Goal: Transaction & Acquisition: Purchase product/service

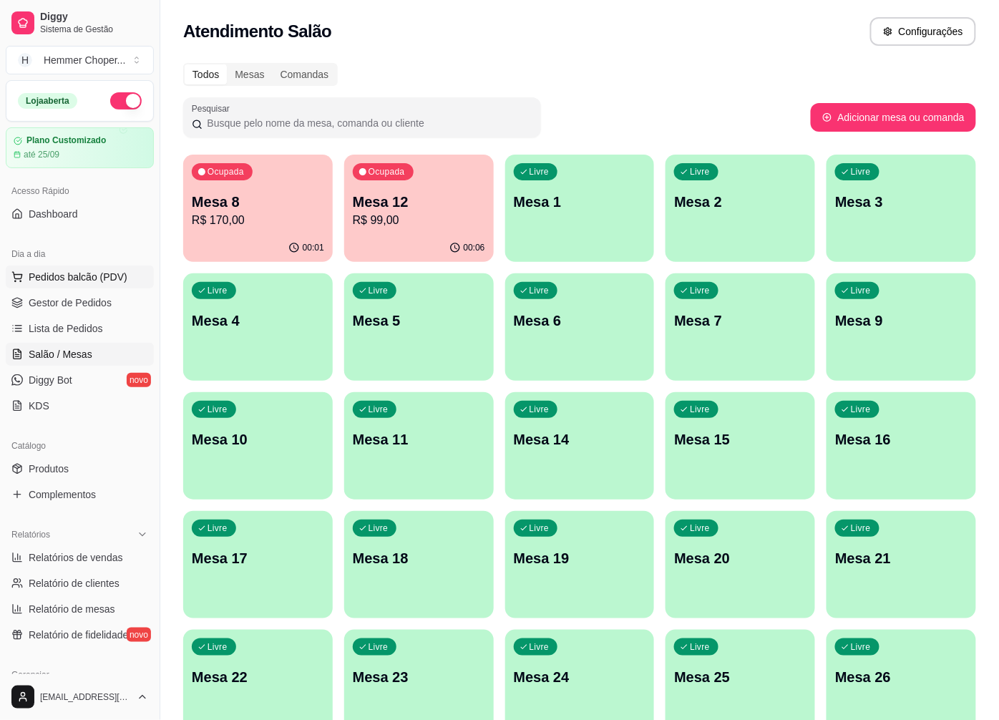
click at [57, 275] on span "Pedidos balcão (PDV)" at bounding box center [78, 277] width 99 height 14
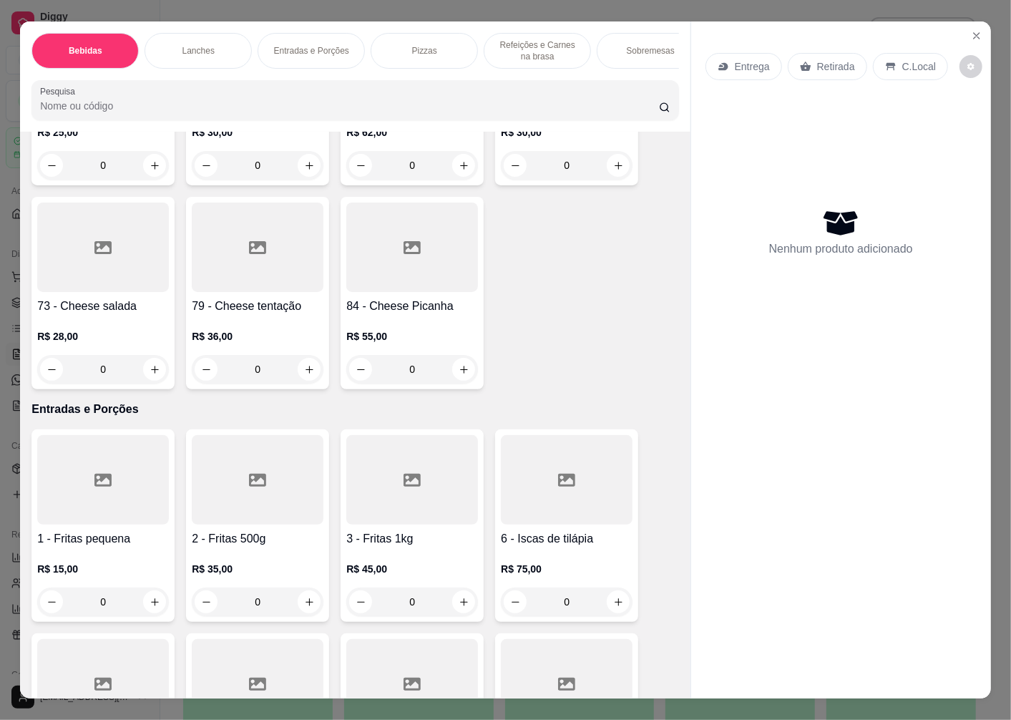
scroll to position [2226, 0]
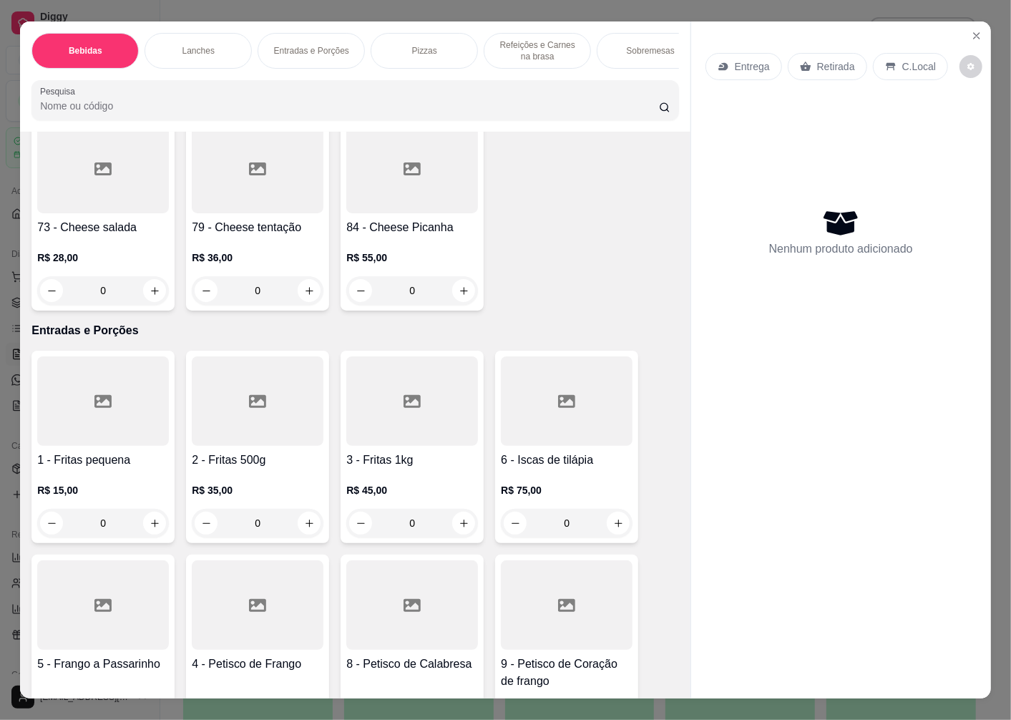
click at [86, 213] on div at bounding box center [103, 168] width 132 height 89
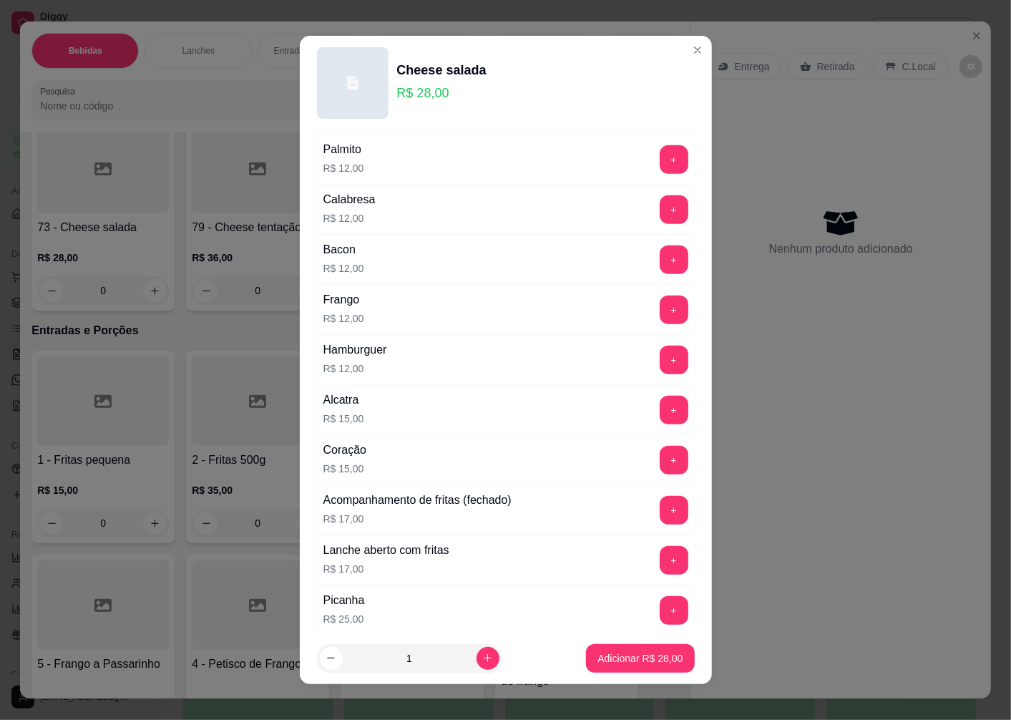
scroll to position [954, 0]
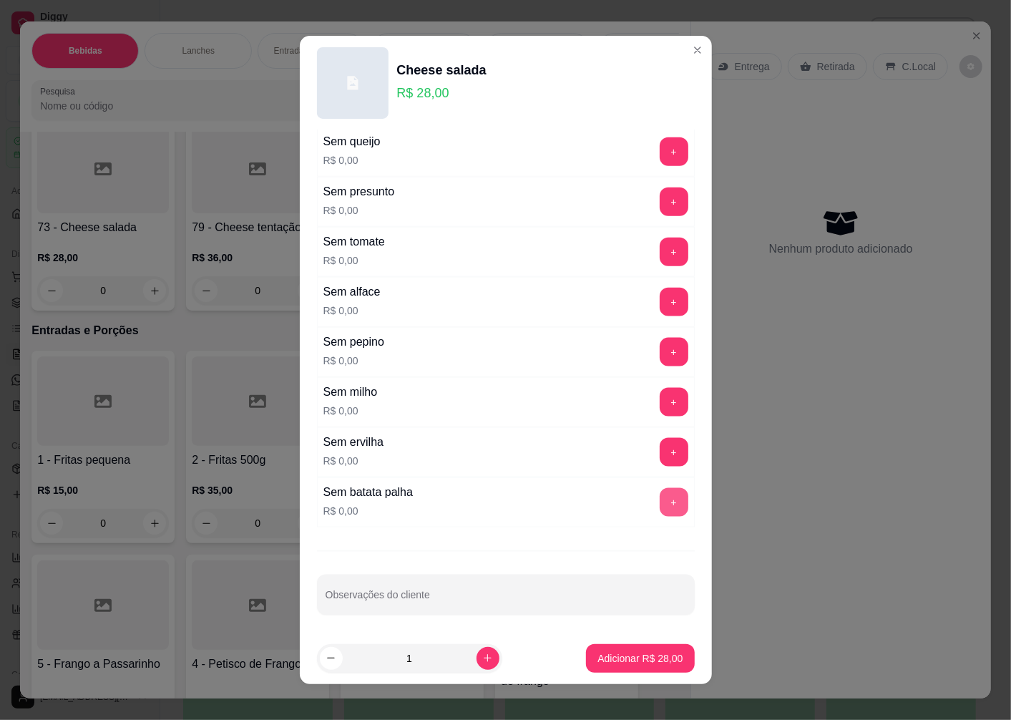
click at [660, 503] on button "+" at bounding box center [674, 502] width 29 height 29
click at [482, 662] on icon "increase-product-quantity" at bounding box center [487, 658] width 11 height 11
type input "2"
click at [602, 661] on p "Adicionar R$ 56,00" at bounding box center [639, 658] width 85 height 14
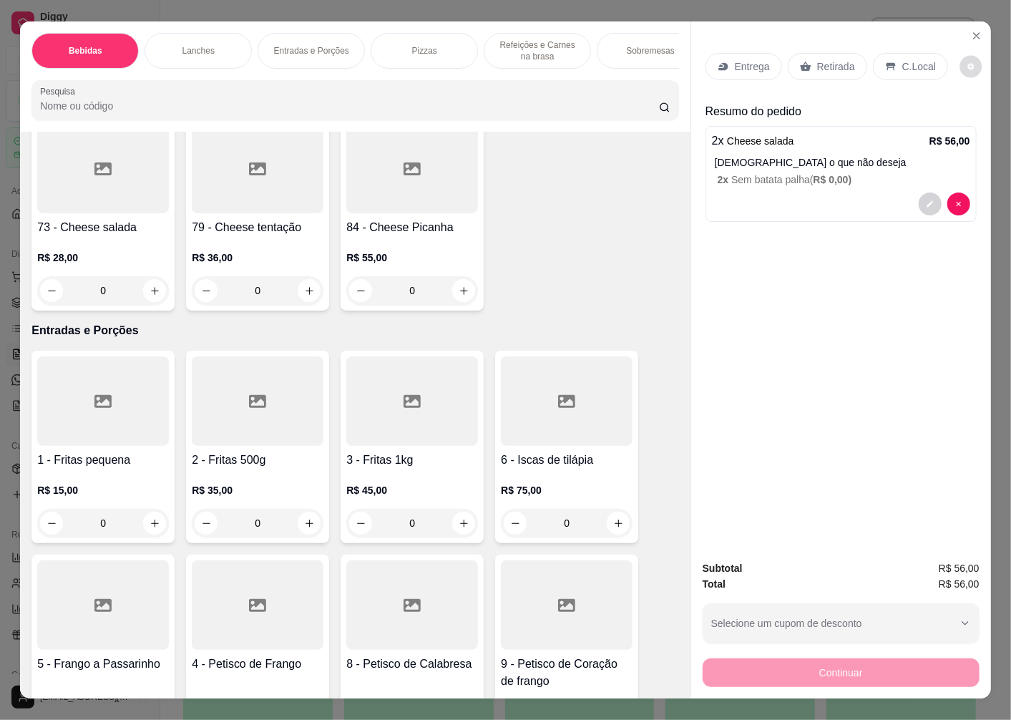
click at [967, 65] on button "decrease-product-quantity" at bounding box center [971, 67] width 22 height 22
click at [825, 67] on p "Retirada" at bounding box center [836, 66] width 38 height 14
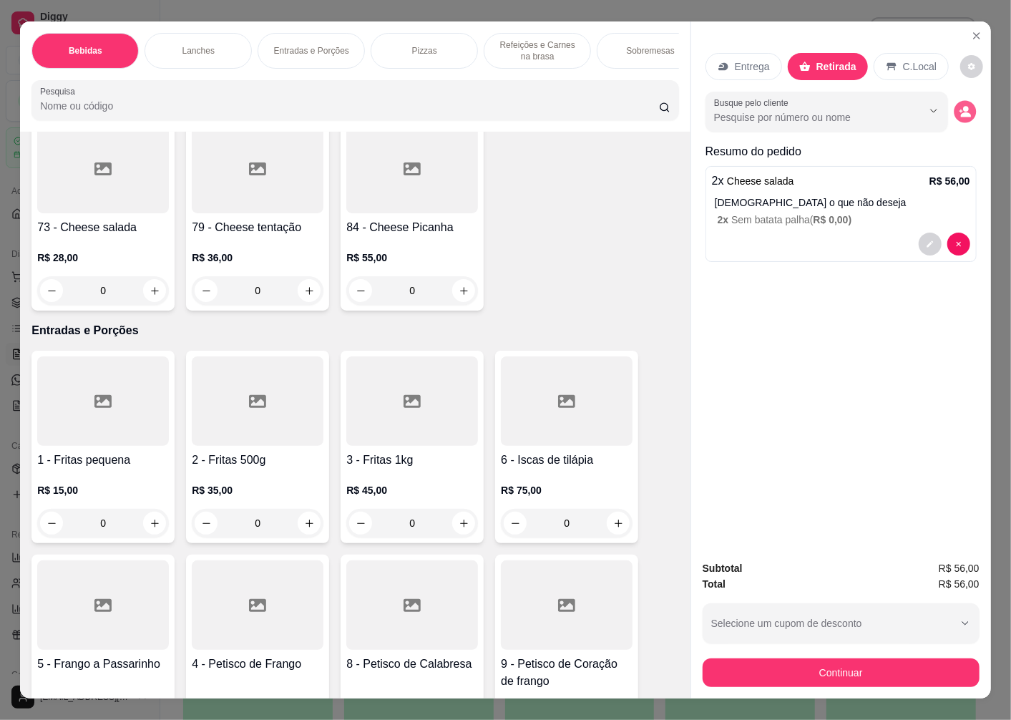
click at [963, 106] on icon "decrease-product-quantity" at bounding box center [965, 111] width 12 height 12
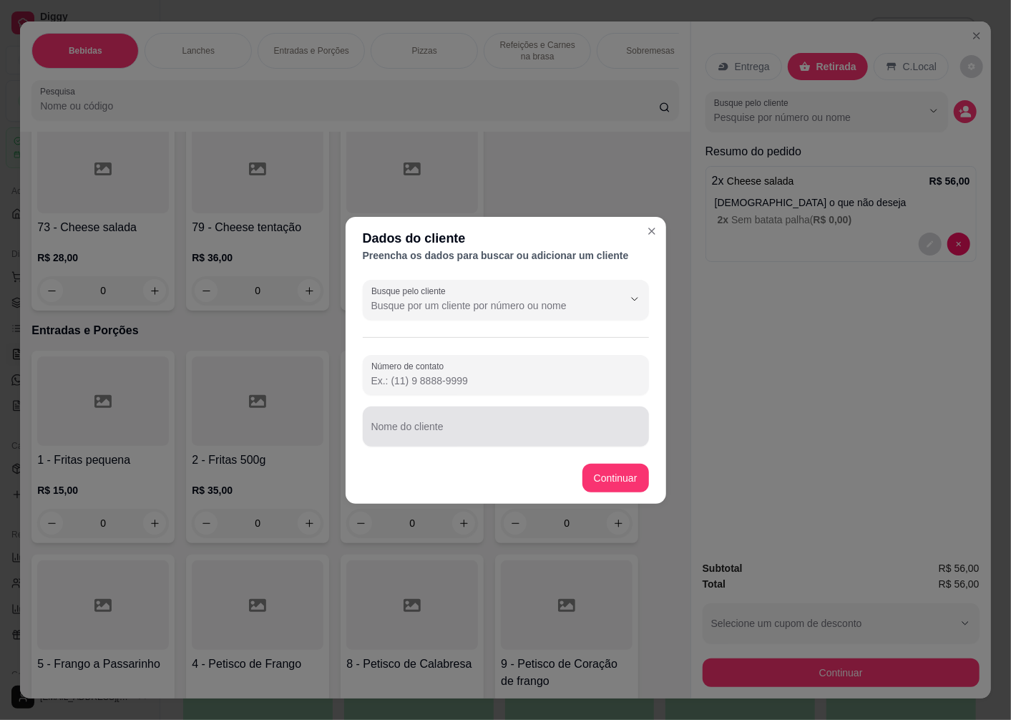
click at [414, 422] on div at bounding box center [505, 426] width 269 height 29
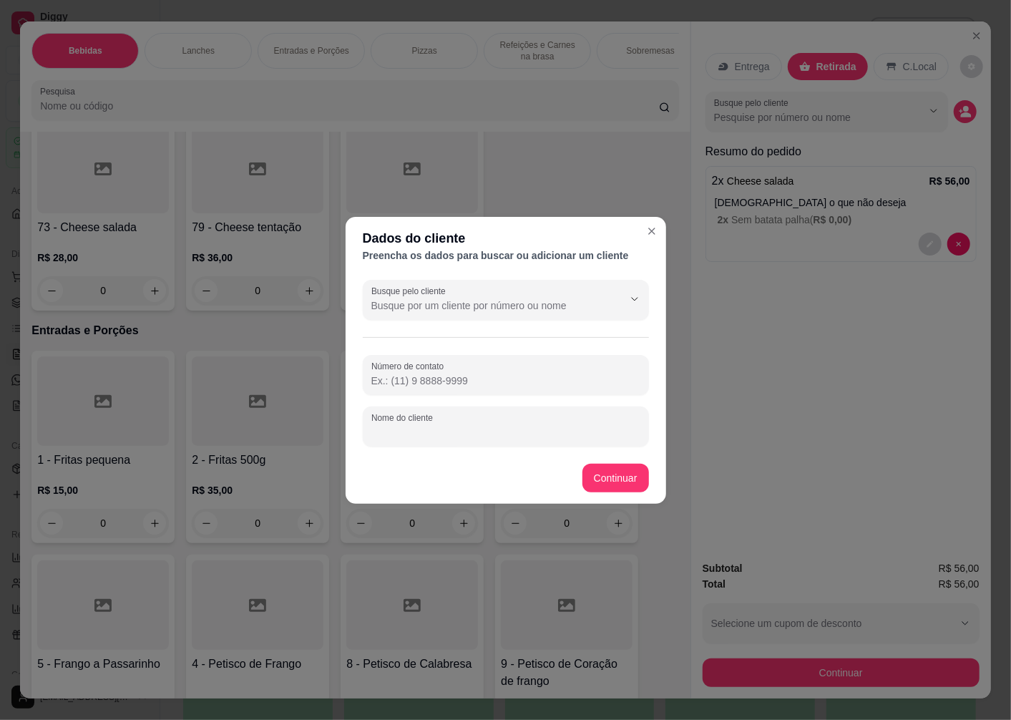
type input "p"
type input "[PERSON_NAME]"
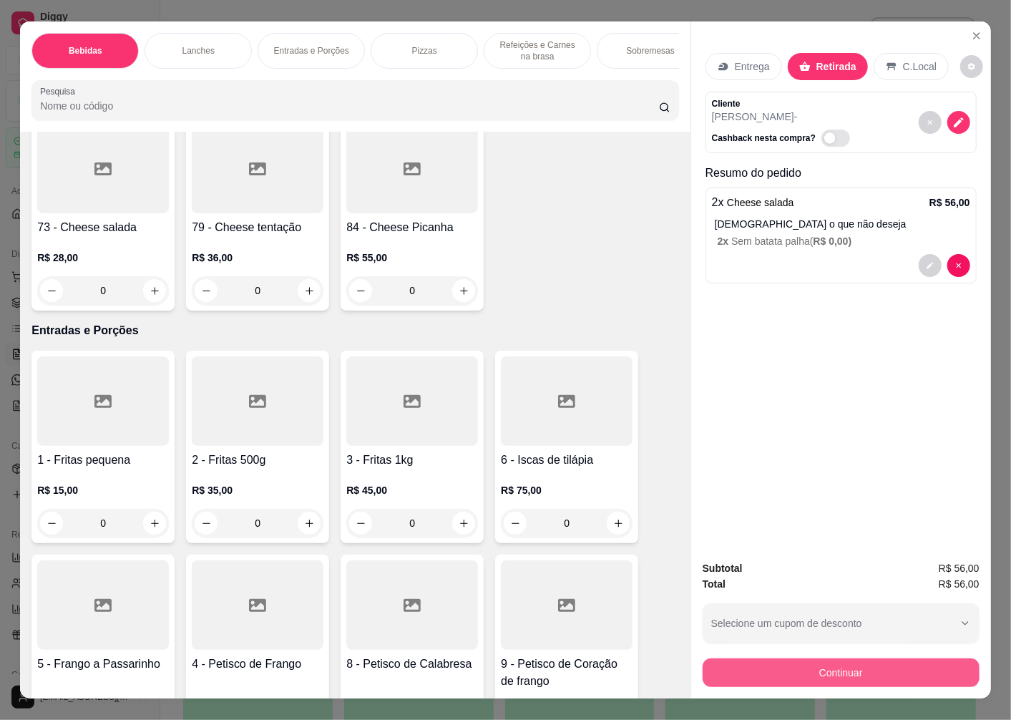
click at [771, 661] on button "Continuar" at bounding box center [841, 672] width 277 height 29
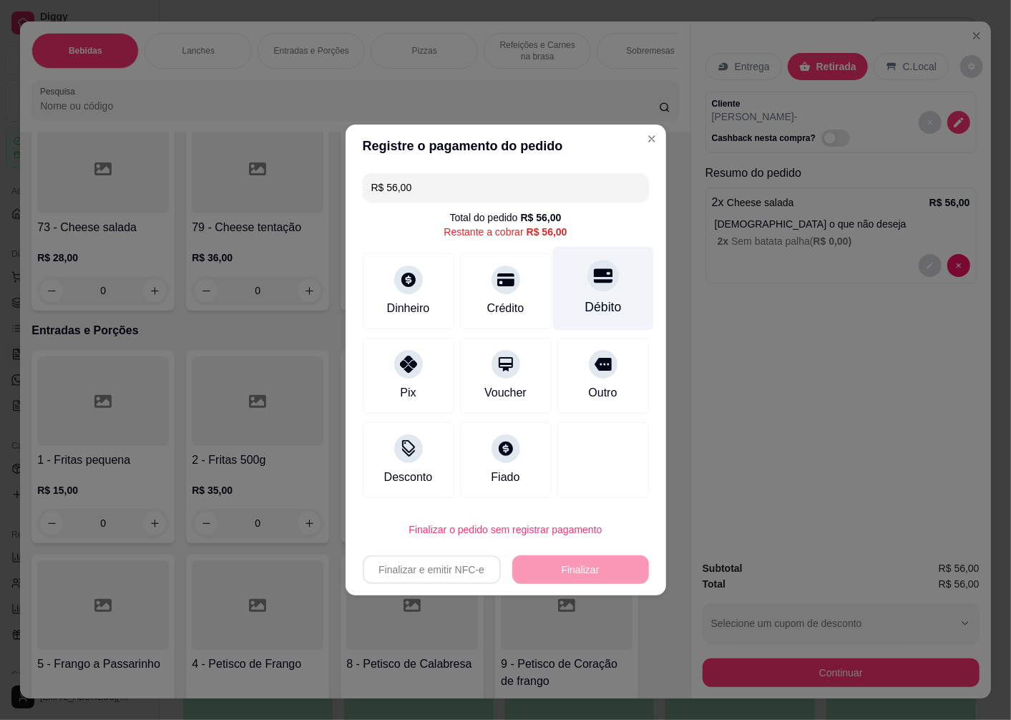
click at [588, 292] on div "Débito" at bounding box center [602, 289] width 101 height 84
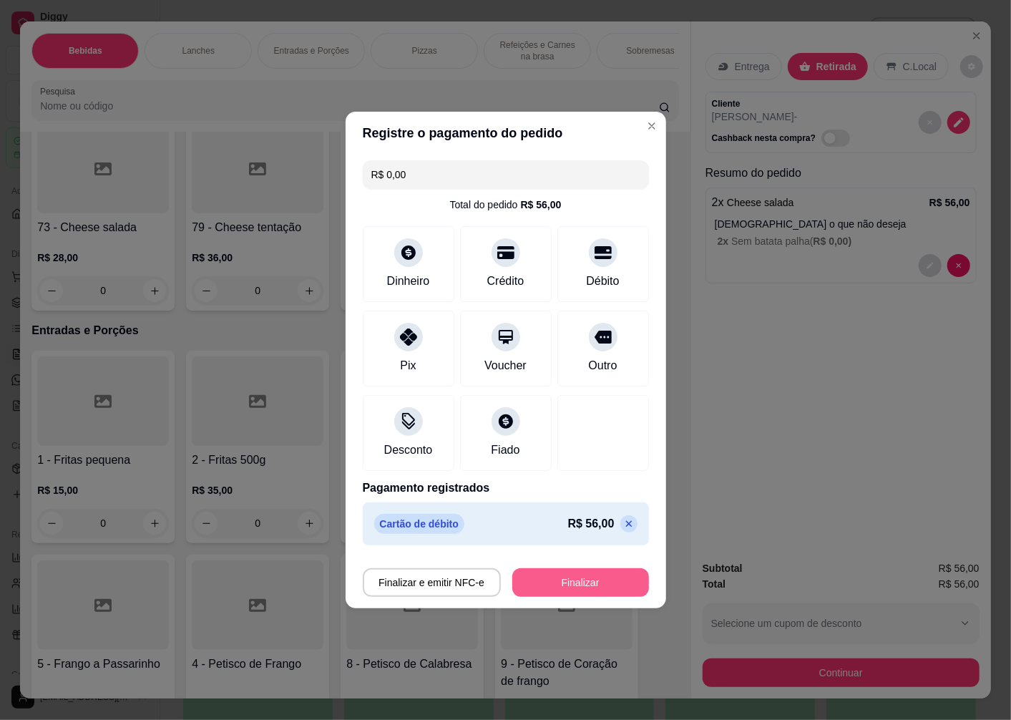
click at [560, 584] on button "Finalizar" at bounding box center [580, 582] width 137 height 29
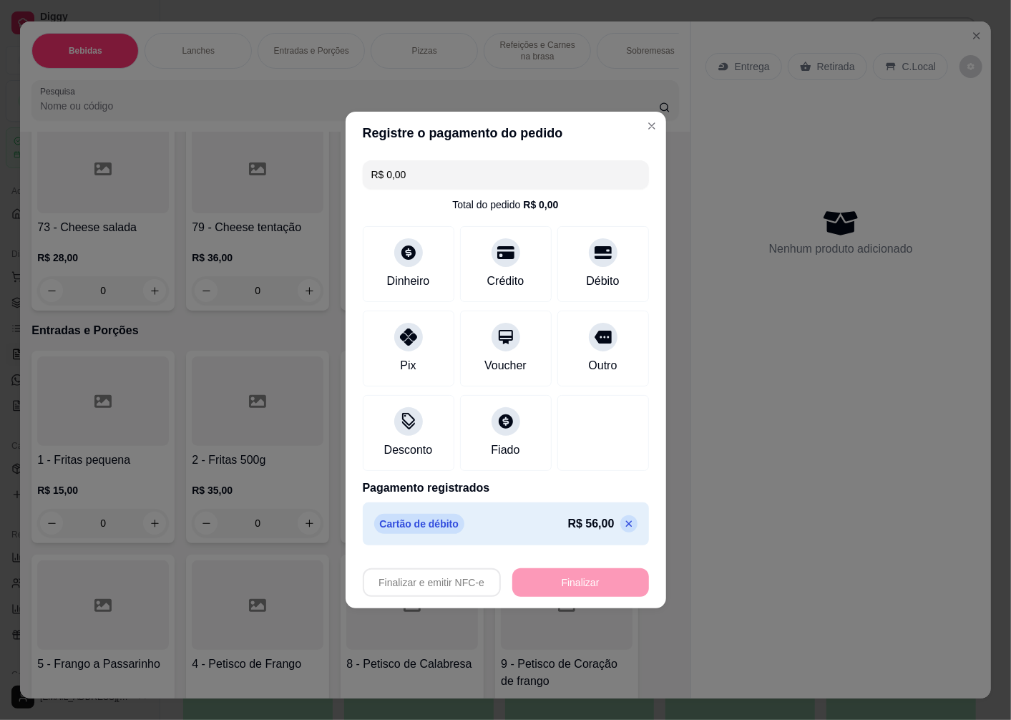
type input "-R$ 56,00"
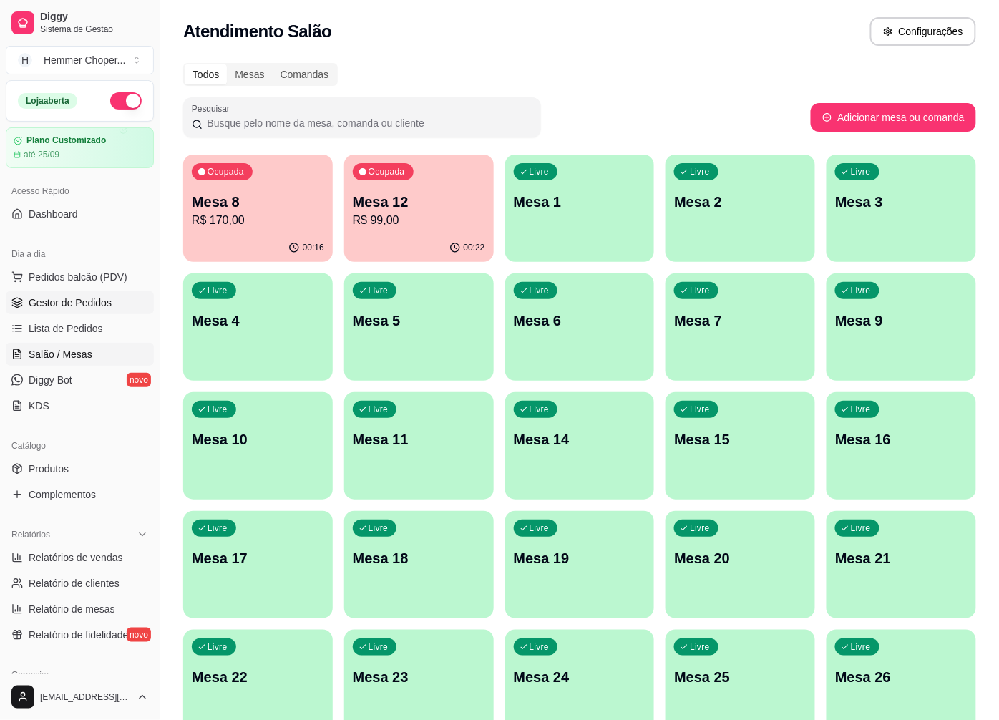
click at [63, 304] on span "Gestor de Pedidos" at bounding box center [70, 303] width 83 height 14
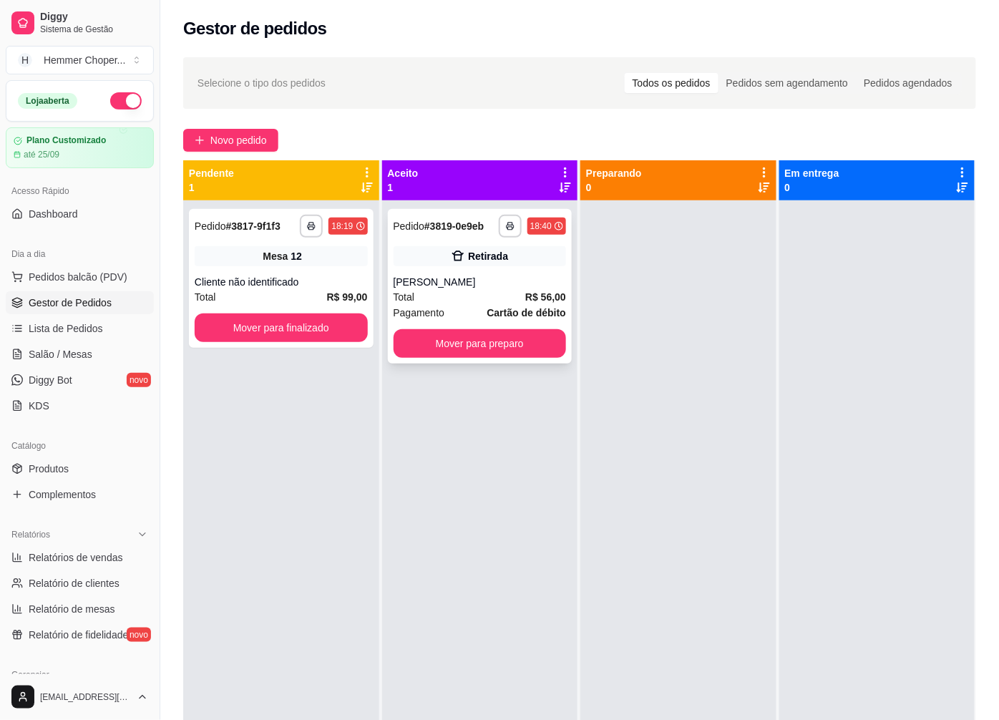
click at [504, 256] on div "Retirada" at bounding box center [480, 256] width 173 height 20
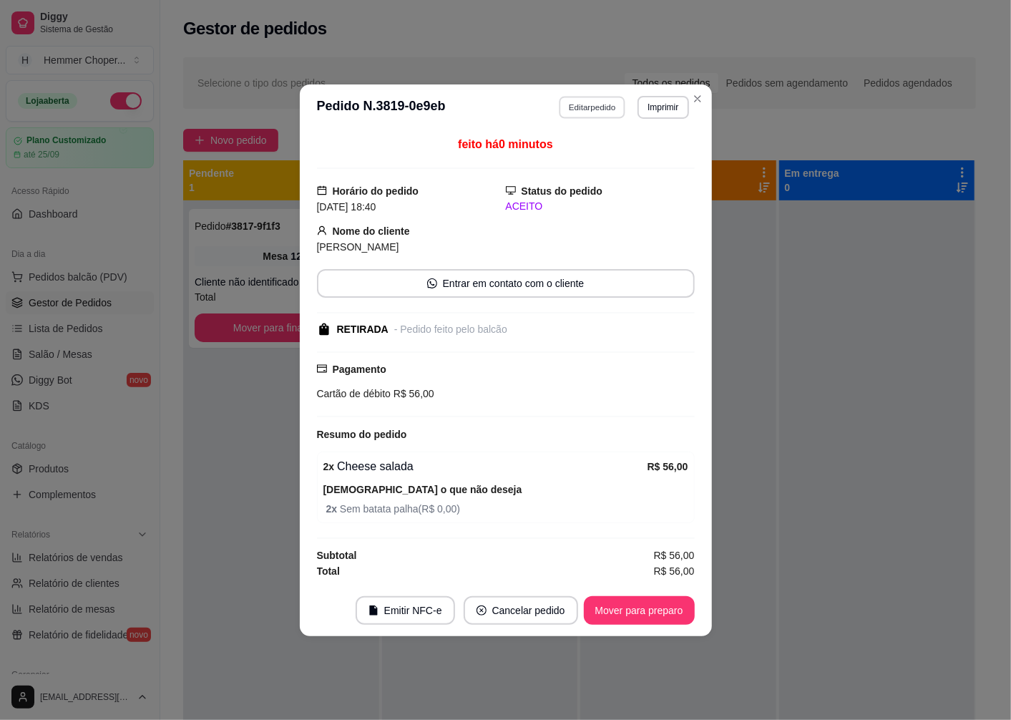
click at [595, 108] on button "Editar pedido" at bounding box center [592, 107] width 67 height 22
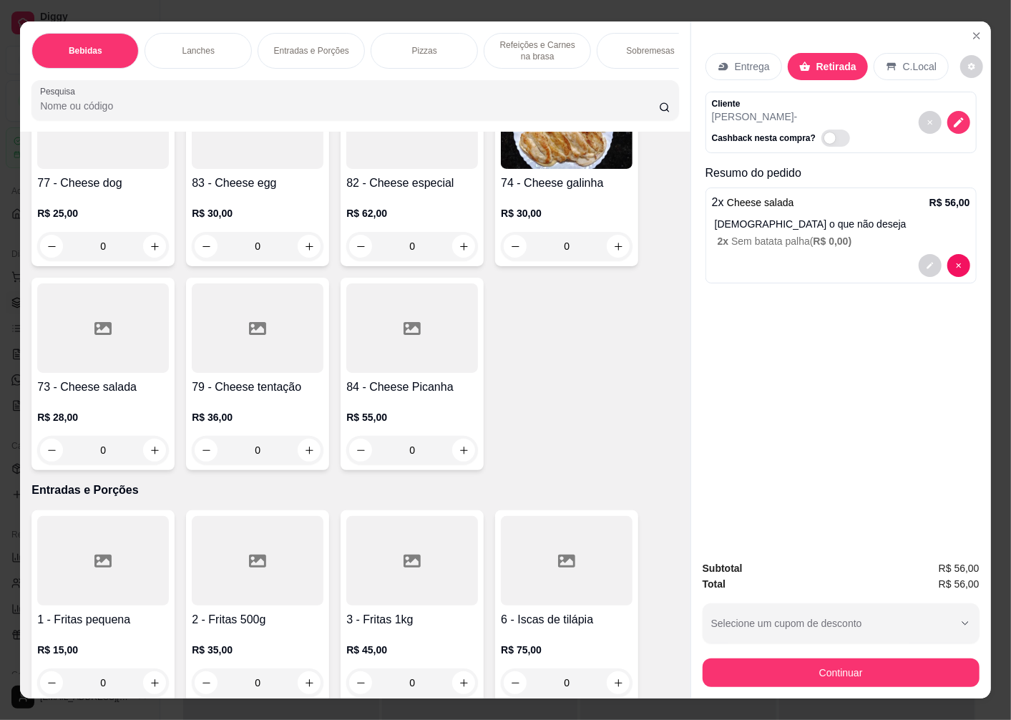
scroll to position [2305, 0]
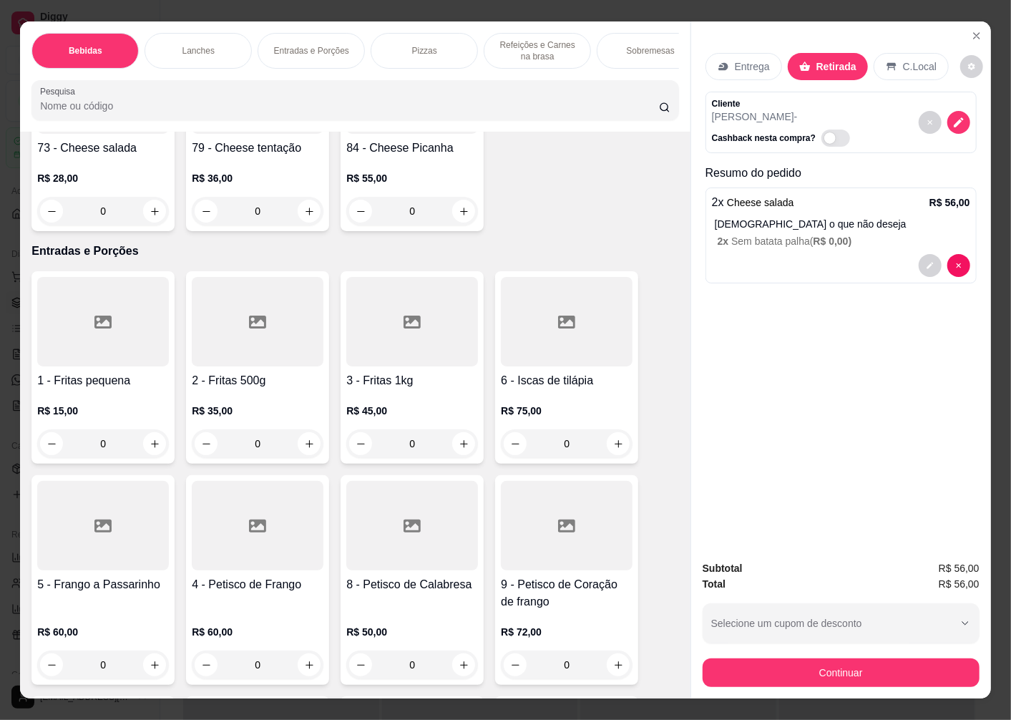
click at [240, 389] on h4 "2 - Fritas 500g" at bounding box center [258, 380] width 132 height 17
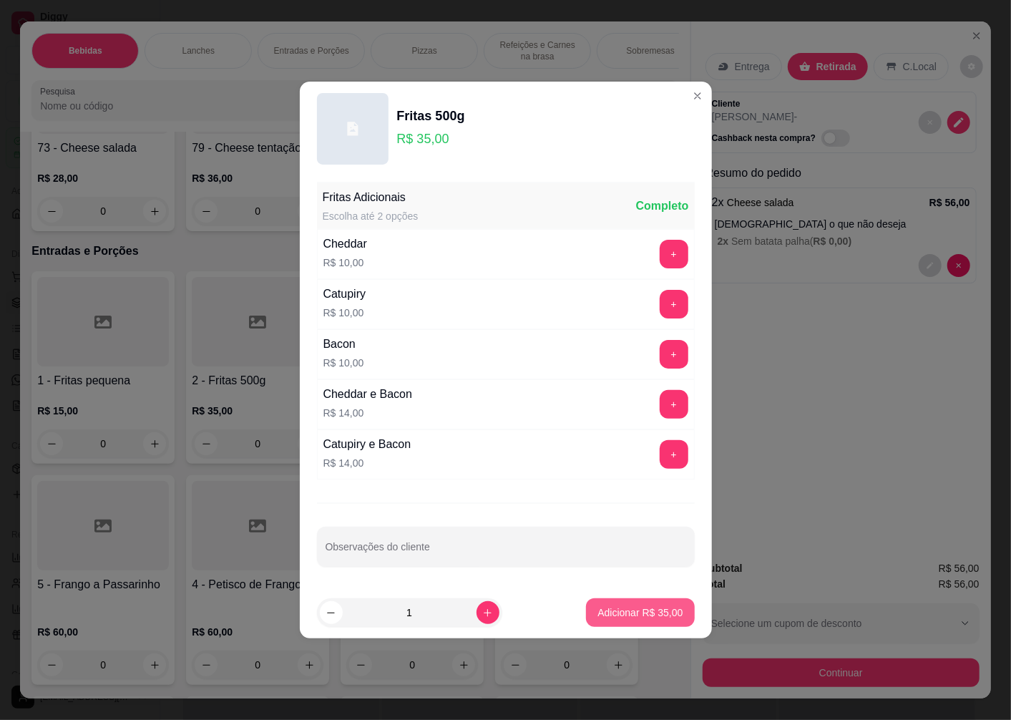
click at [623, 609] on p "Adicionar R$ 35,00" at bounding box center [639, 612] width 85 height 14
type input "1"
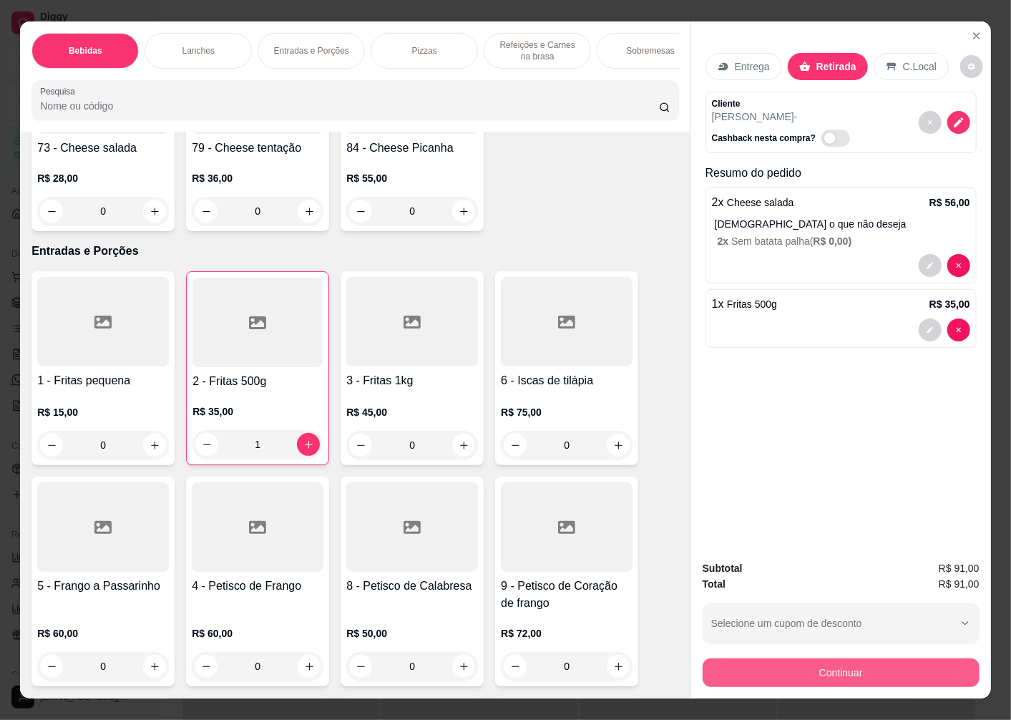
click at [776, 675] on button "Continuar" at bounding box center [841, 672] width 277 height 29
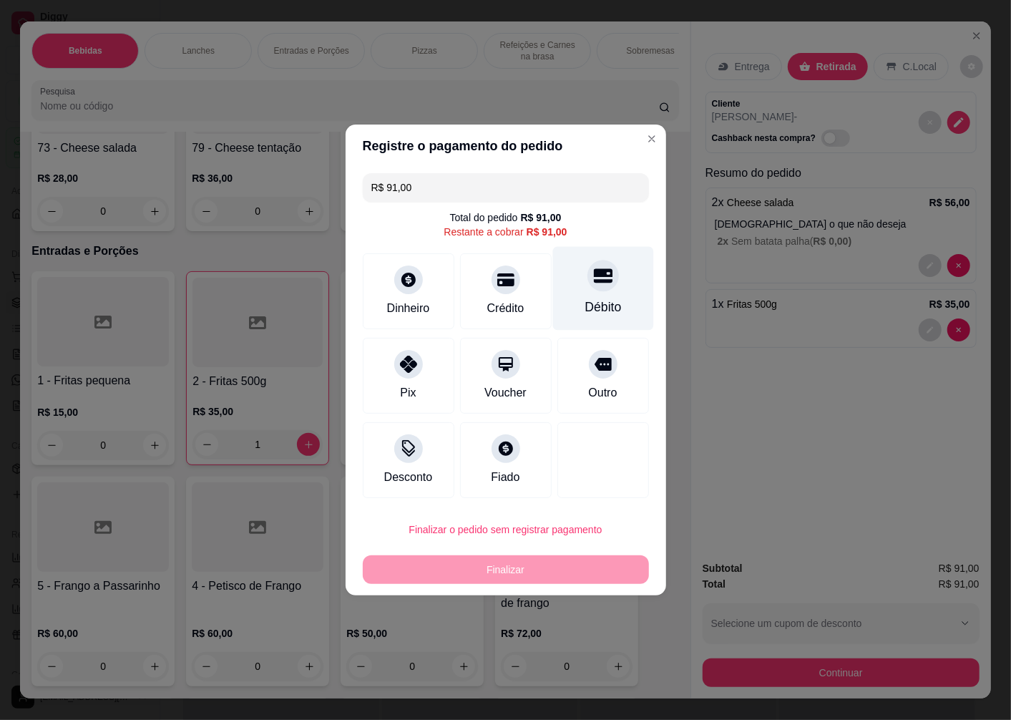
click at [595, 296] on div "Débito" at bounding box center [602, 289] width 101 height 84
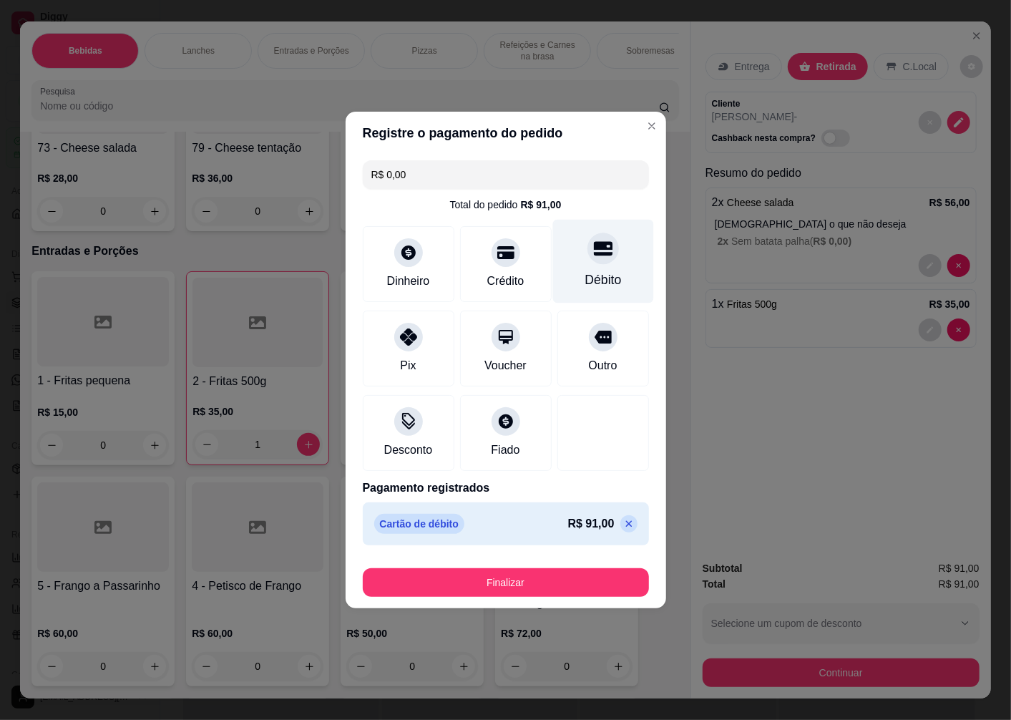
type input "R$ 0,00"
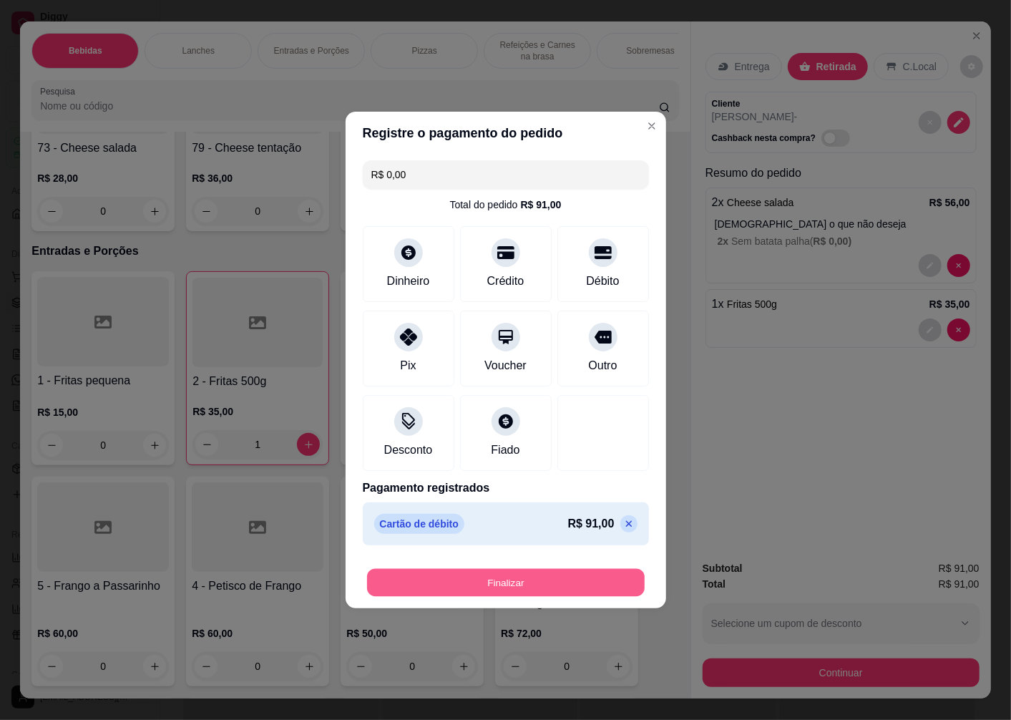
click at [499, 580] on button "Finalizar" at bounding box center [506, 583] width 278 height 28
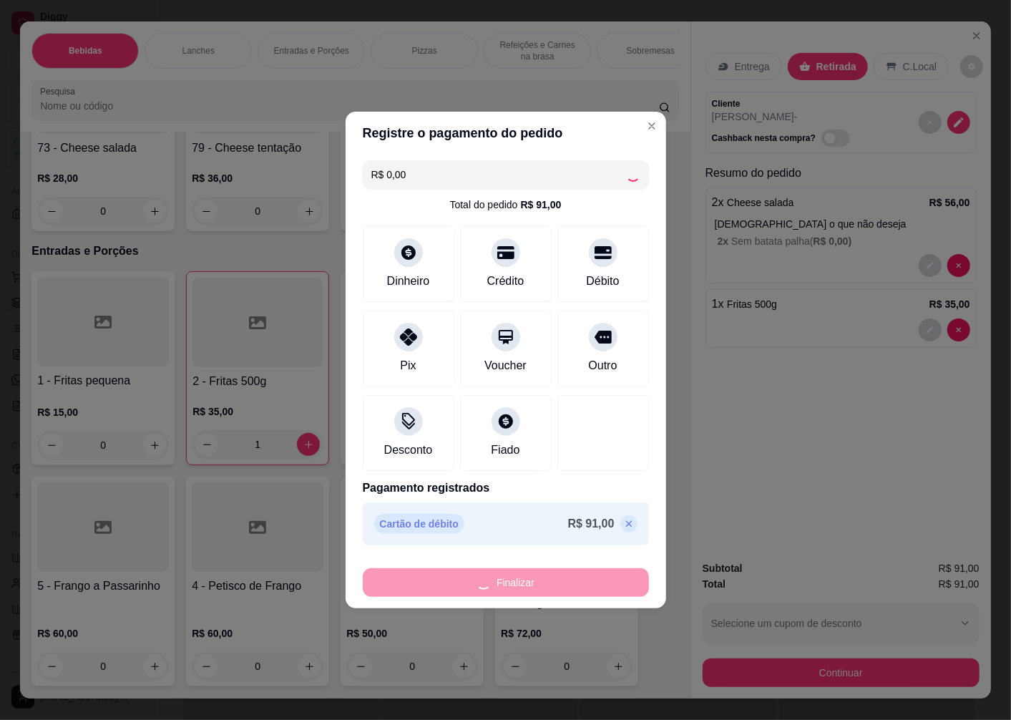
type input "0"
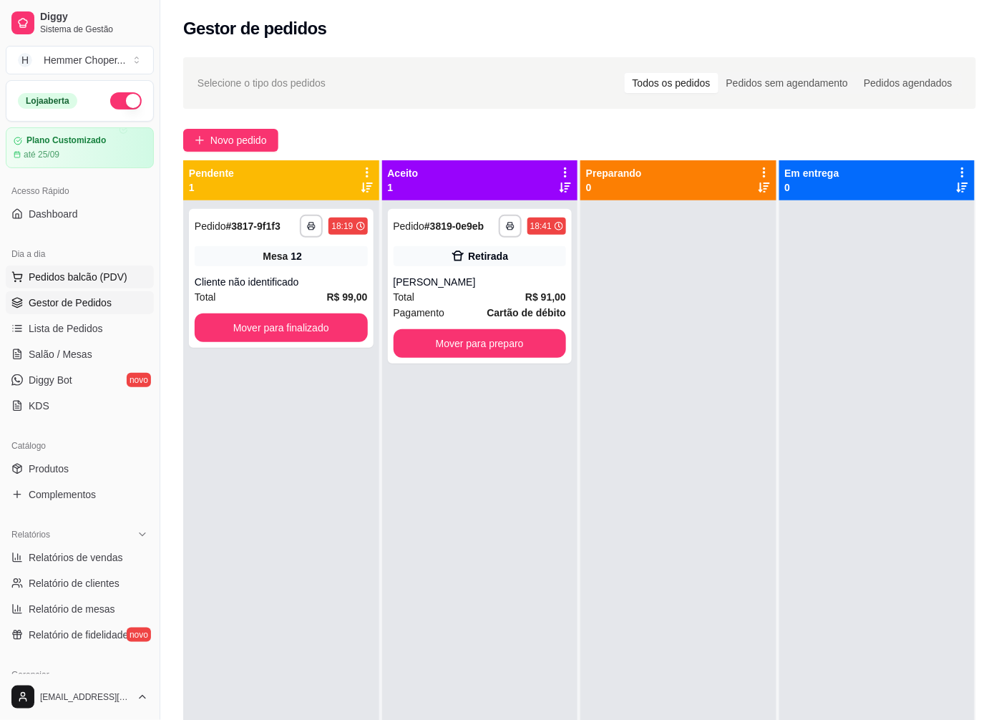
click at [80, 282] on span "Pedidos balcão (PDV)" at bounding box center [78, 277] width 99 height 14
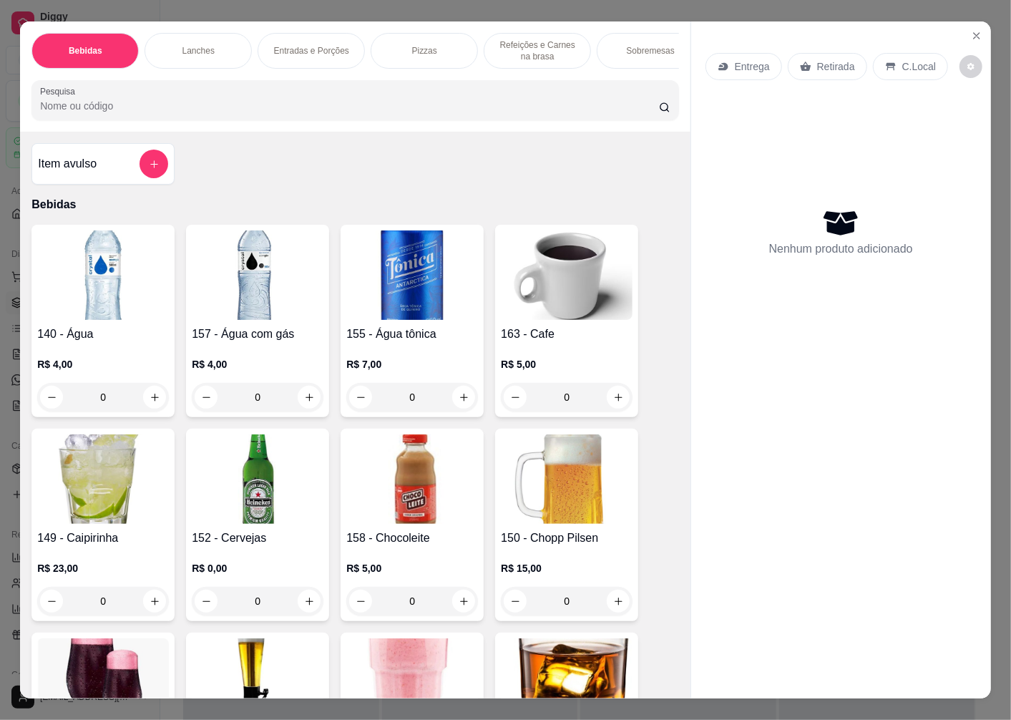
click at [832, 62] on p "Retirada" at bounding box center [836, 66] width 38 height 14
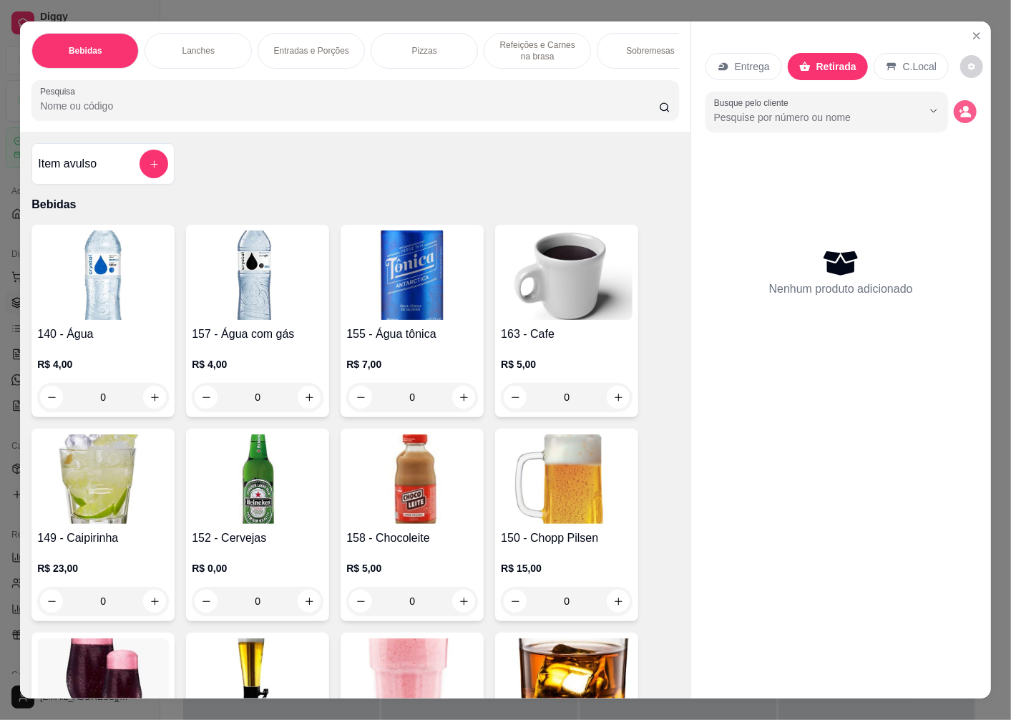
click at [962, 105] on icon "decrease-product-quantity" at bounding box center [965, 111] width 13 height 13
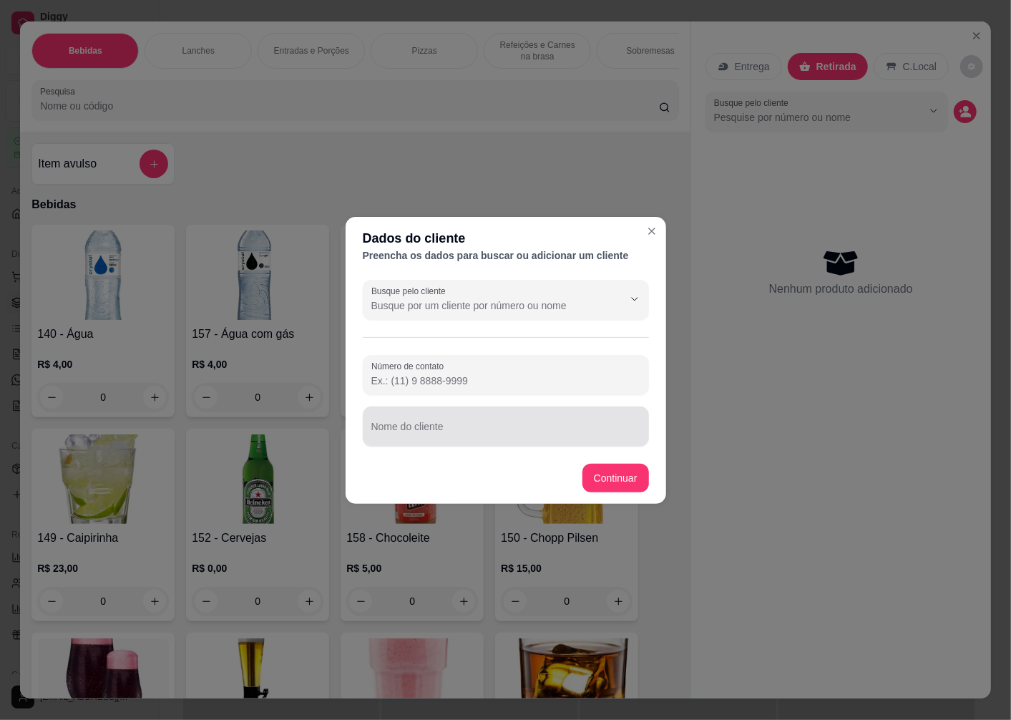
click at [411, 424] on div "Nome do cliente" at bounding box center [506, 426] width 286 height 40
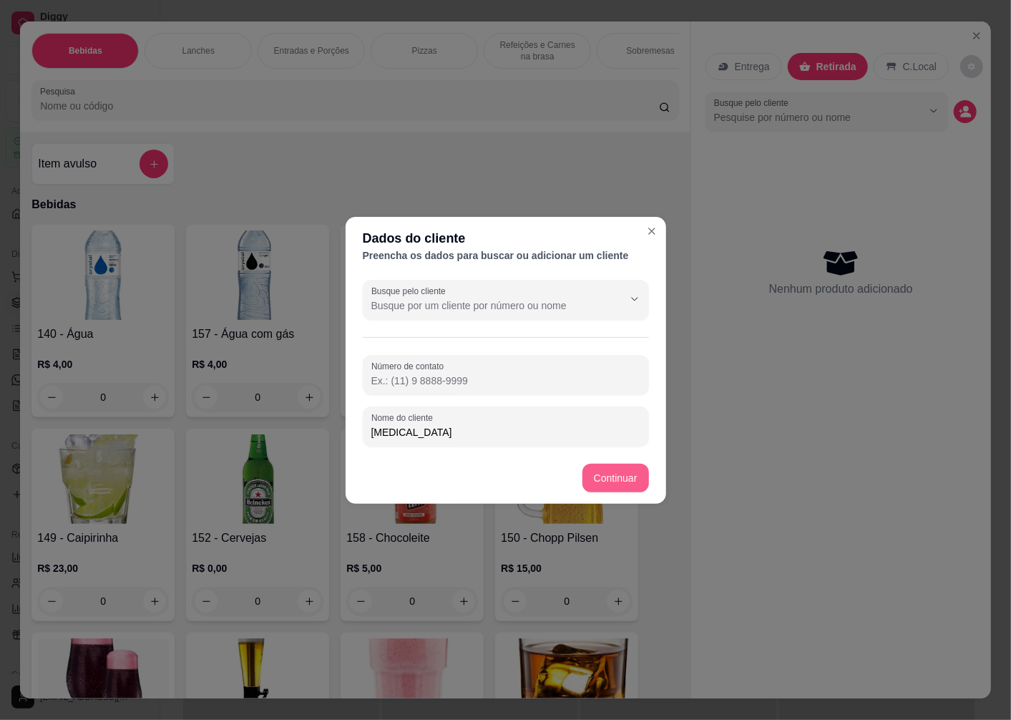
type input "[MEDICAL_DATA]"
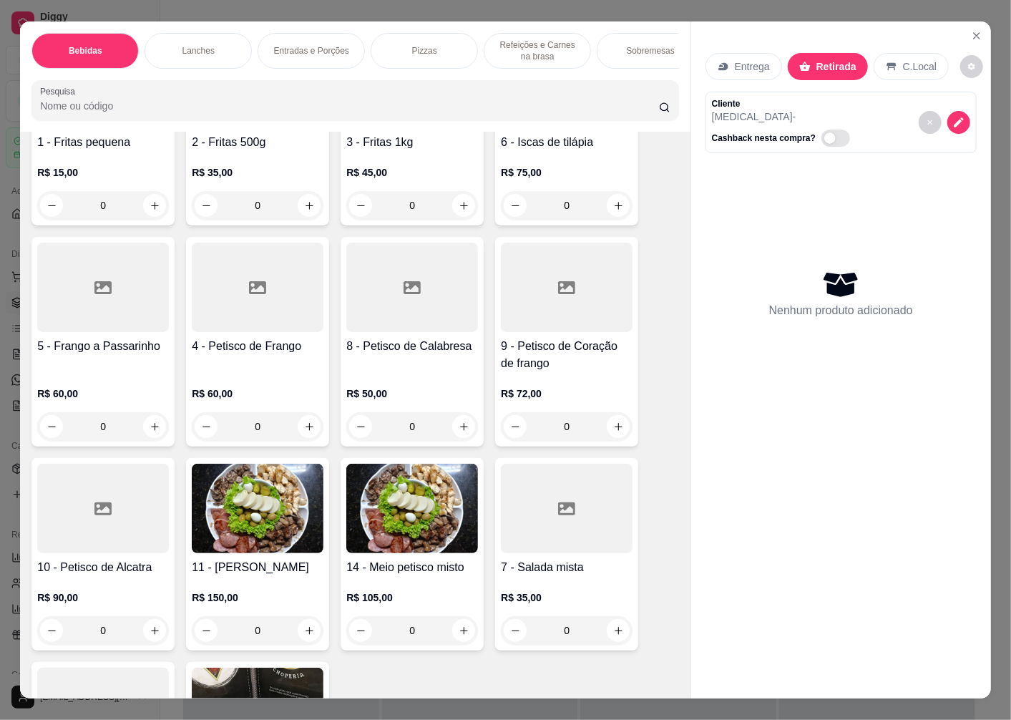
scroll to position [2703, 0]
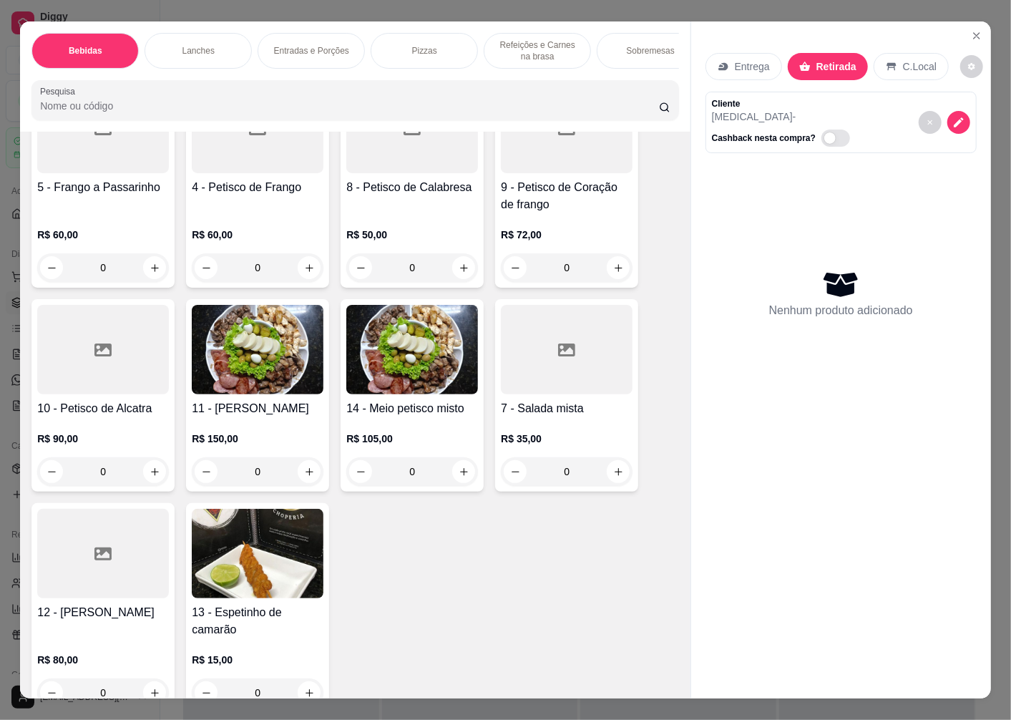
click at [105, 568] on div at bounding box center [103, 553] width 132 height 89
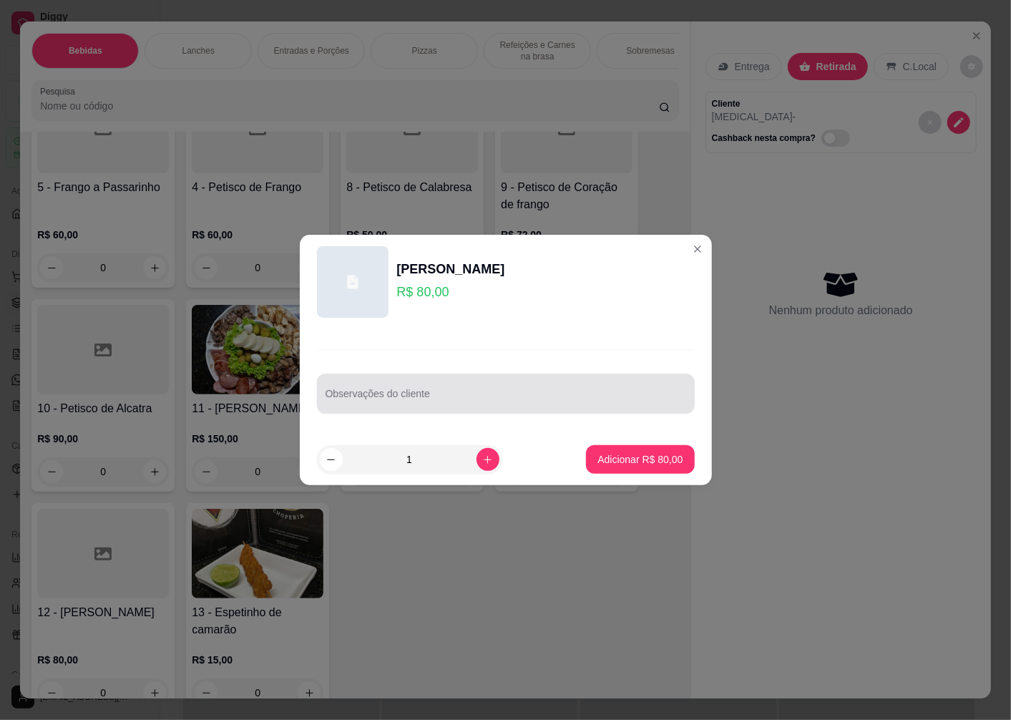
click at [387, 409] on div "Observações do cliente" at bounding box center [506, 394] width 378 height 40
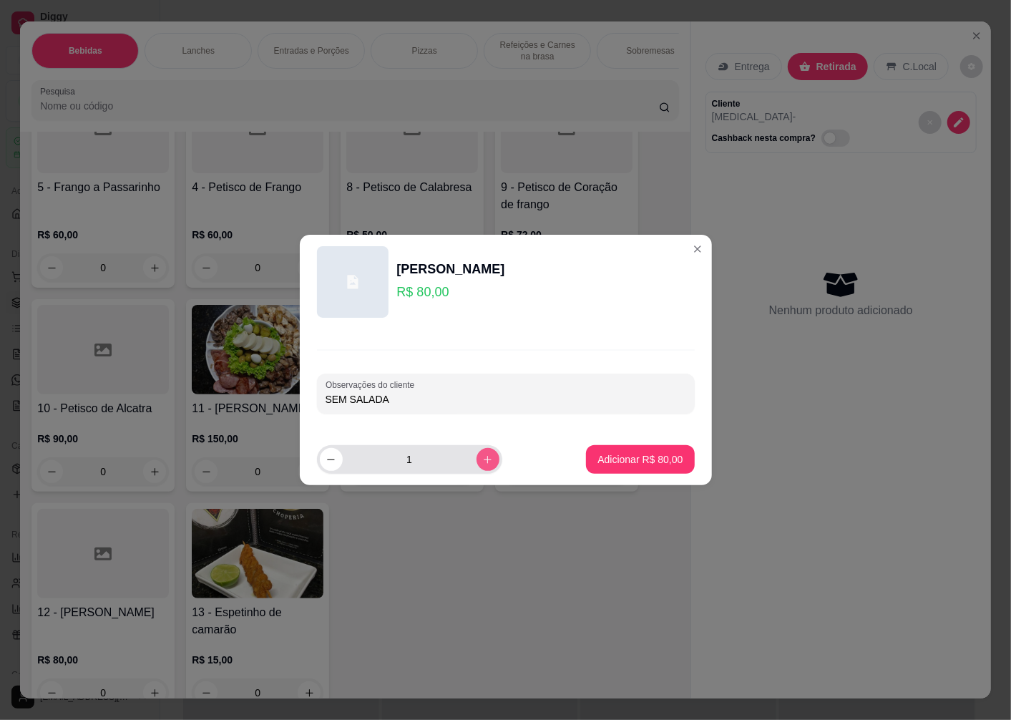
type input "SEM SALADA"
click at [484, 459] on icon "increase-product-quantity" at bounding box center [488, 460] width 8 height 8
type input "2"
click at [652, 457] on p "Adicionar R$ 160,00" at bounding box center [637, 459] width 91 height 14
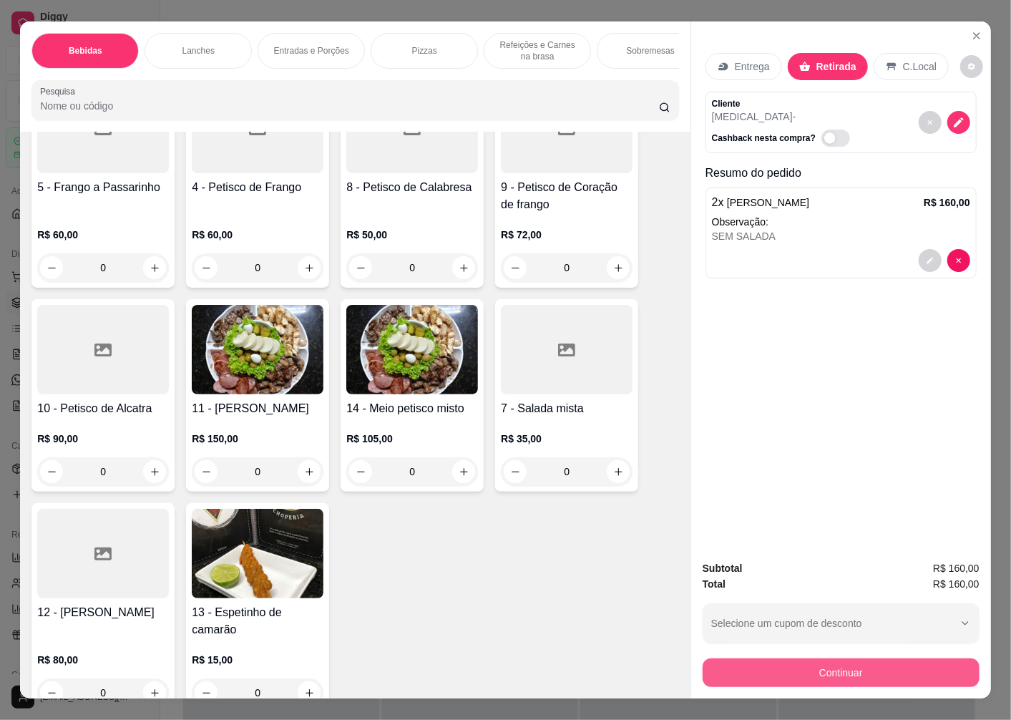
click at [776, 660] on button "Continuar" at bounding box center [841, 672] width 277 height 29
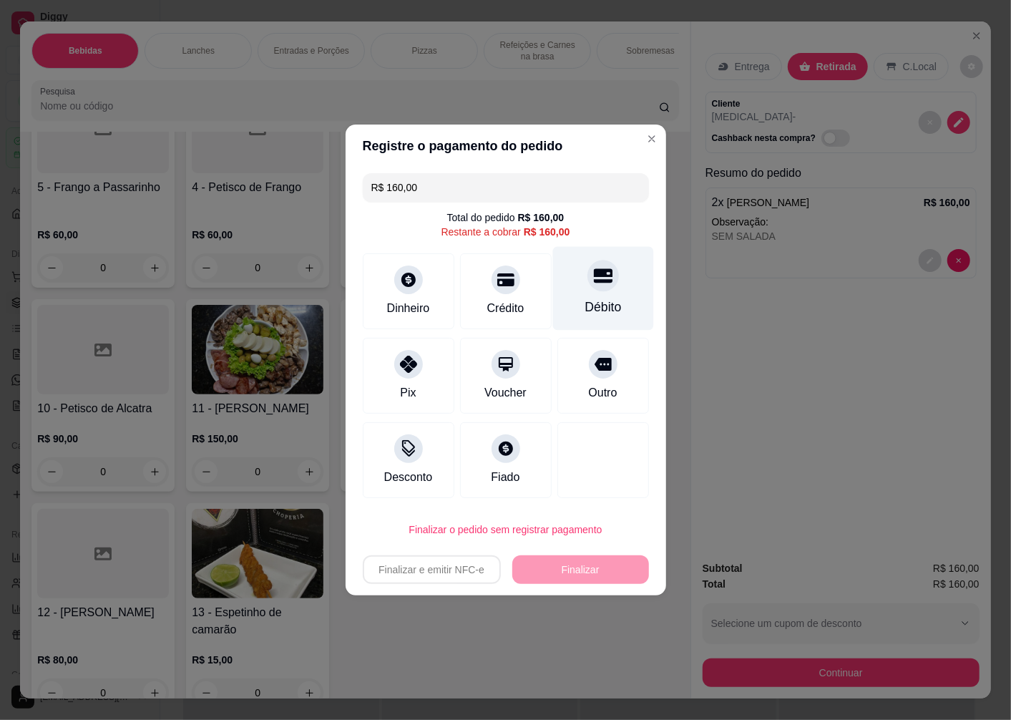
click at [590, 298] on div "Débito" at bounding box center [603, 307] width 36 height 19
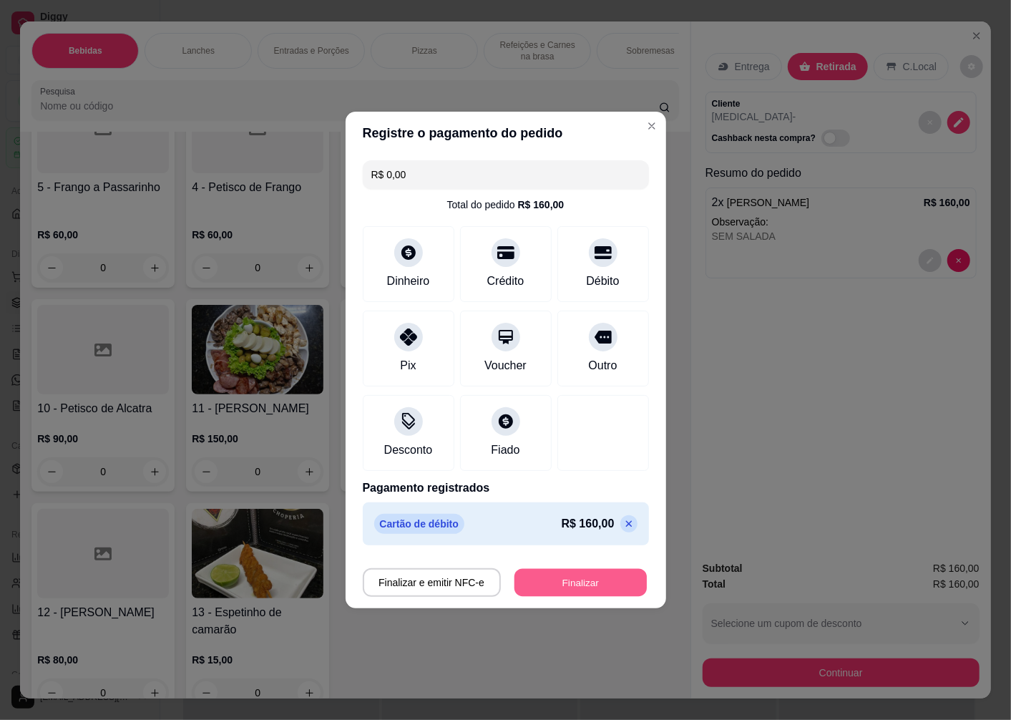
click at [561, 581] on button "Finalizar" at bounding box center [580, 583] width 132 height 28
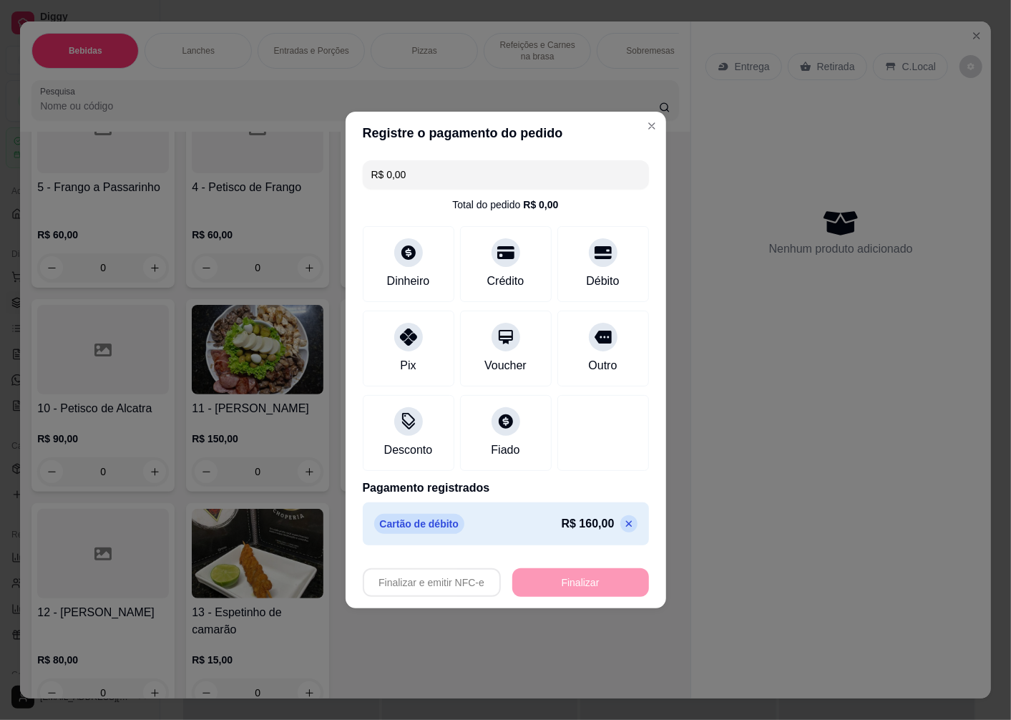
type input "-R$ 160,00"
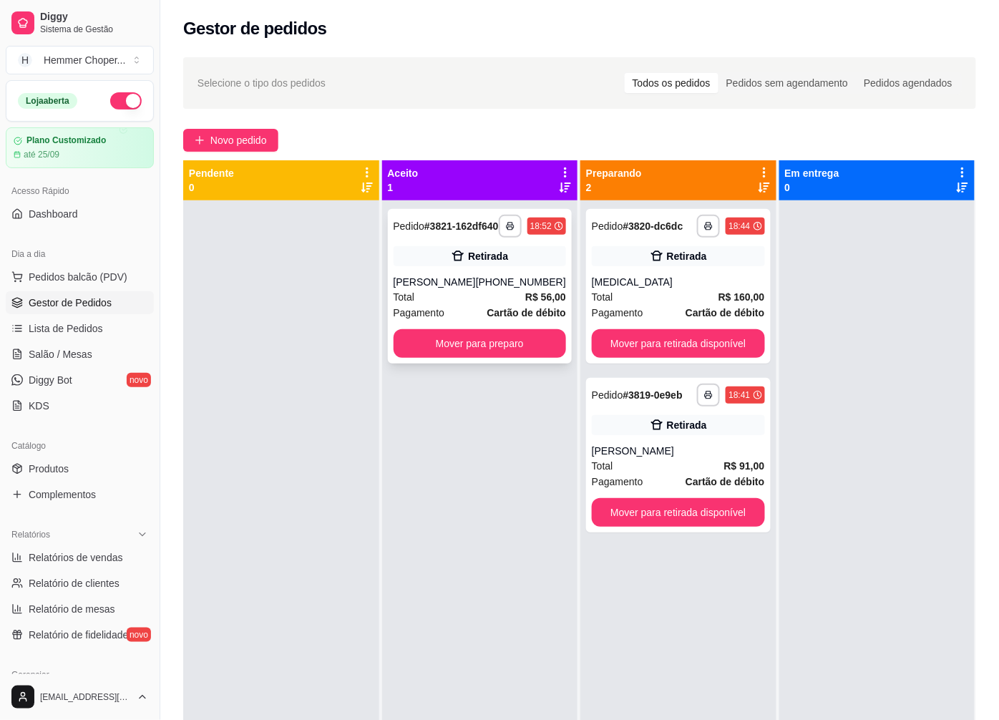
click at [424, 280] on div "**********" at bounding box center [480, 286] width 185 height 155
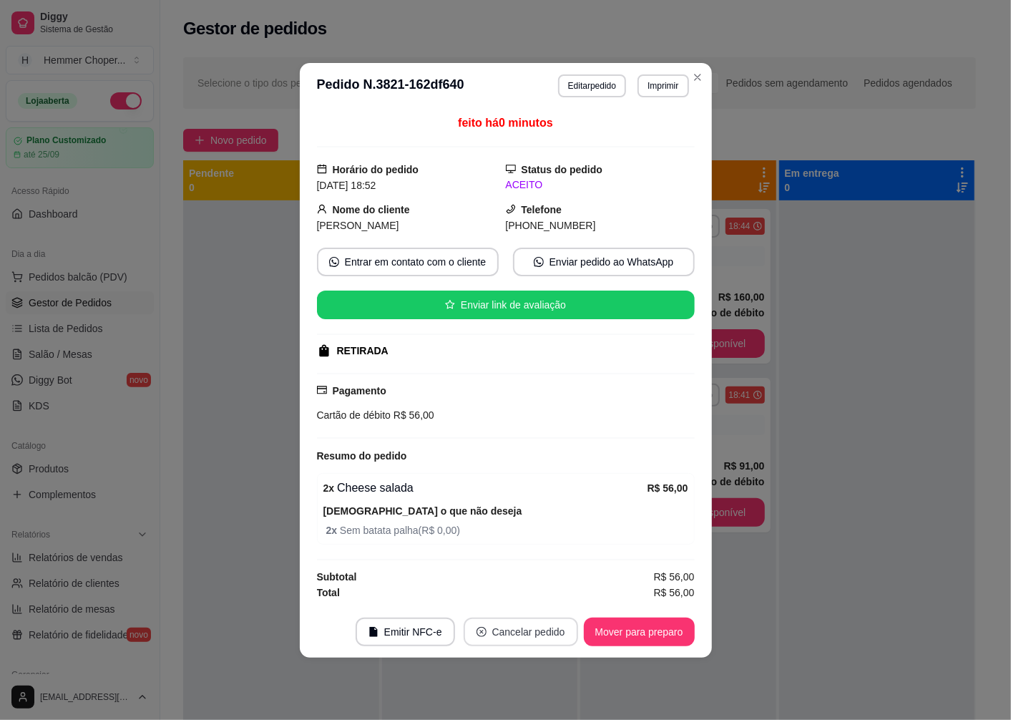
click at [503, 638] on button "Cancelar pedido" at bounding box center [521, 632] width 114 height 29
click at [567, 595] on button "Sim" at bounding box center [560, 596] width 57 height 29
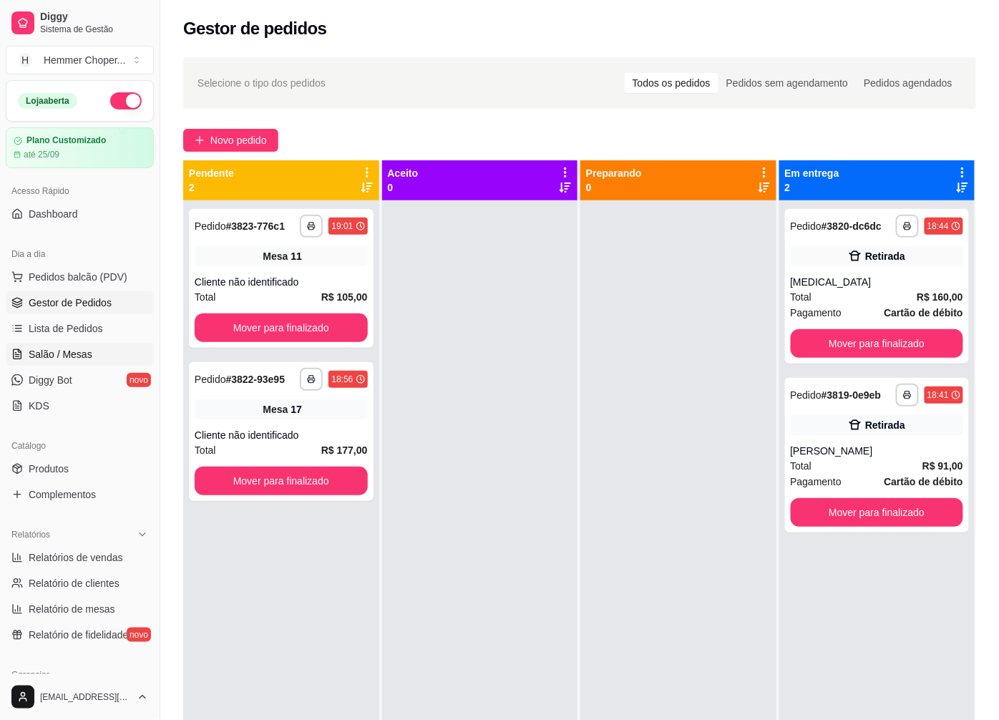
click at [70, 353] on span "Salão / Mesas" at bounding box center [61, 354] width 64 height 14
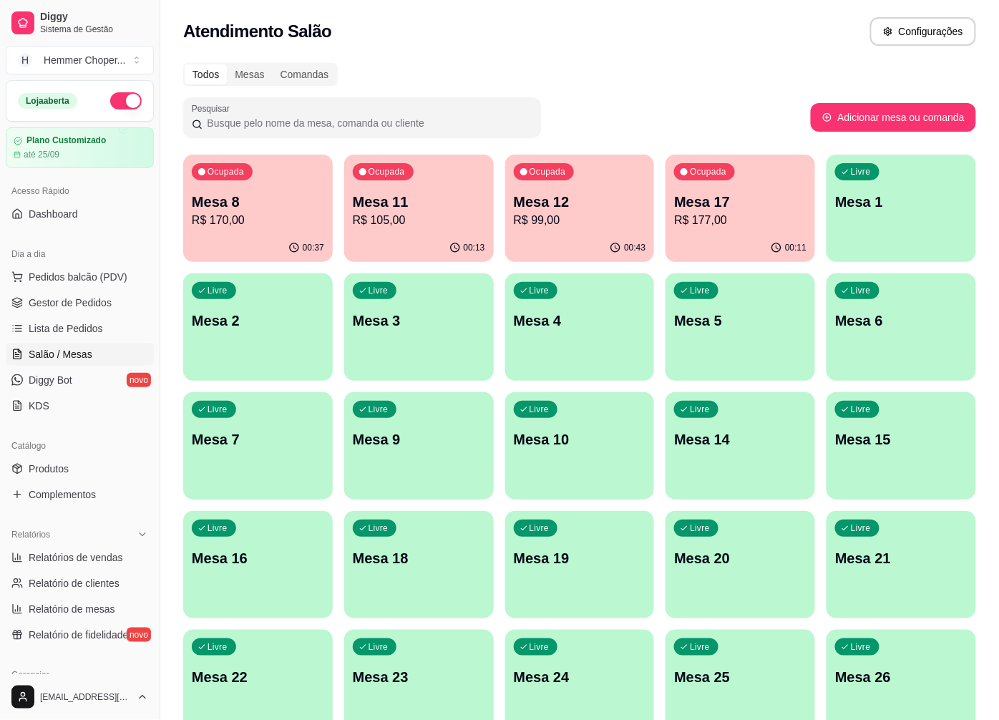
click at [218, 224] on p "R$ 170,00" at bounding box center [258, 220] width 132 height 17
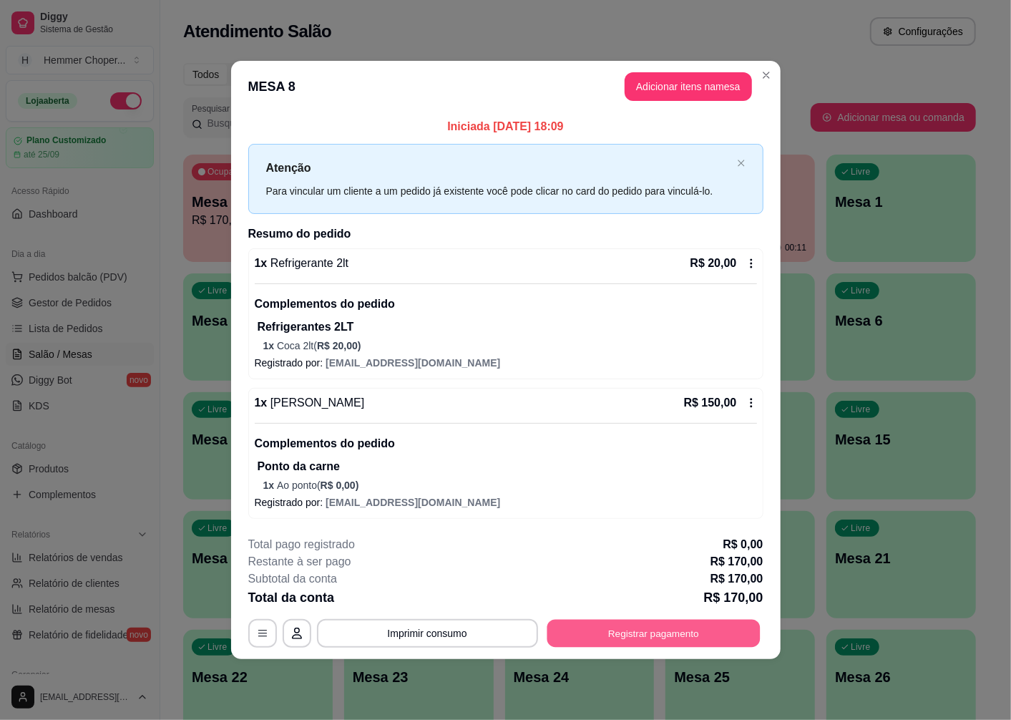
click at [601, 630] on button "Registrar pagamento" at bounding box center [653, 633] width 213 height 28
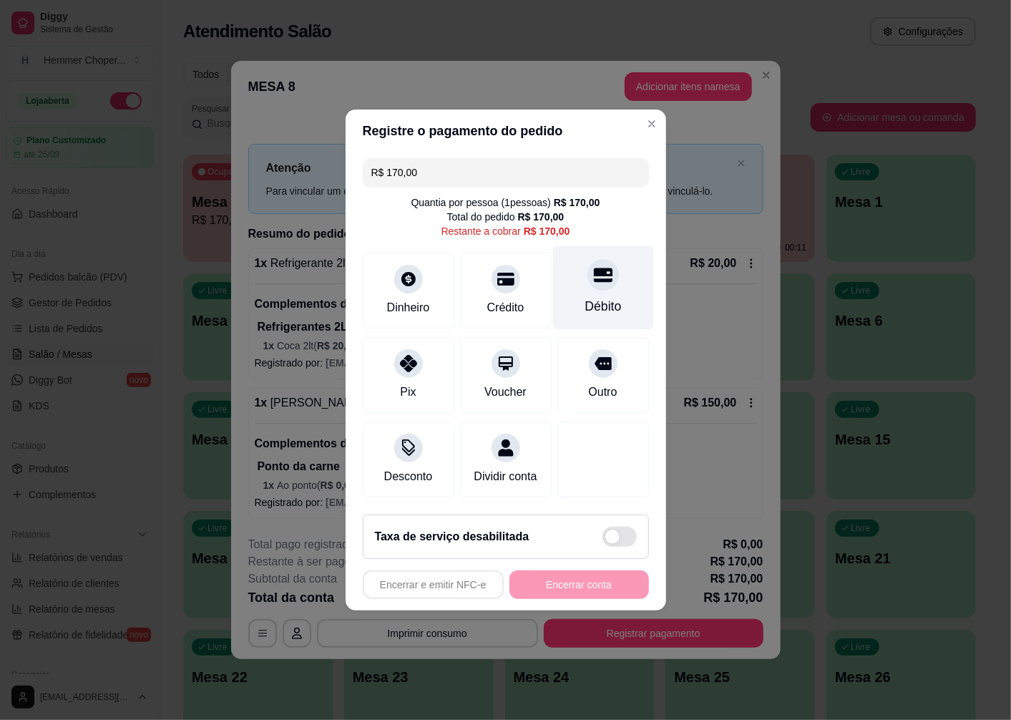
click at [595, 273] on icon at bounding box center [602, 275] width 19 height 14
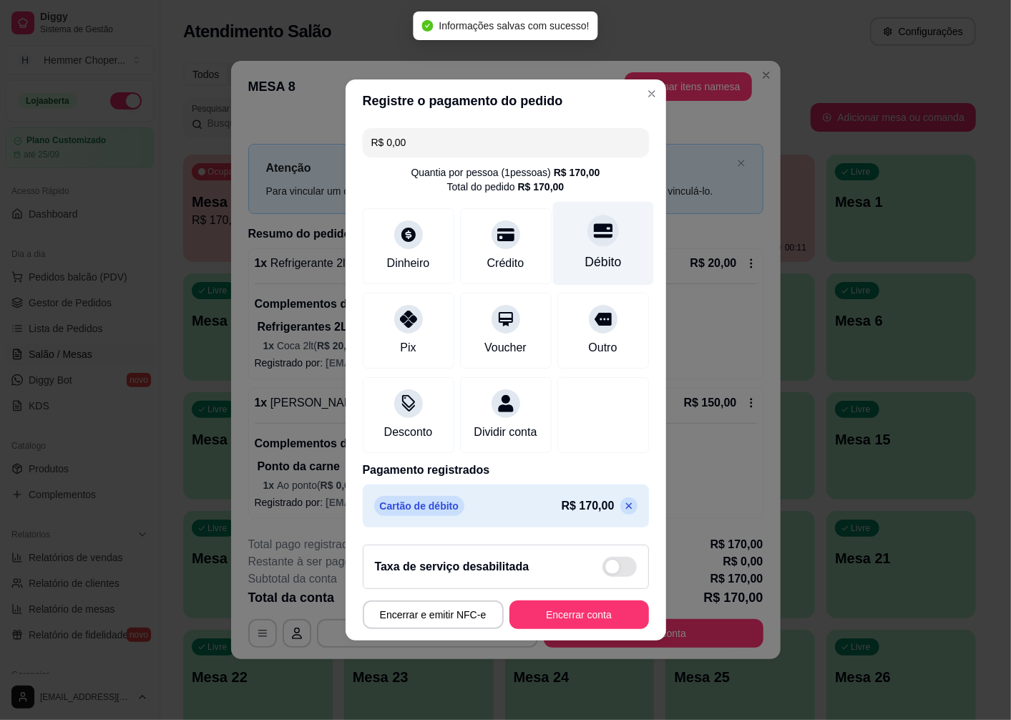
type input "R$ 0,00"
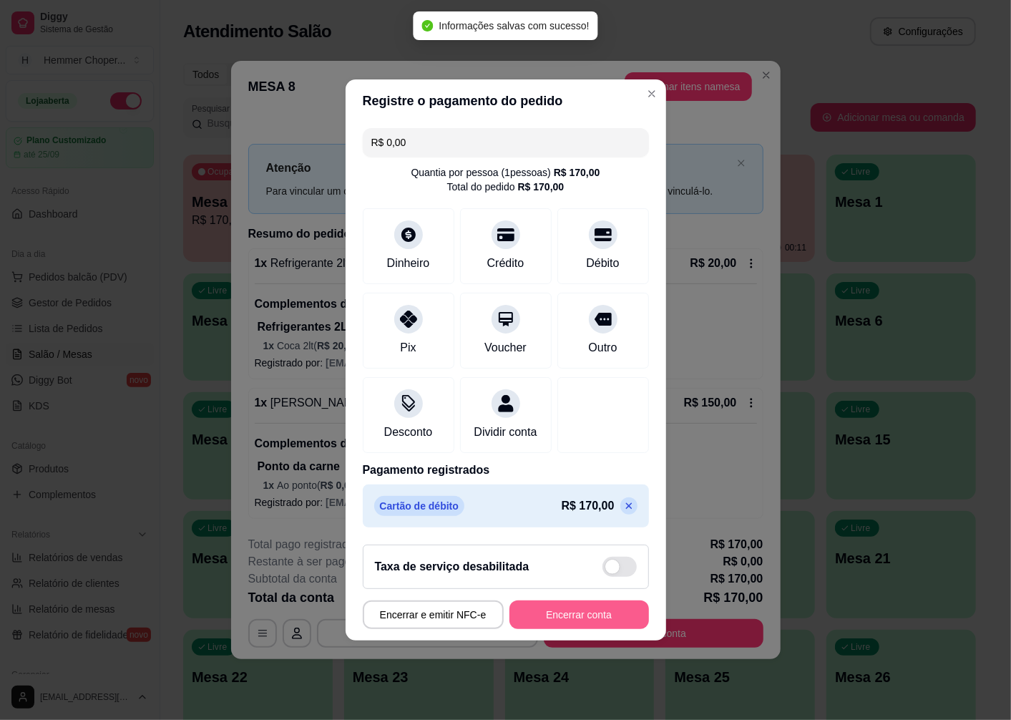
click at [547, 625] on button "Encerrar conta" at bounding box center [579, 614] width 140 height 29
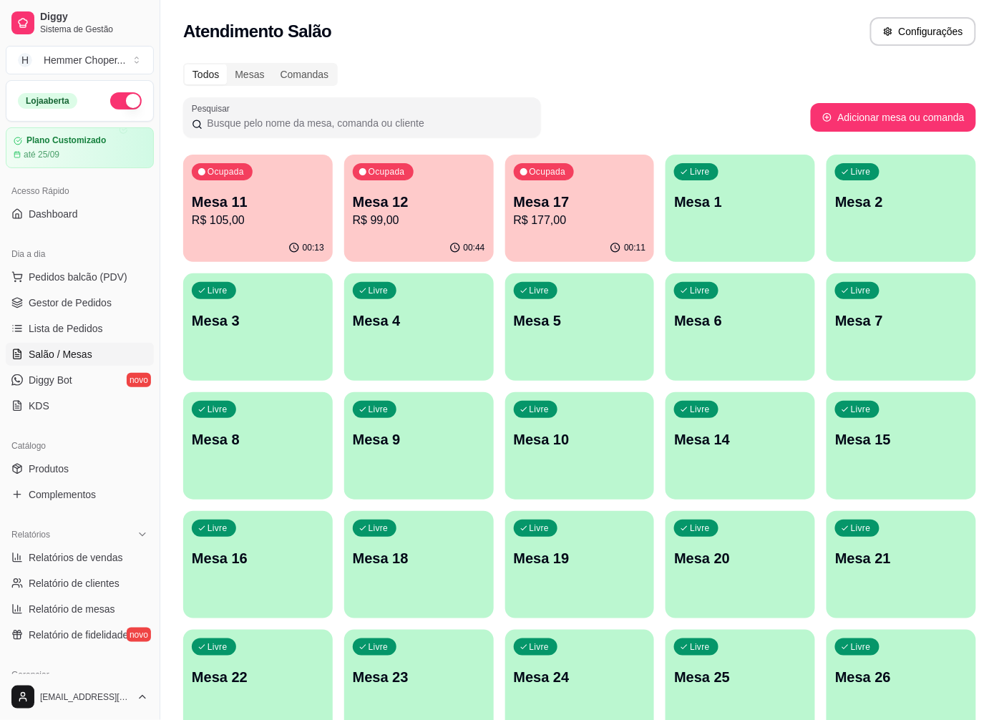
click at [84, 297] on span "Gestor de Pedidos" at bounding box center [70, 303] width 83 height 14
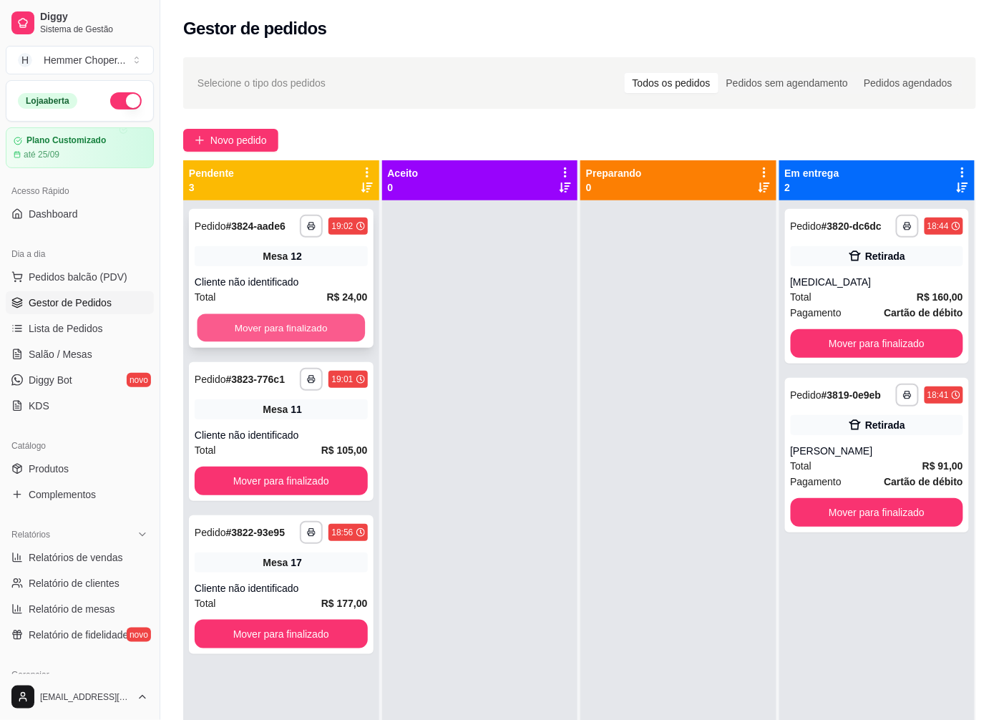
click at [273, 319] on button "Mover para finalizado" at bounding box center [280, 328] width 167 height 28
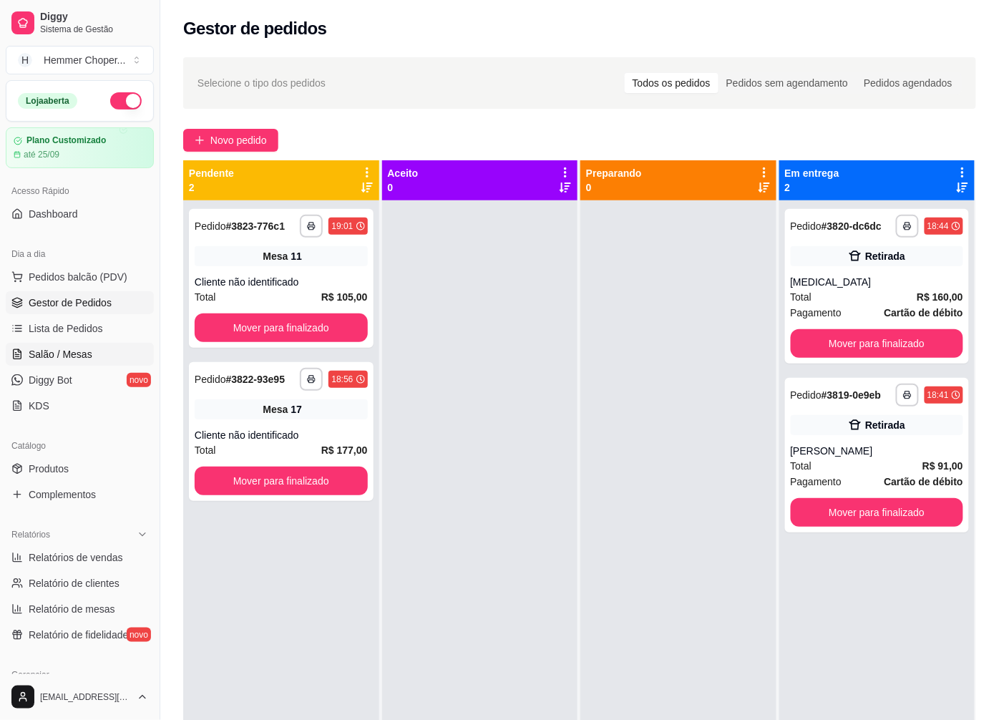
click at [74, 353] on span "Salão / Mesas" at bounding box center [61, 354] width 64 height 14
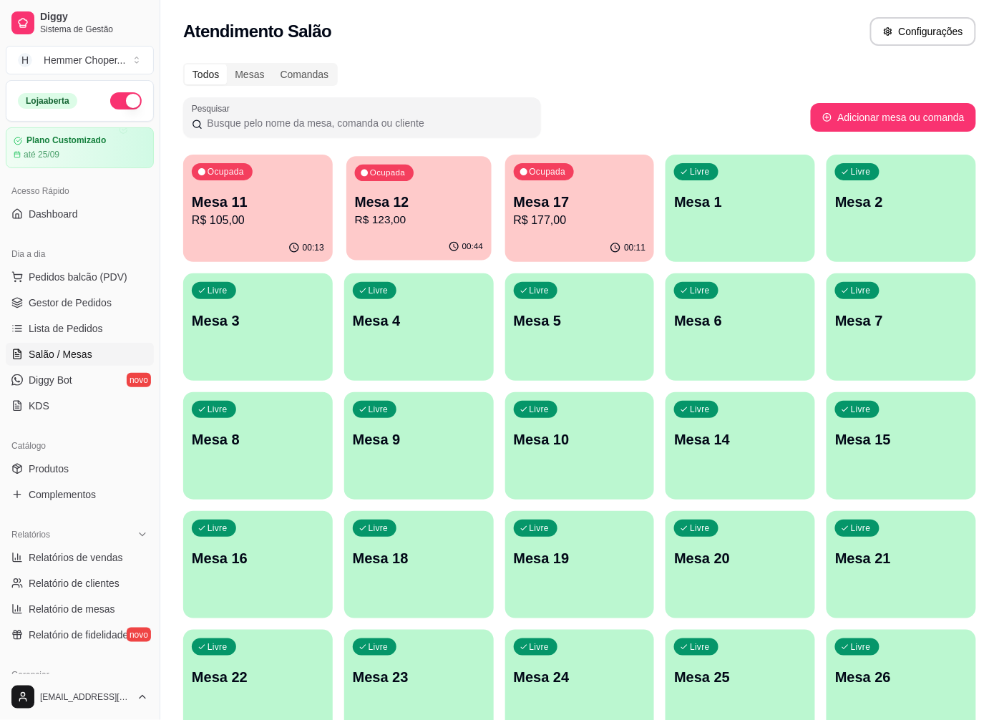
click at [409, 213] on p "R$ 123,00" at bounding box center [419, 220] width 128 height 16
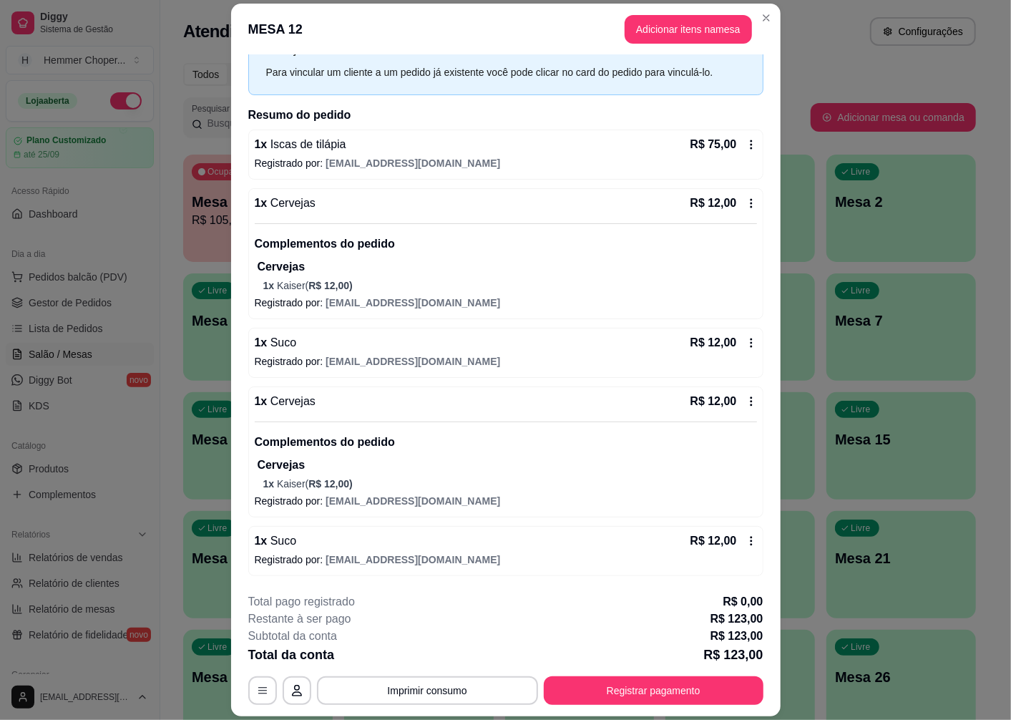
scroll to position [42, 0]
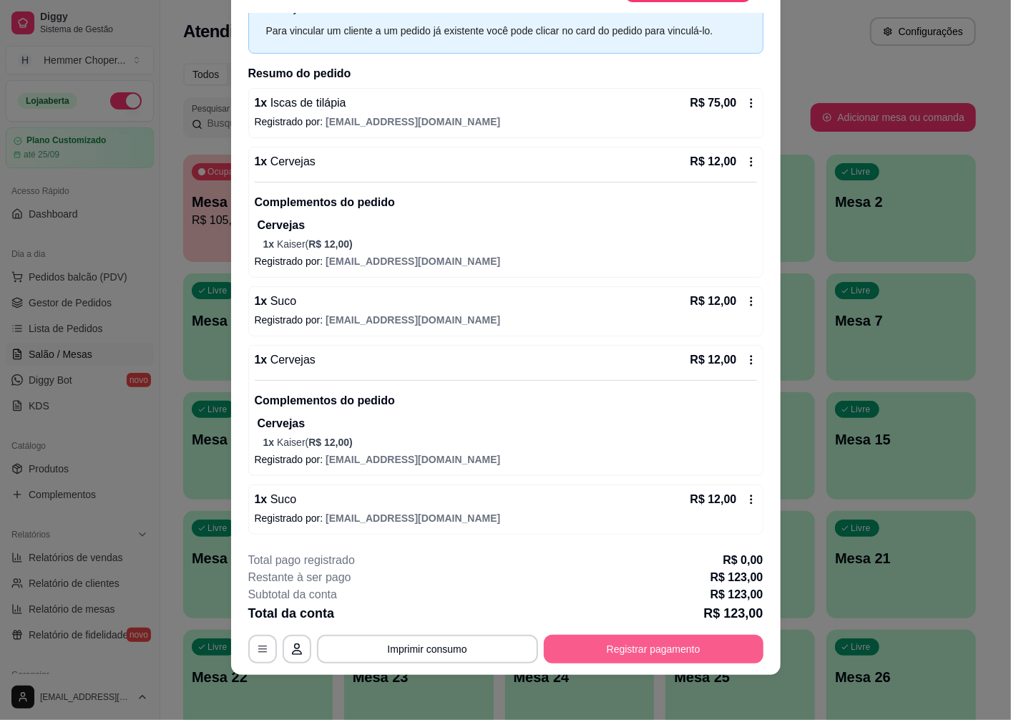
click at [604, 655] on button "Registrar pagamento" at bounding box center [654, 649] width 220 height 29
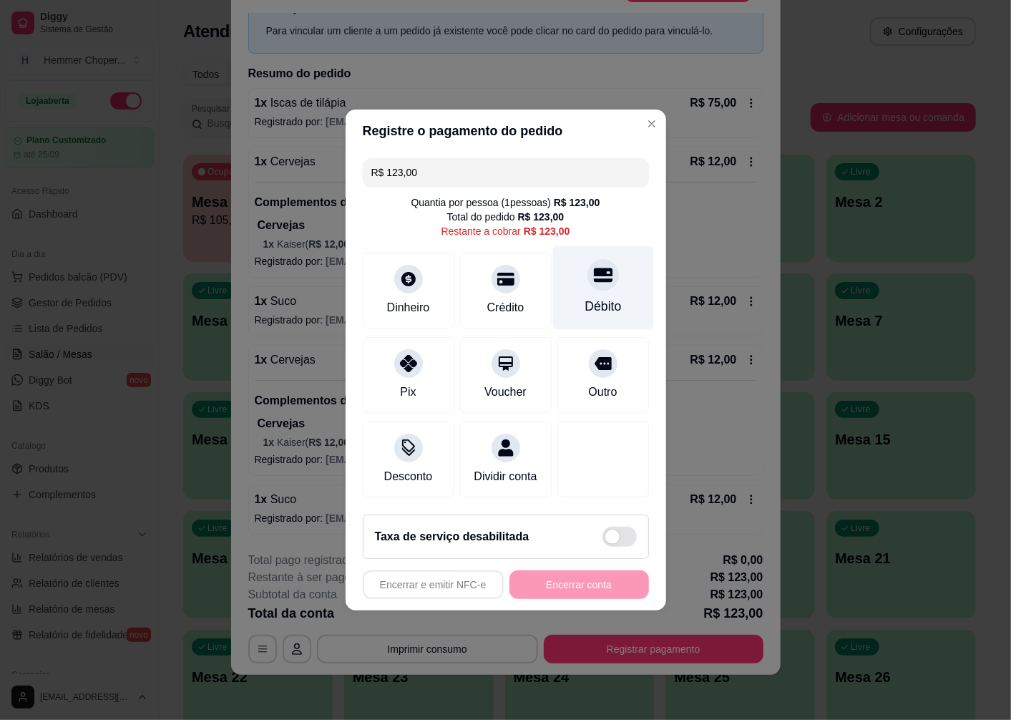
click at [597, 278] on div at bounding box center [602, 274] width 31 height 31
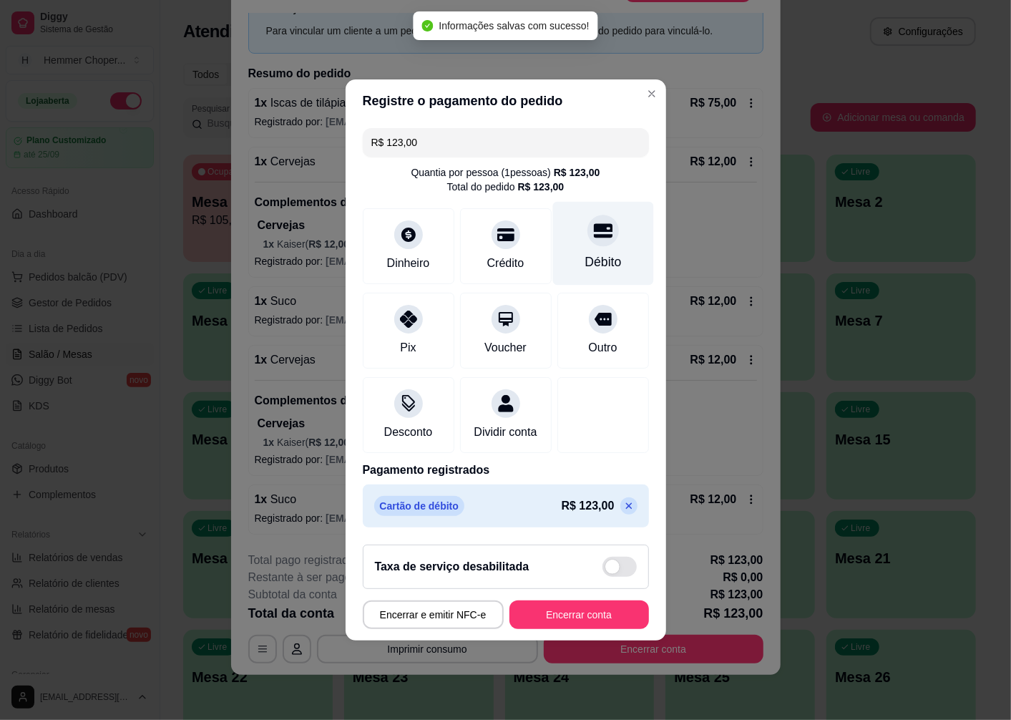
type input "R$ 0,00"
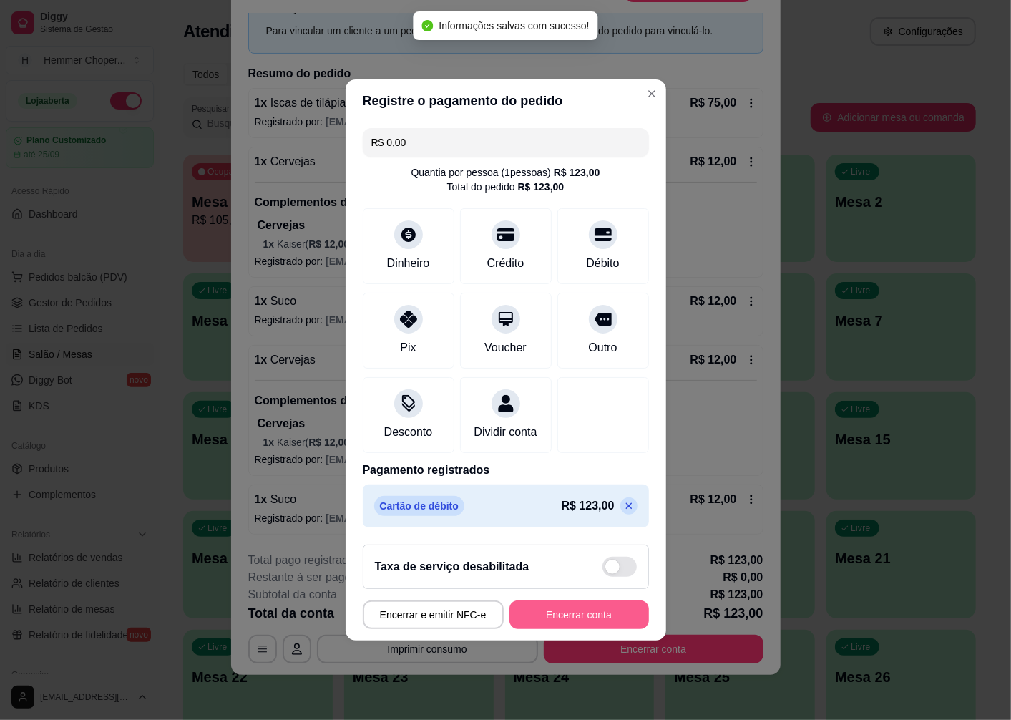
click at [561, 629] on button "Encerrar conta" at bounding box center [579, 614] width 140 height 29
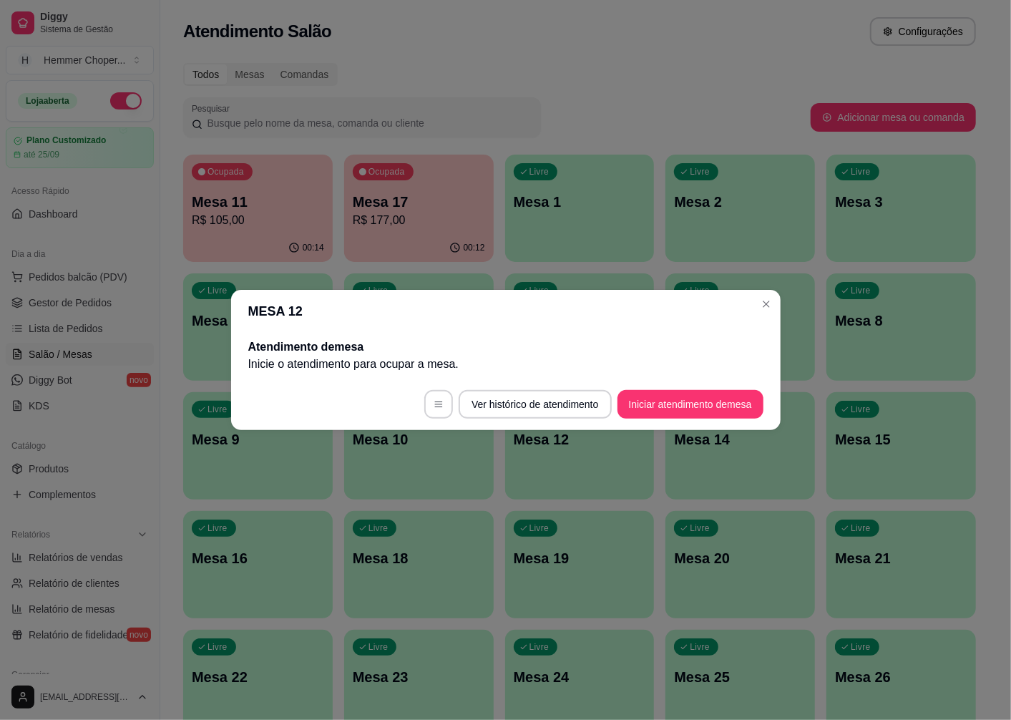
scroll to position [0, 0]
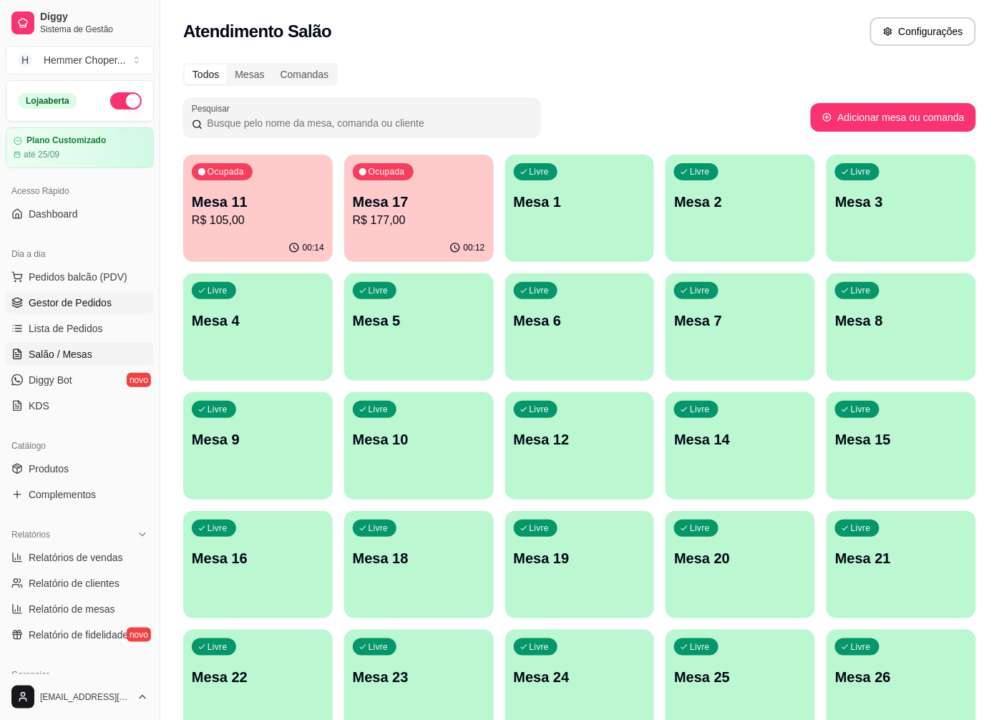
click at [79, 306] on span "Gestor de Pedidos" at bounding box center [70, 303] width 83 height 14
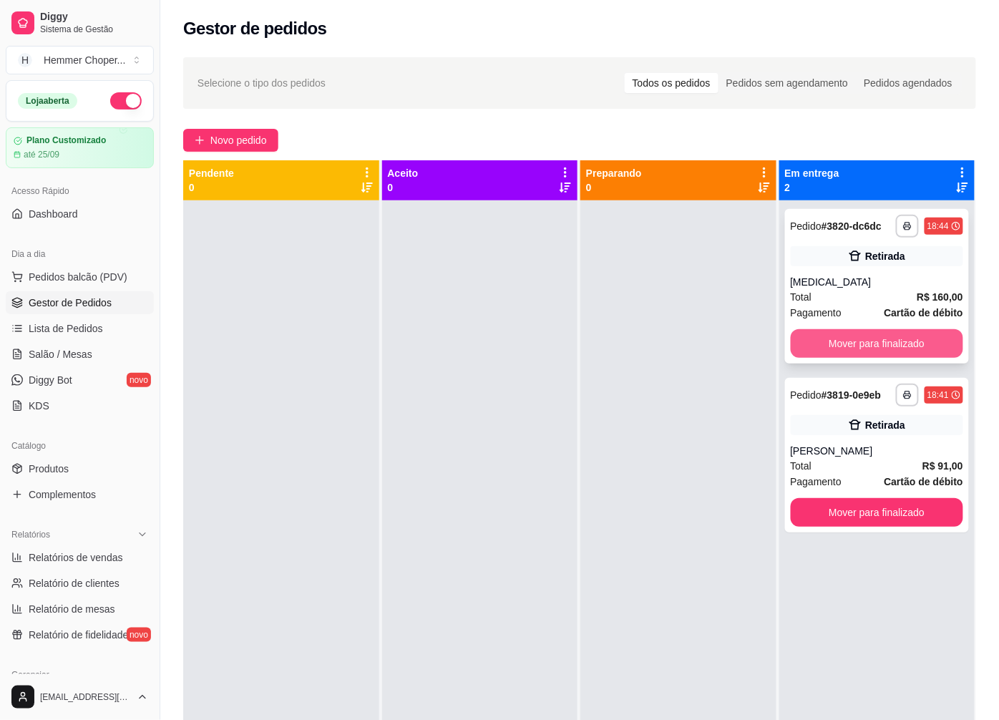
click at [841, 343] on button "Mover para finalizado" at bounding box center [877, 343] width 173 height 29
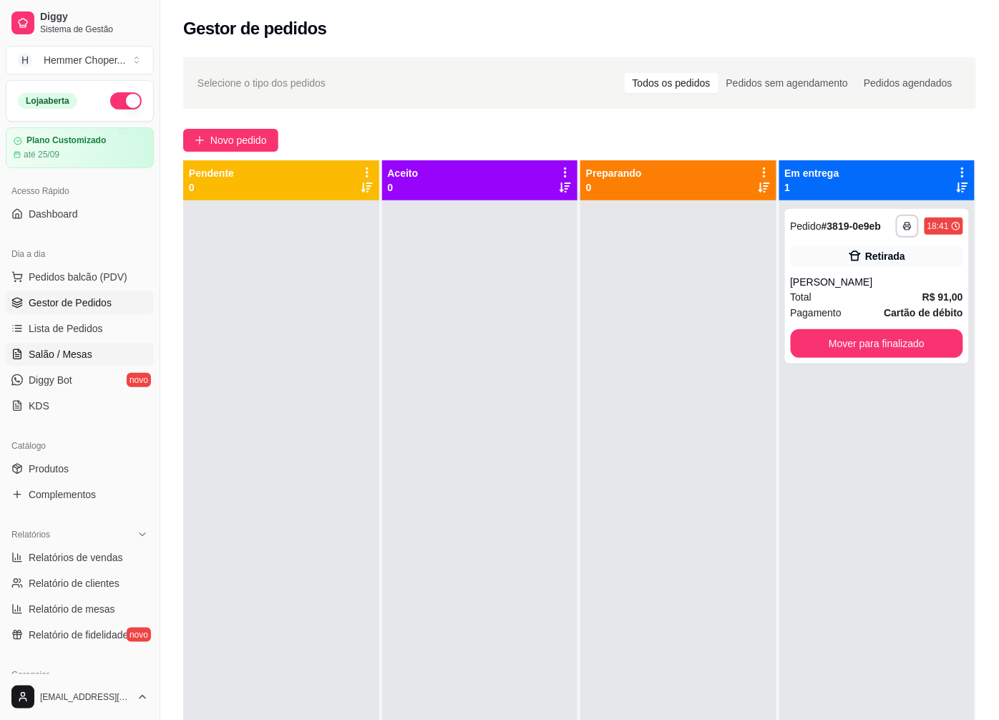
click at [80, 361] on span "Salão / Mesas" at bounding box center [61, 354] width 64 height 14
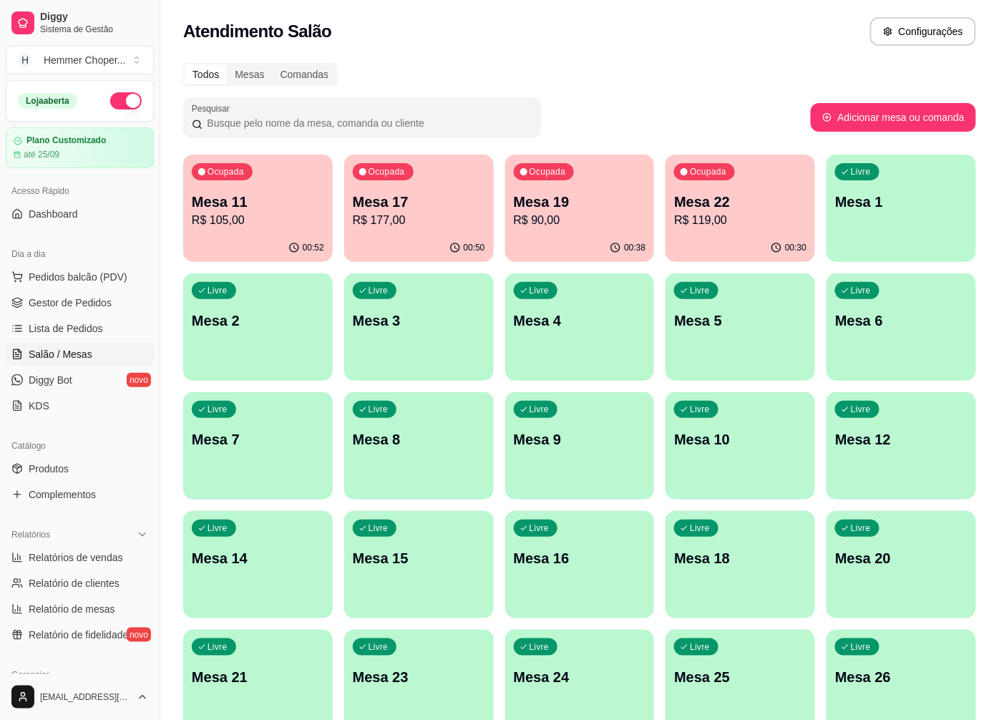
click at [437, 227] on p "R$ 177,00" at bounding box center [419, 220] width 132 height 17
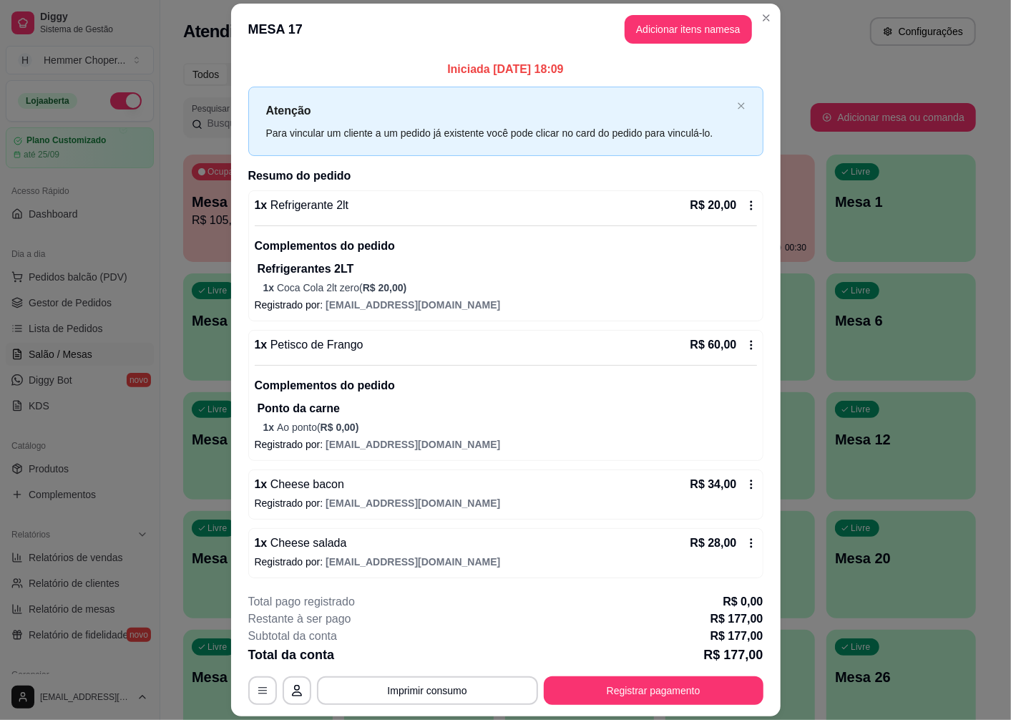
scroll to position [61, 0]
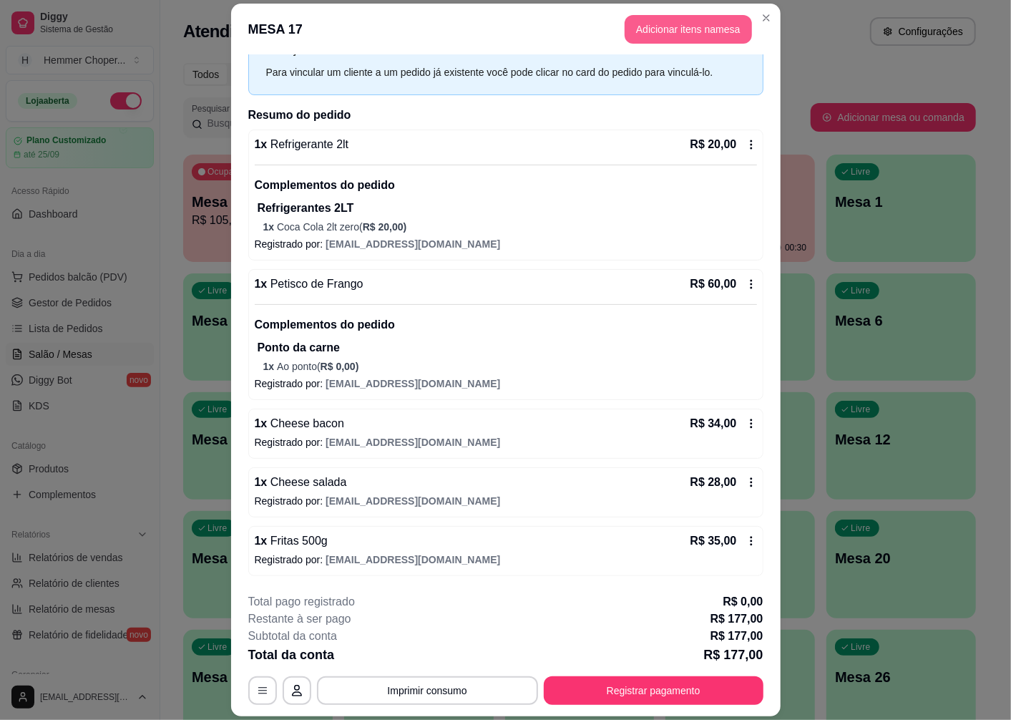
click at [644, 24] on button "Adicionar itens na mesa" at bounding box center [688, 29] width 127 height 29
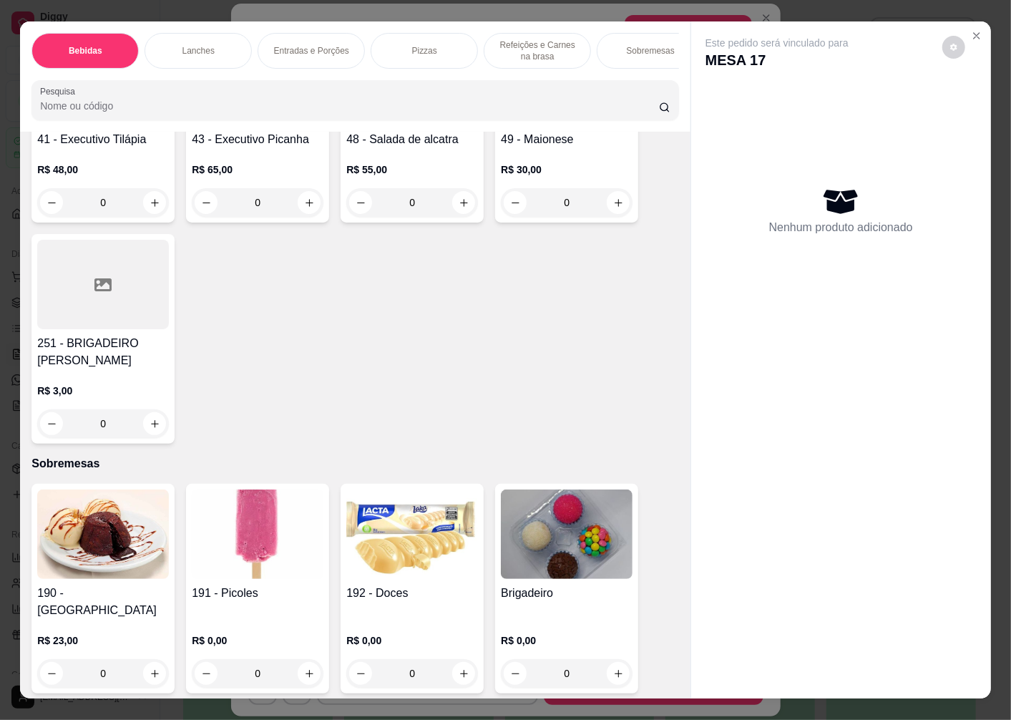
scroll to position [30, 0]
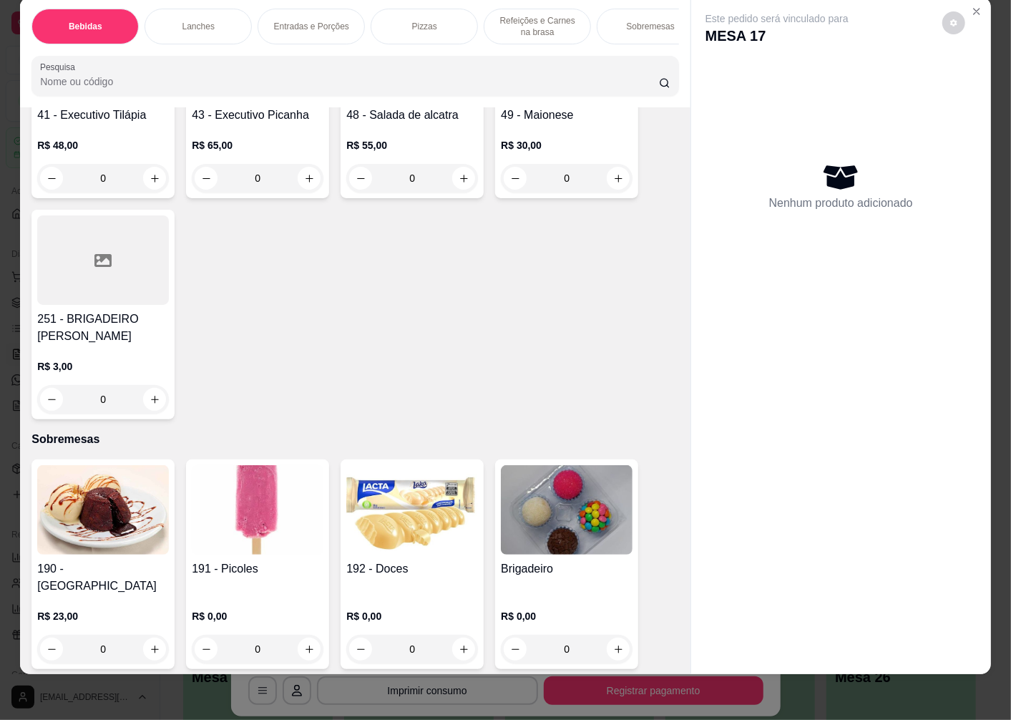
click at [240, 490] on img at bounding box center [258, 509] width 132 height 89
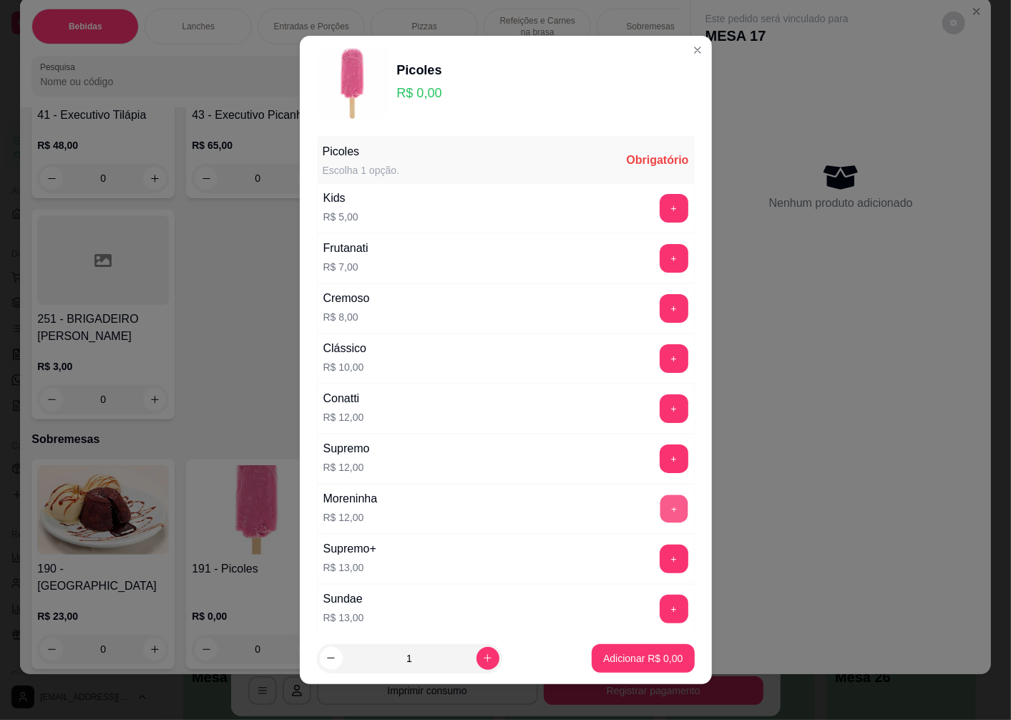
click at [660, 514] on button "+" at bounding box center [674, 509] width 28 height 28
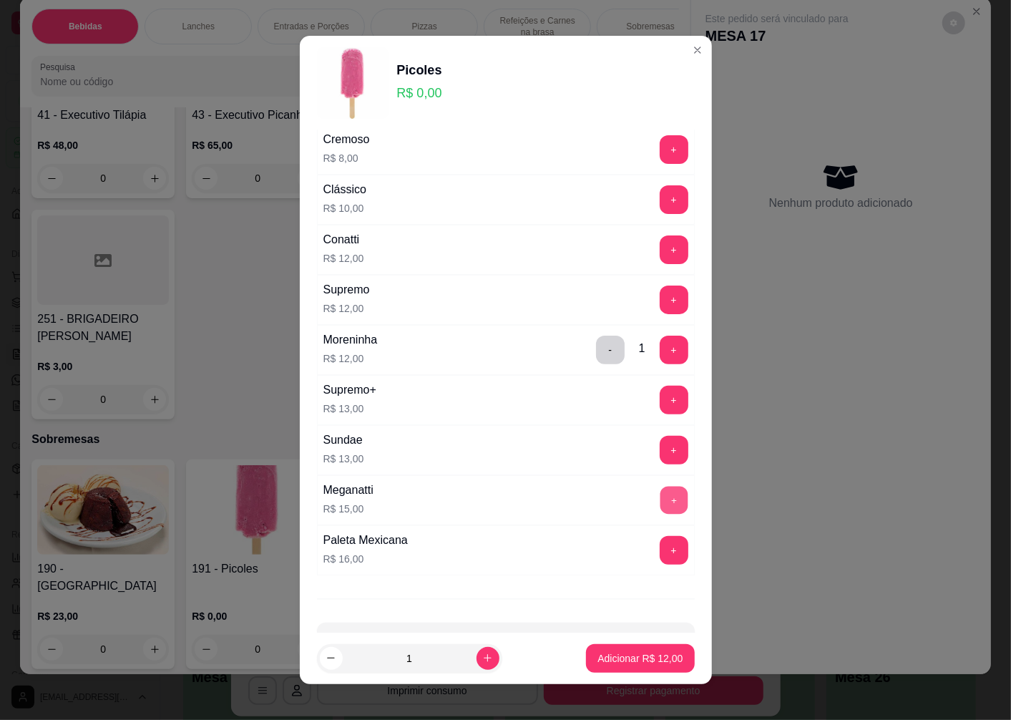
click at [660, 499] on button "+" at bounding box center [674, 501] width 28 height 28
click at [599, 654] on p "Adicionar R$ 27,00" at bounding box center [639, 658] width 85 height 14
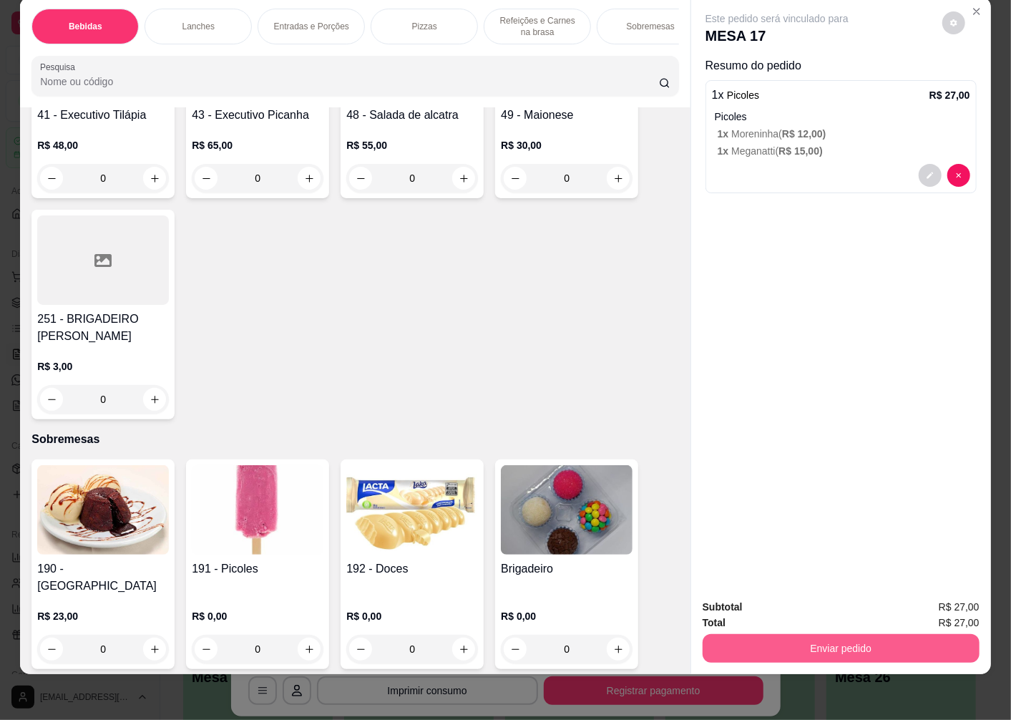
click at [748, 634] on button "Enviar pedido" at bounding box center [841, 648] width 277 height 29
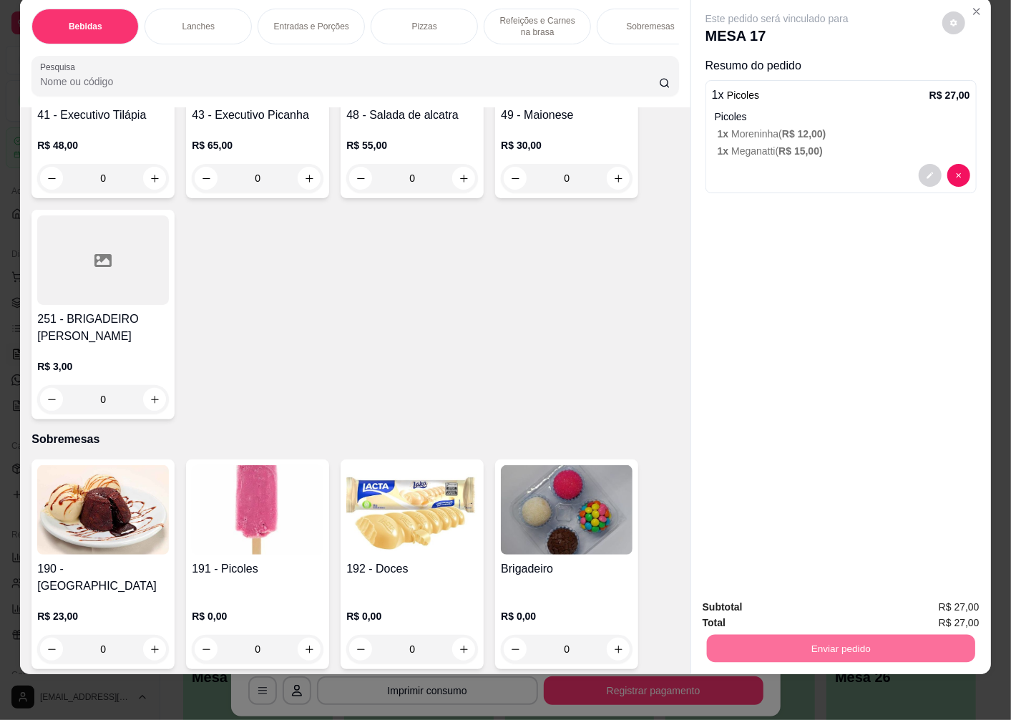
click at [746, 604] on button "Não registrar e enviar pedido" at bounding box center [793, 601] width 149 height 27
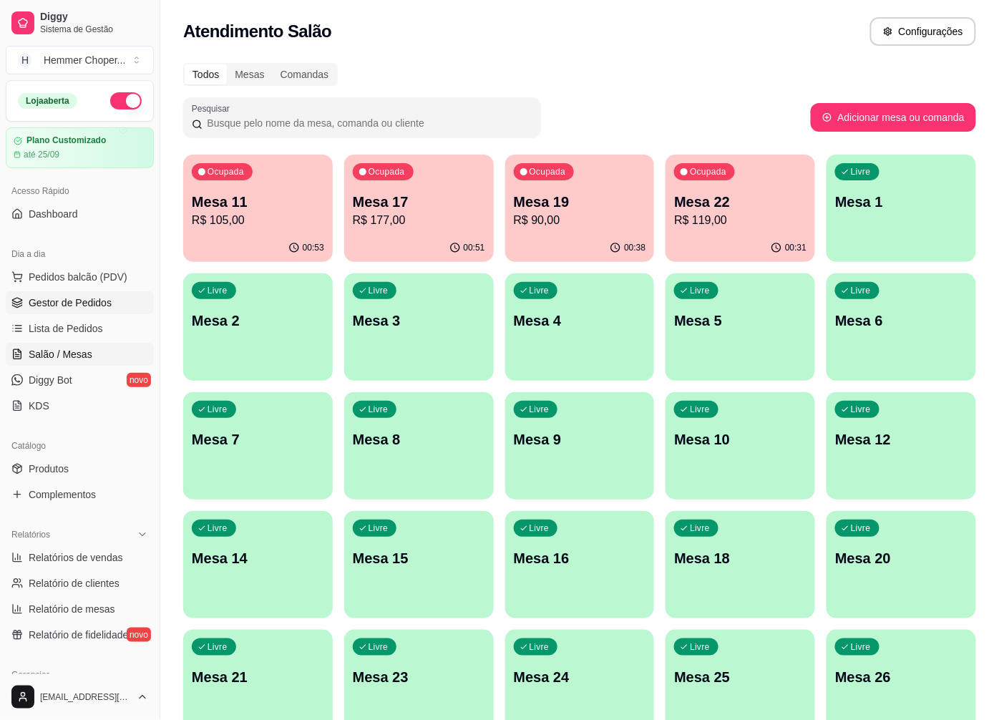
click at [89, 301] on span "Gestor de Pedidos" at bounding box center [70, 303] width 83 height 14
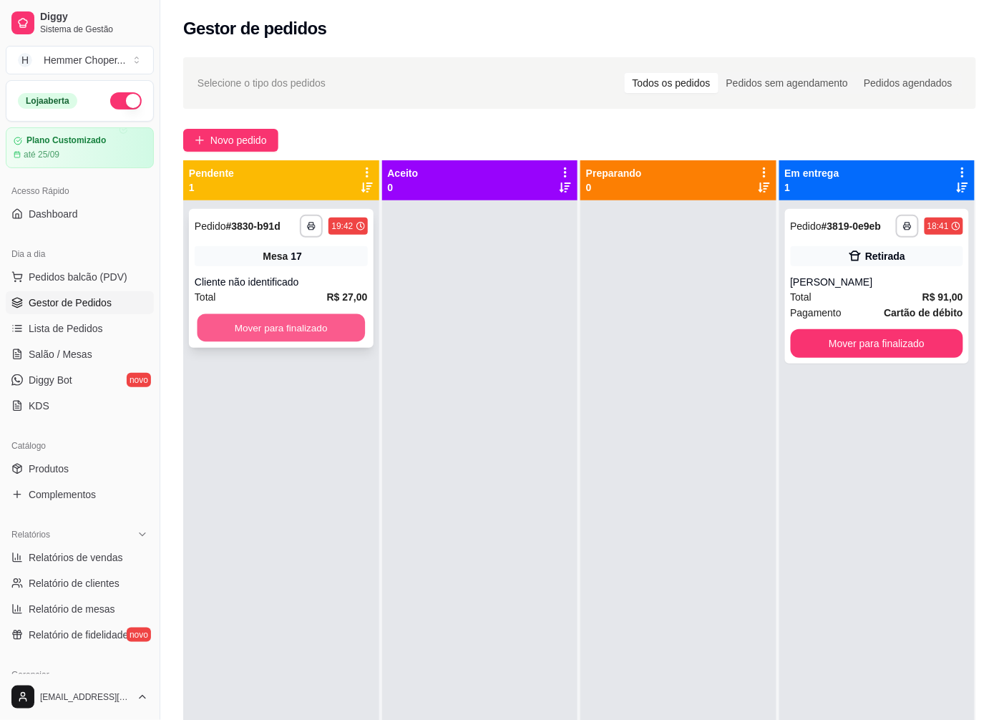
click at [273, 327] on button "Mover para finalizado" at bounding box center [280, 328] width 167 height 28
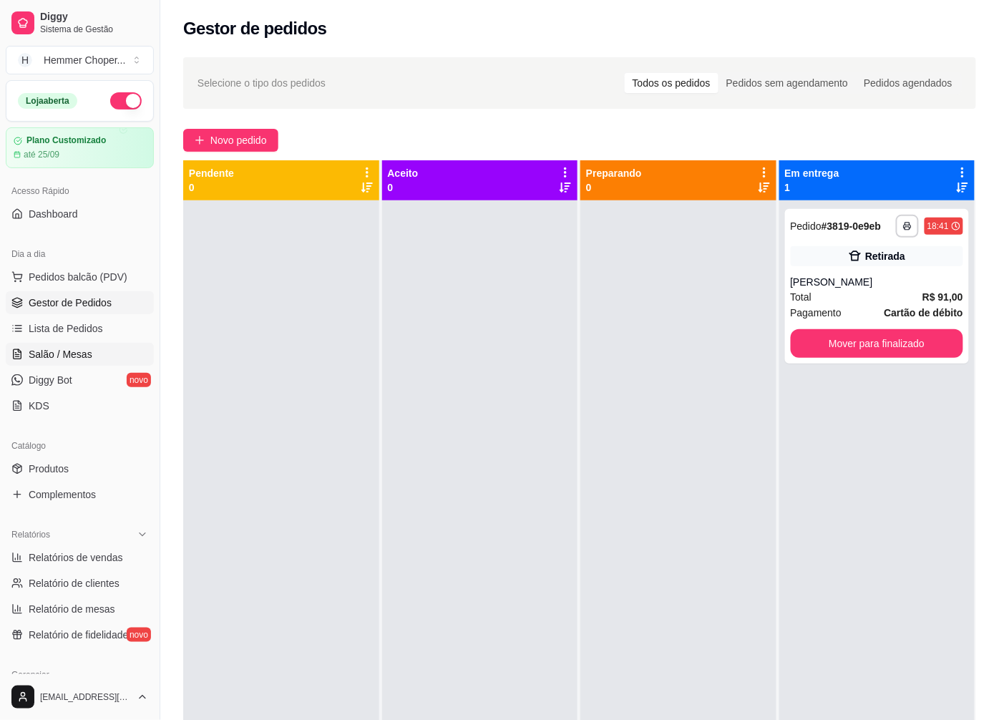
click at [75, 348] on span "Salão / Mesas" at bounding box center [61, 354] width 64 height 14
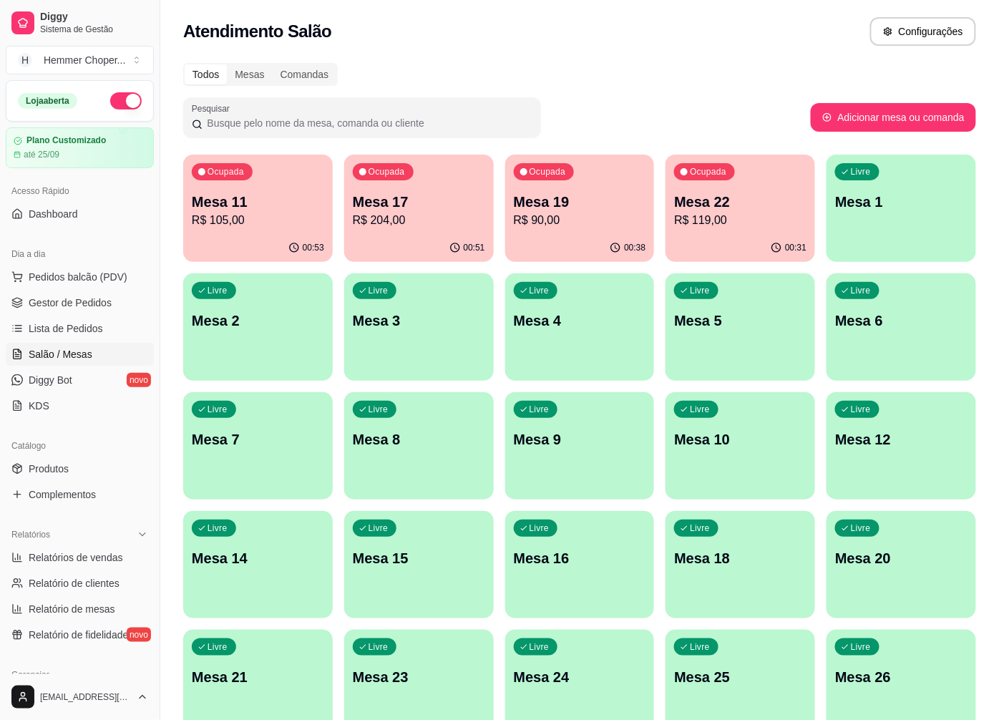
click at [419, 216] on p "R$ 204,00" at bounding box center [419, 220] width 132 height 17
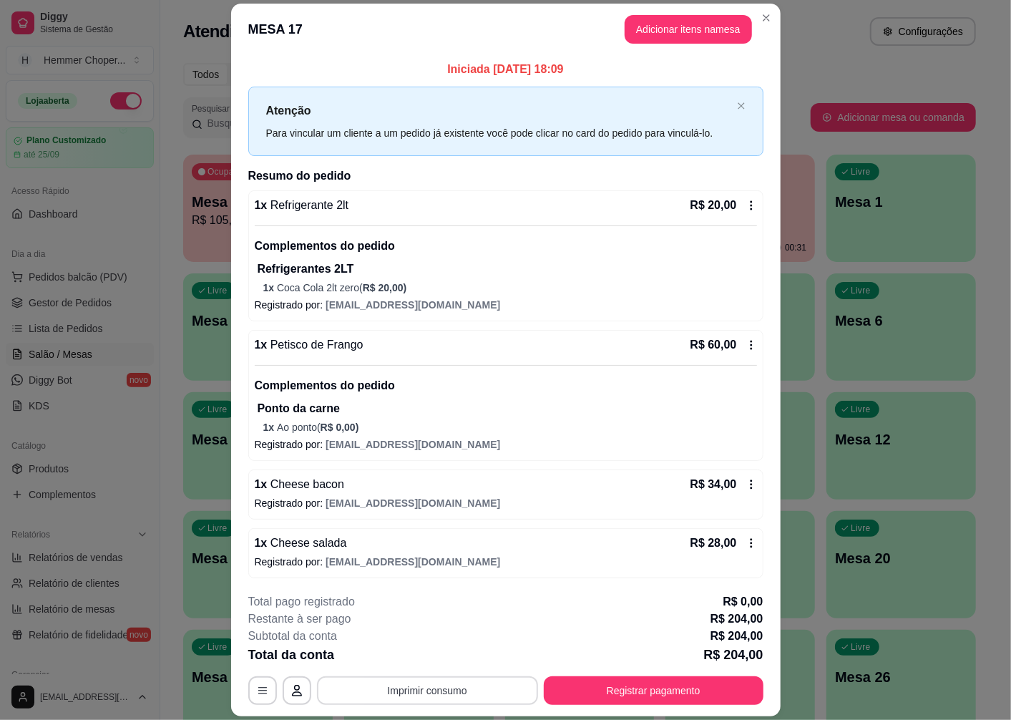
click at [459, 693] on button "Imprimir consumo" at bounding box center [427, 690] width 221 height 29
click at [426, 660] on button "Cozinha" at bounding box center [426, 658] width 104 height 23
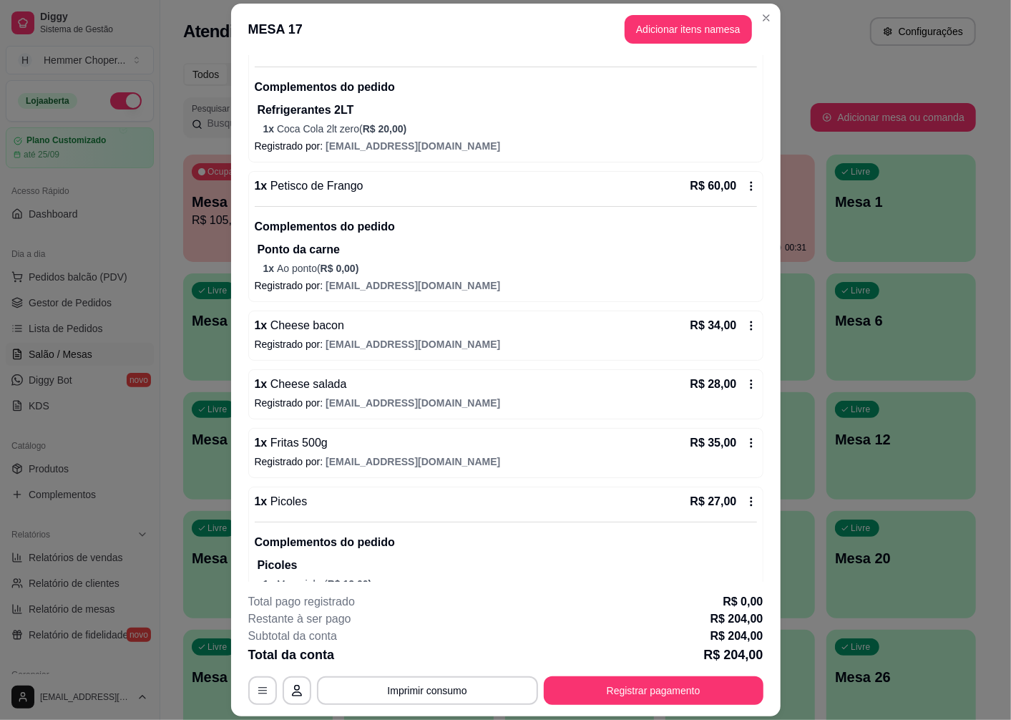
scroll to position [218, 0]
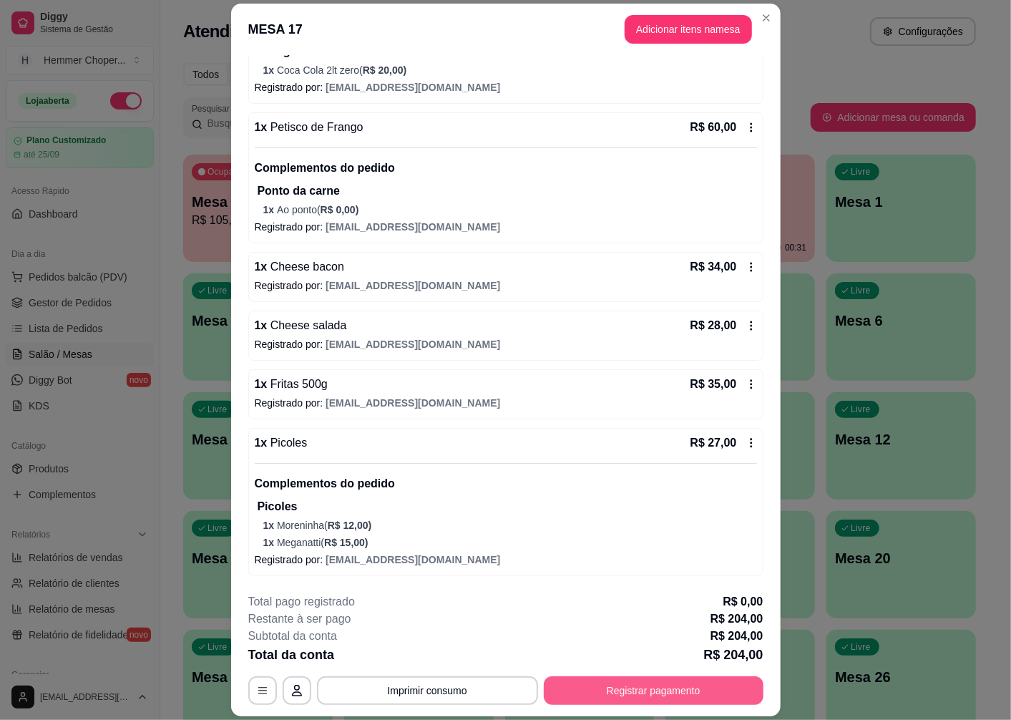
click at [621, 690] on button "Registrar pagamento" at bounding box center [654, 690] width 220 height 29
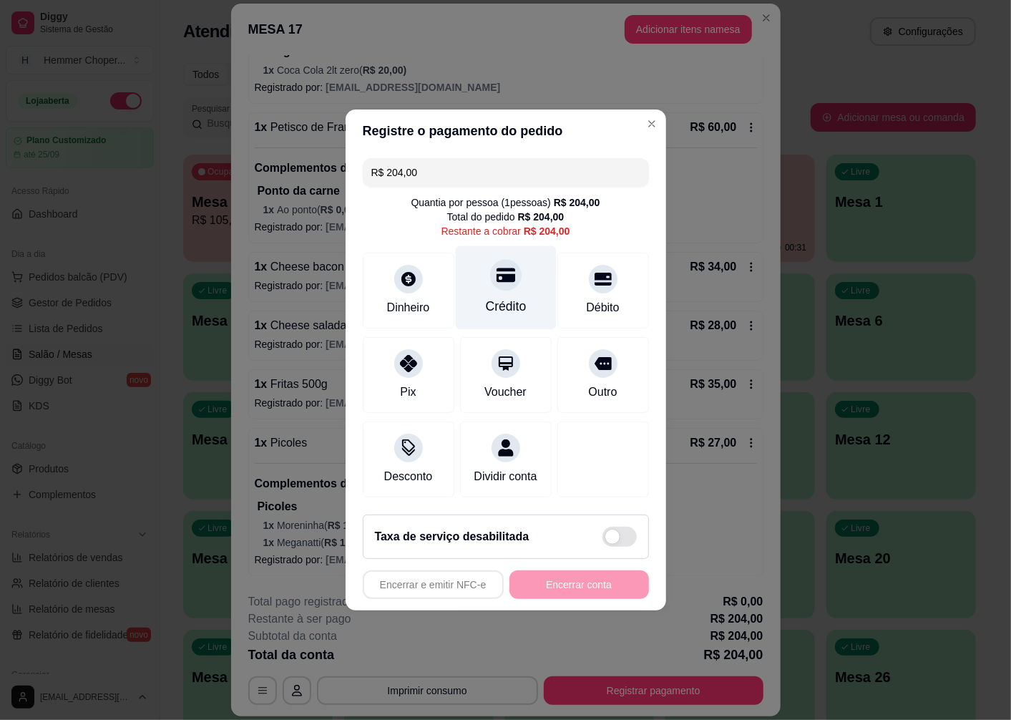
click at [496, 265] on icon at bounding box center [505, 274] width 19 height 19
type input "R$ 0,00"
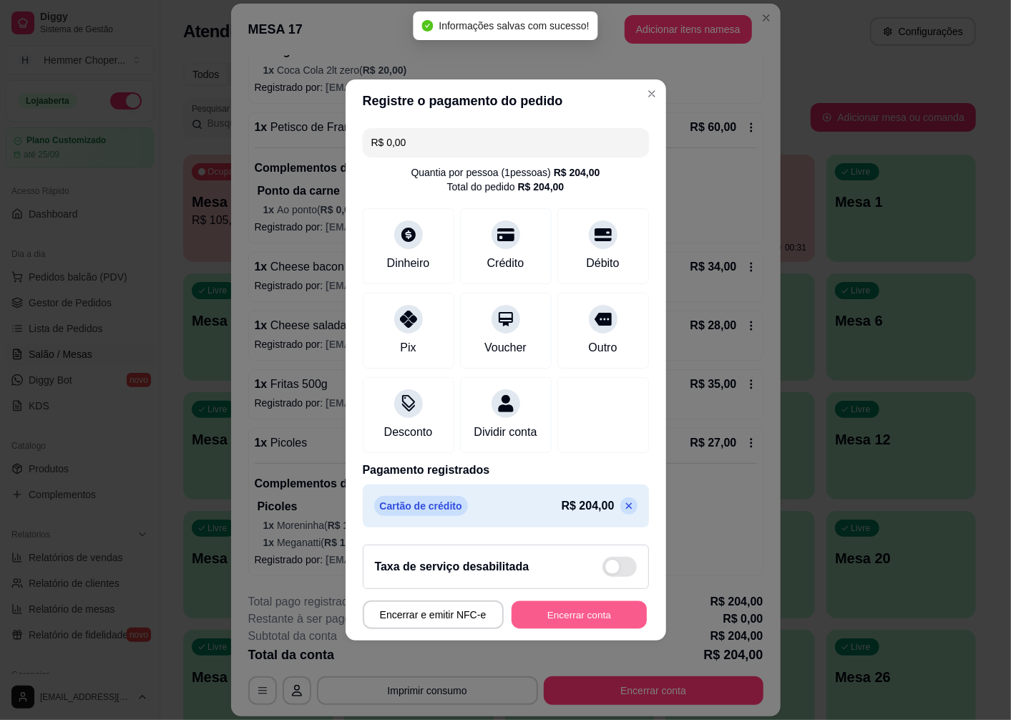
click at [551, 623] on button "Encerrar conta" at bounding box center [579, 615] width 135 height 28
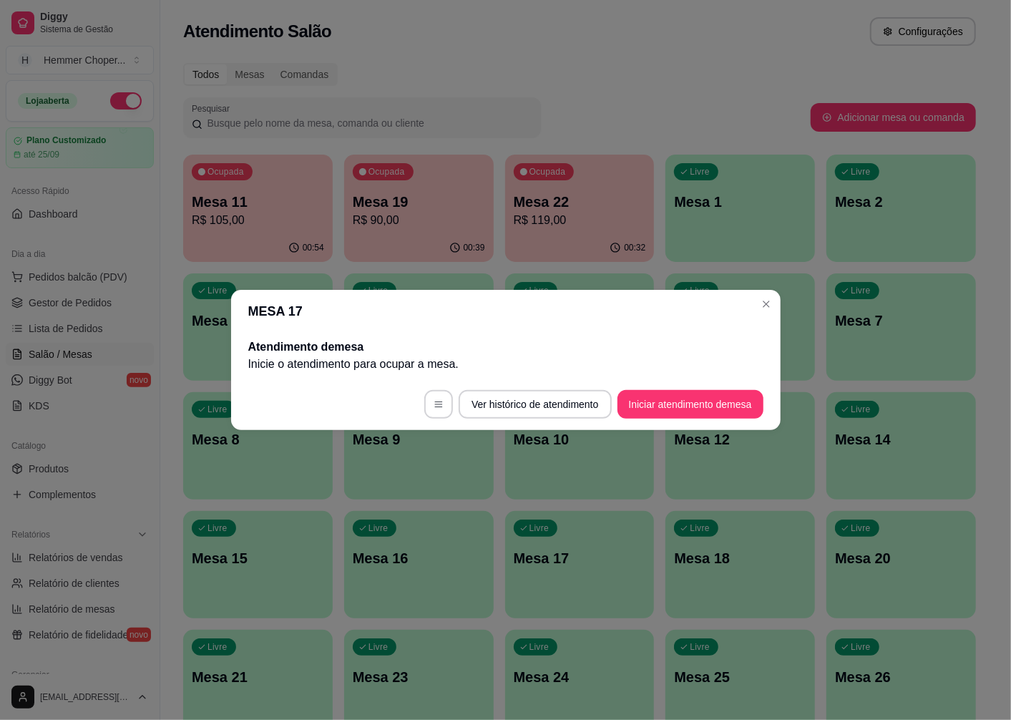
scroll to position [0, 0]
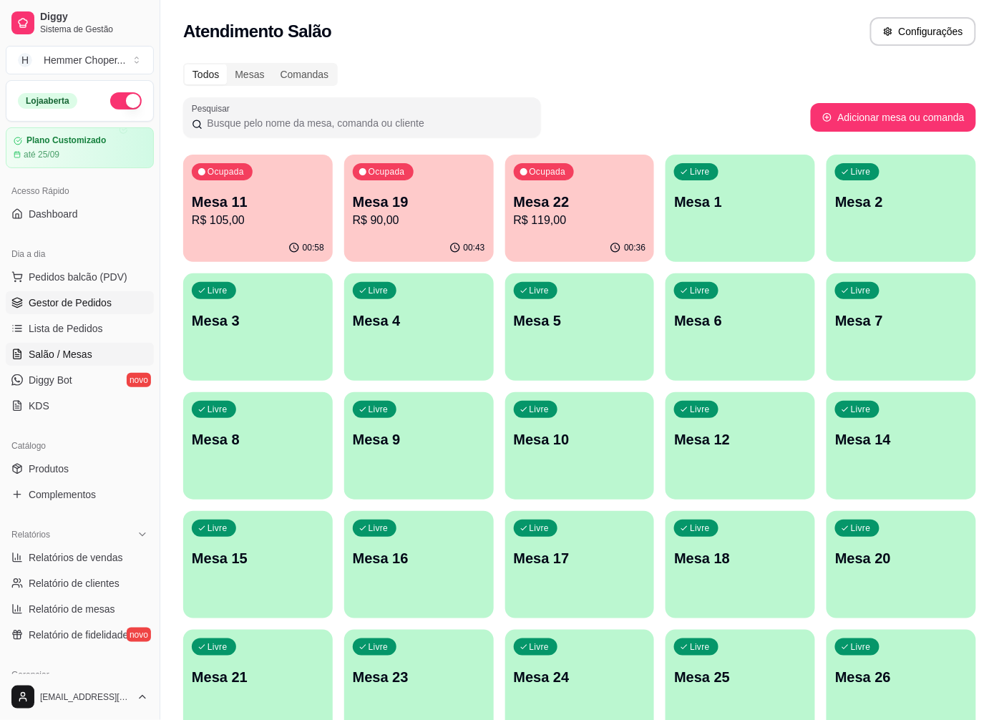
click at [69, 309] on span "Gestor de Pedidos" at bounding box center [70, 303] width 83 height 14
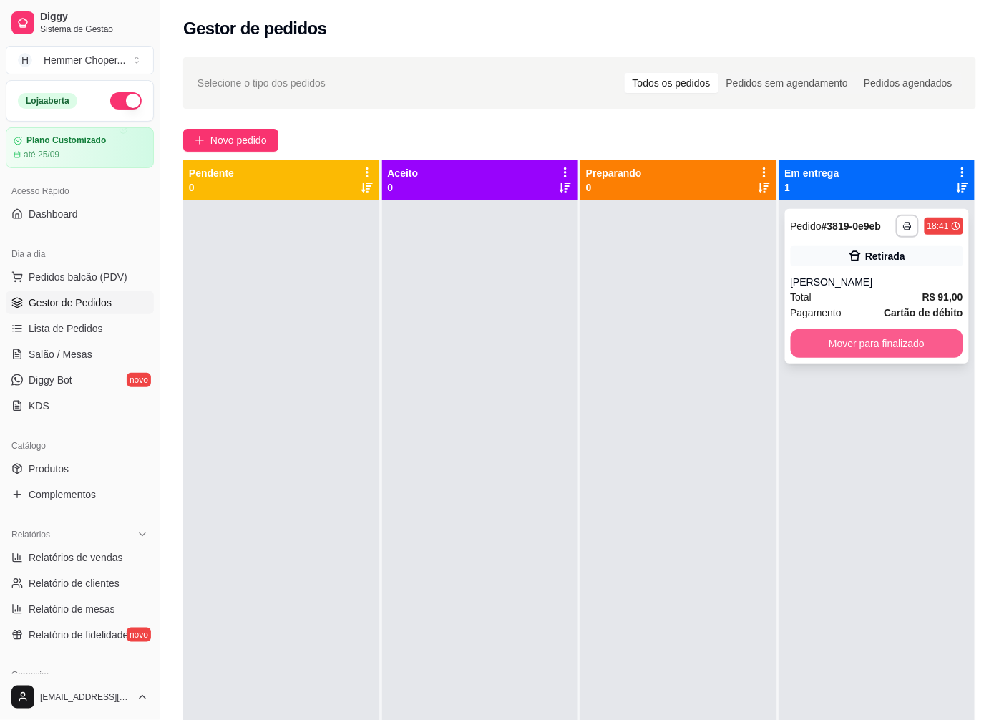
click at [854, 338] on button "Mover para finalizado" at bounding box center [877, 343] width 173 height 29
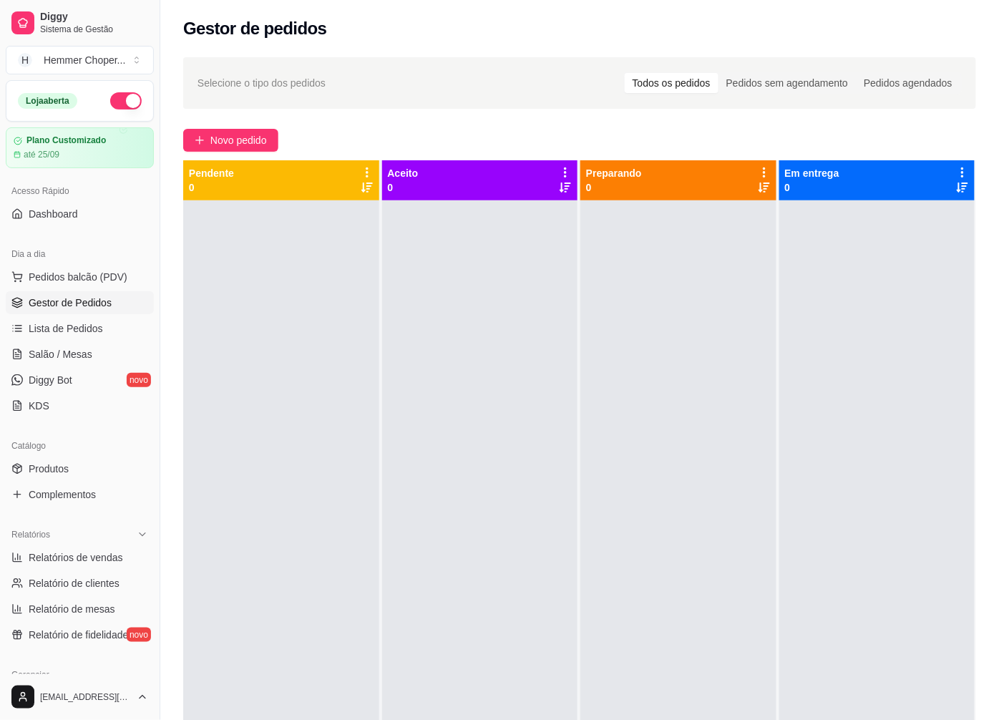
click at [69, 298] on span "Gestor de Pedidos" at bounding box center [70, 303] width 83 height 14
click at [70, 348] on span "Salão / Mesas" at bounding box center [61, 354] width 64 height 14
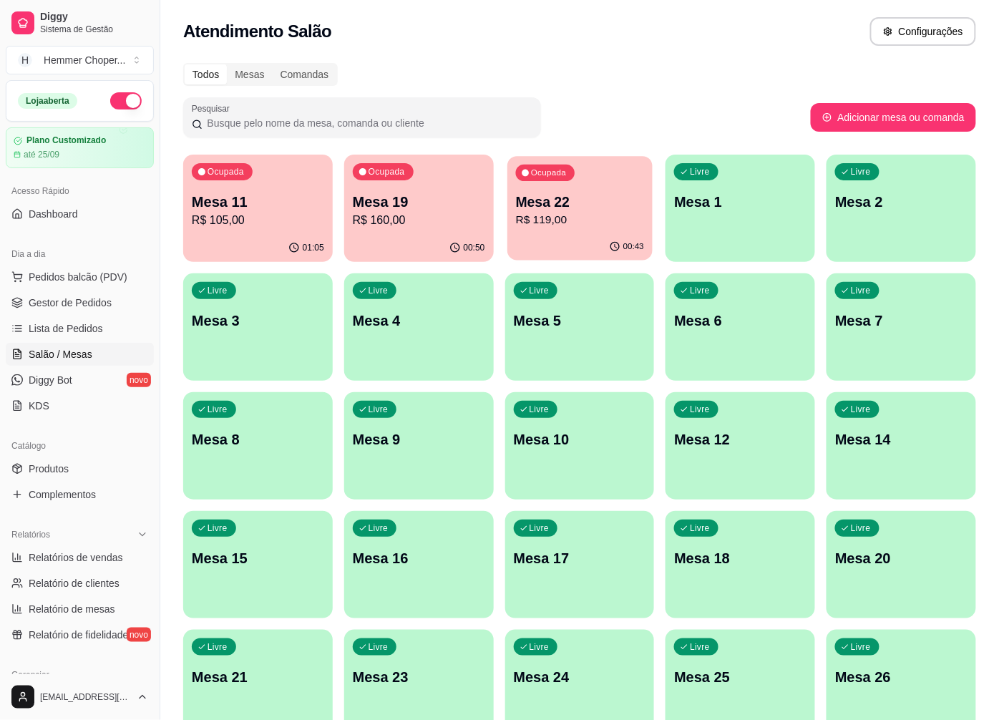
click at [555, 225] on p "R$ 119,00" at bounding box center [579, 220] width 128 height 16
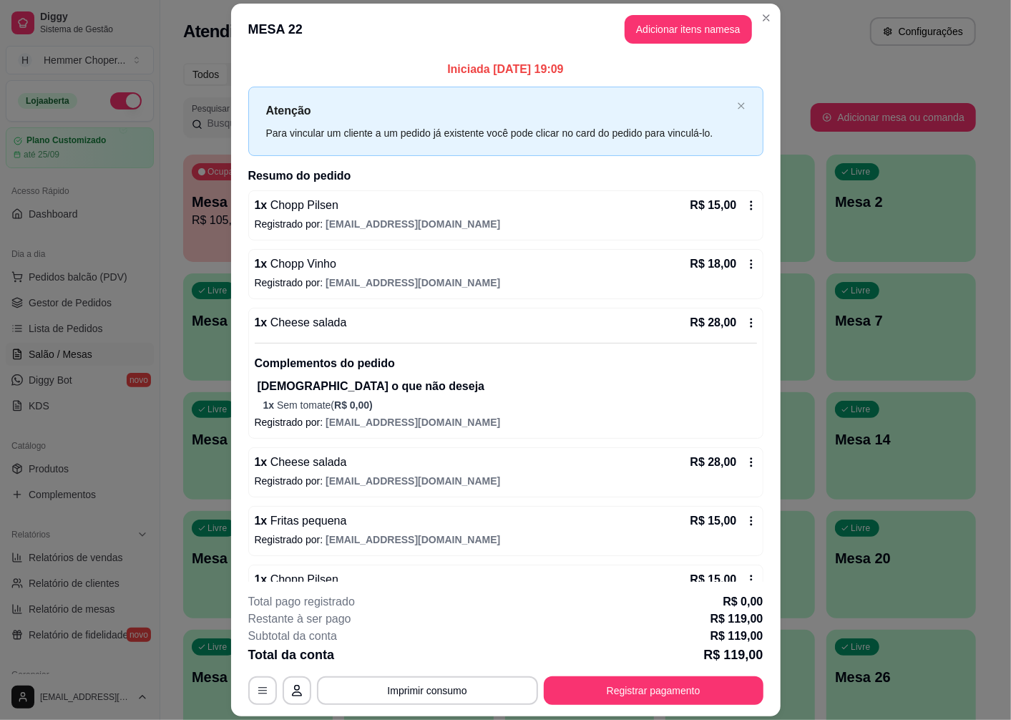
scroll to position [39, 0]
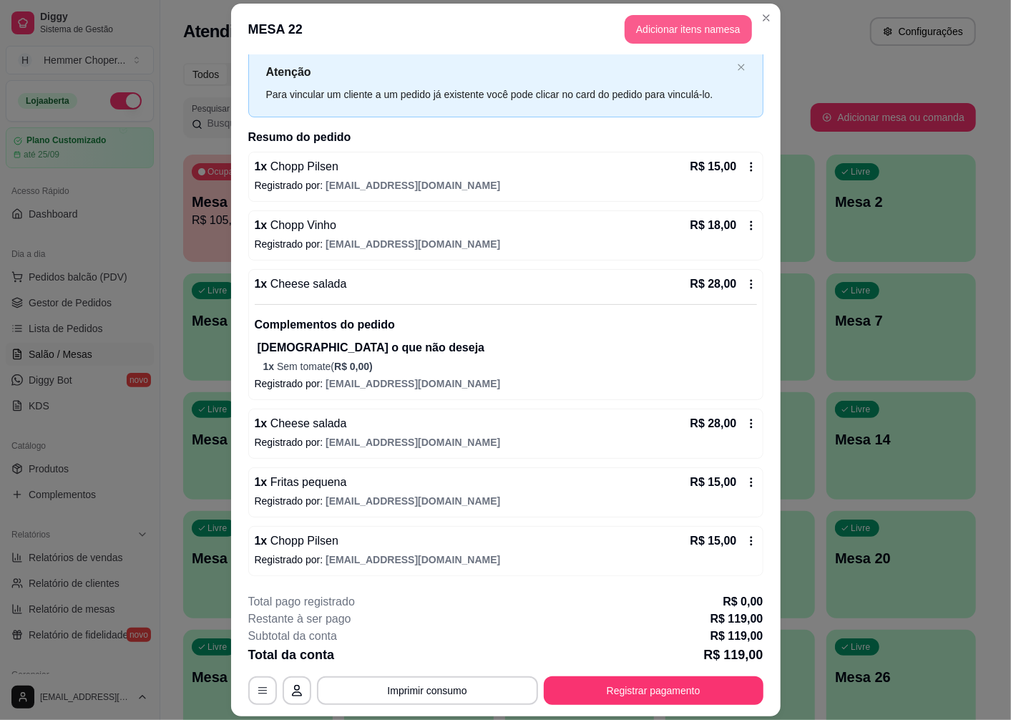
click at [688, 30] on button "Adicionar itens na mesa" at bounding box center [688, 29] width 127 height 29
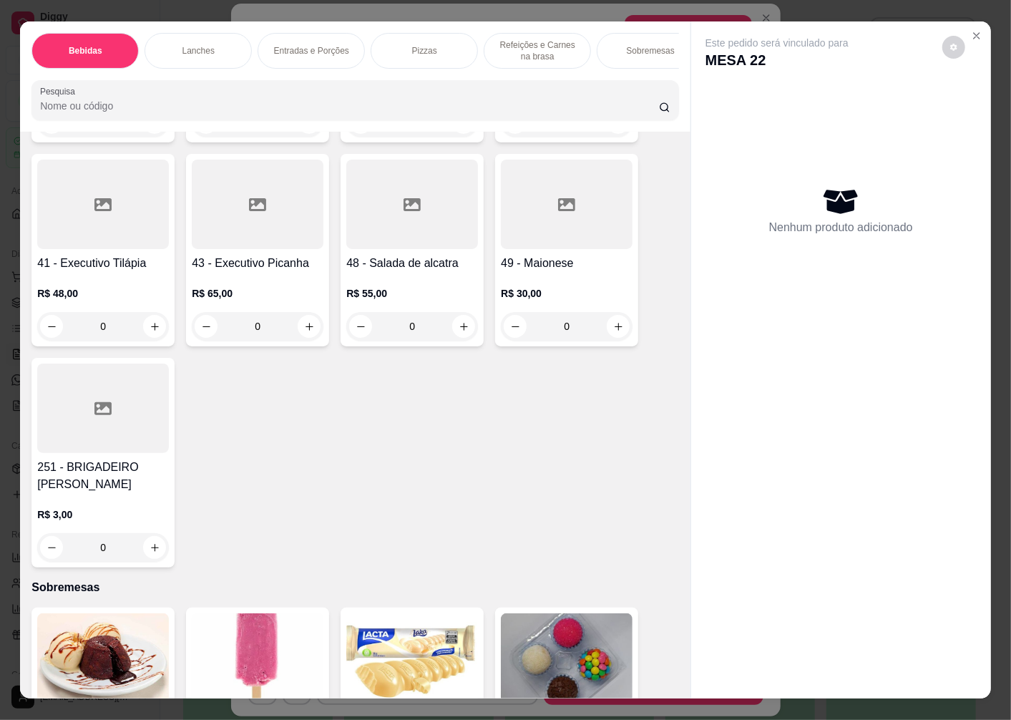
scroll to position [30, 0]
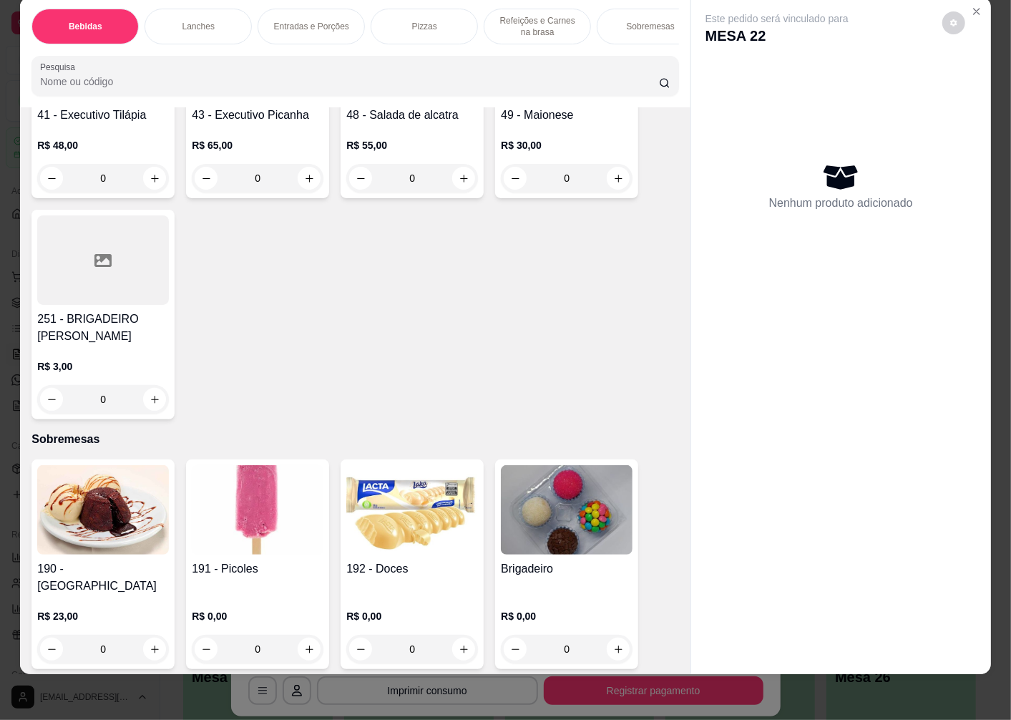
click at [265, 553] on img at bounding box center [258, 509] width 132 height 89
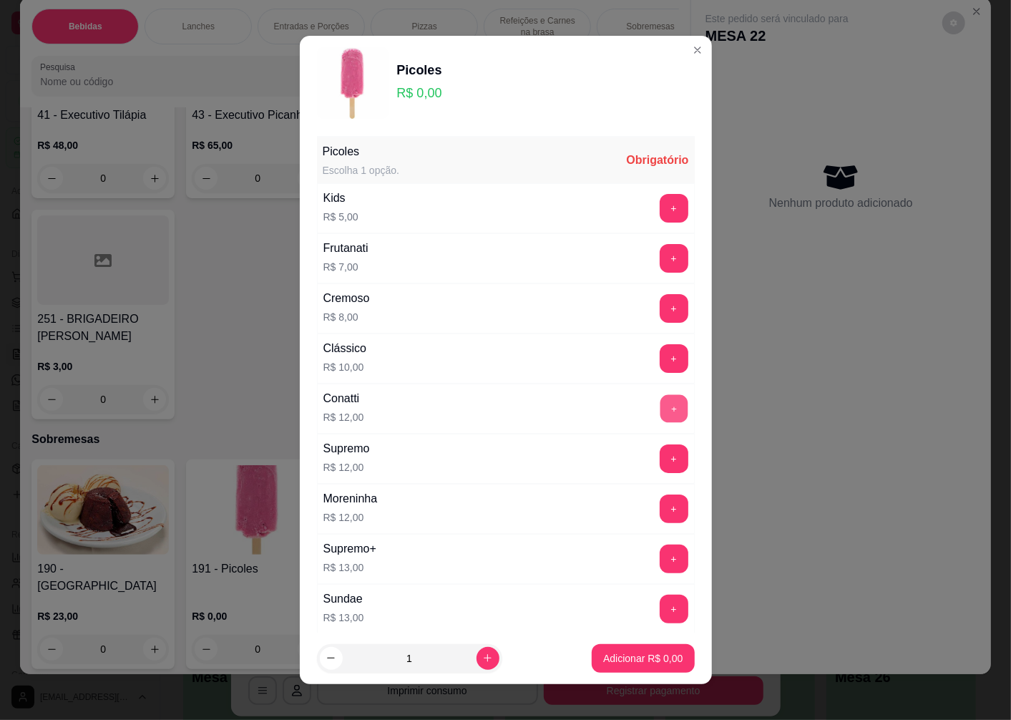
click at [660, 406] on button "+" at bounding box center [674, 409] width 28 height 28
click at [482, 660] on icon "increase-product-quantity" at bounding box center [487, 658] width 11 height 11
type input "2"
click at [603, 663] on p "Adicionar R$ 24,00" at bounding box center [640, 658] width 83 height 14
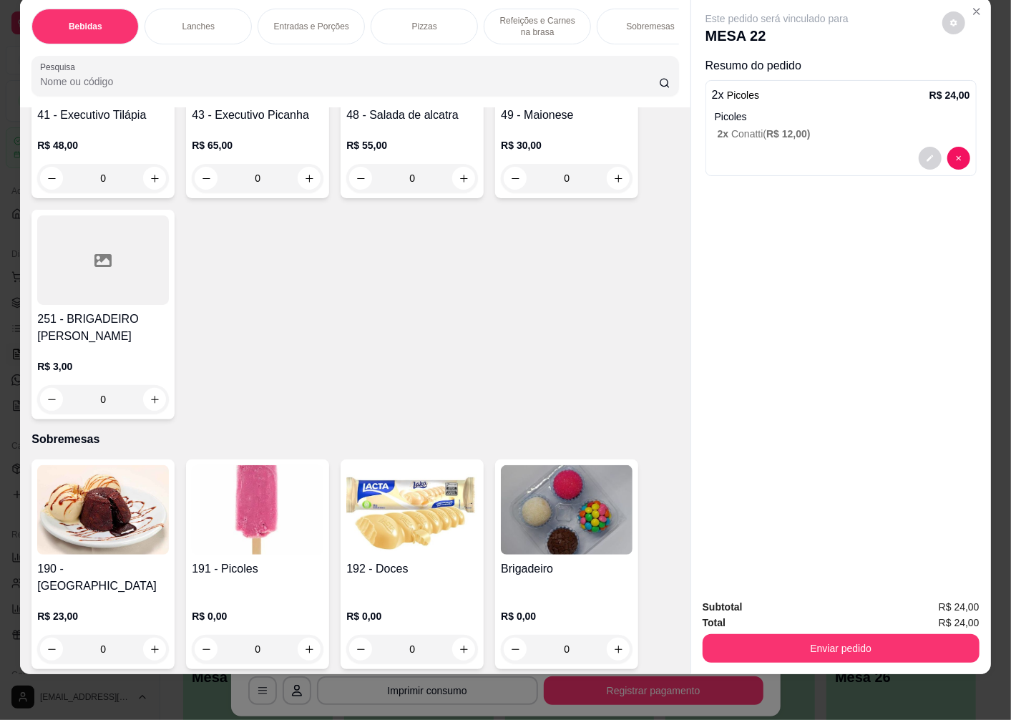
click at [748, 634] on button "Enviar pedido" at bounding box center [841, 648] width 277 height 29
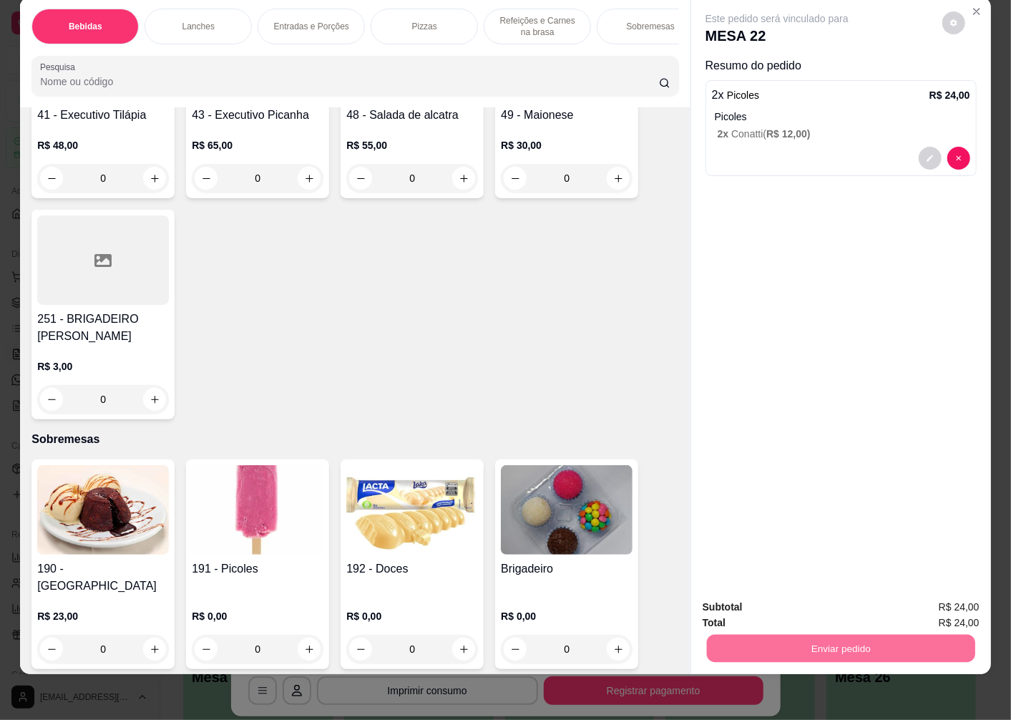
click at [733, 599] on button "Não registrar e enviar pedido" at bounding box center [793, 600] width 149 height 27
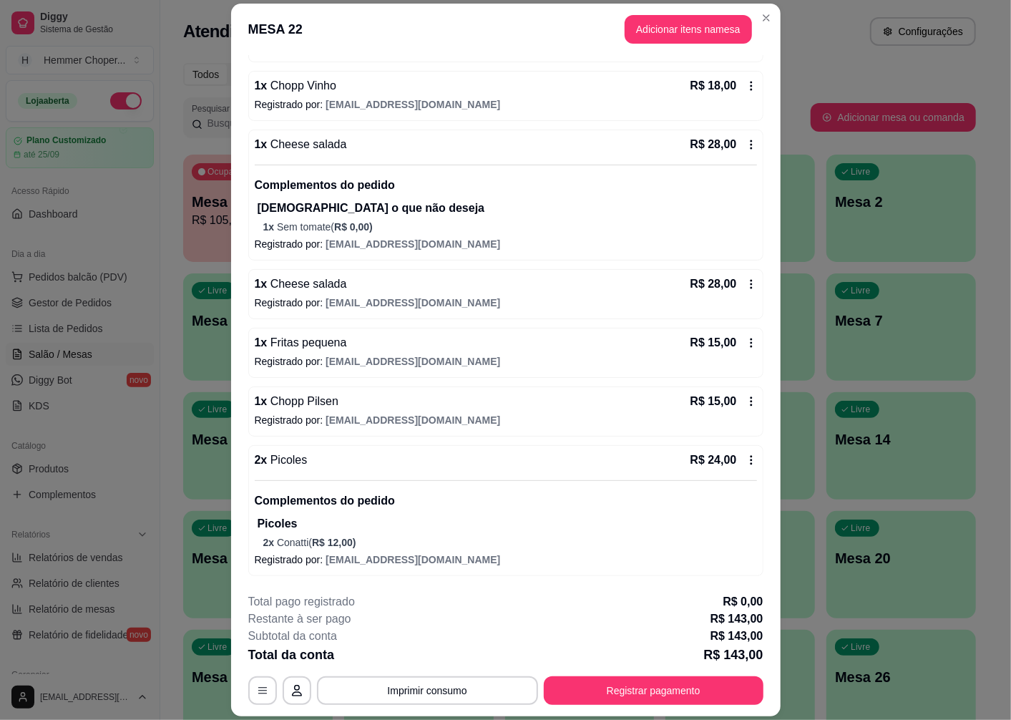
scroll to position [42, 0]
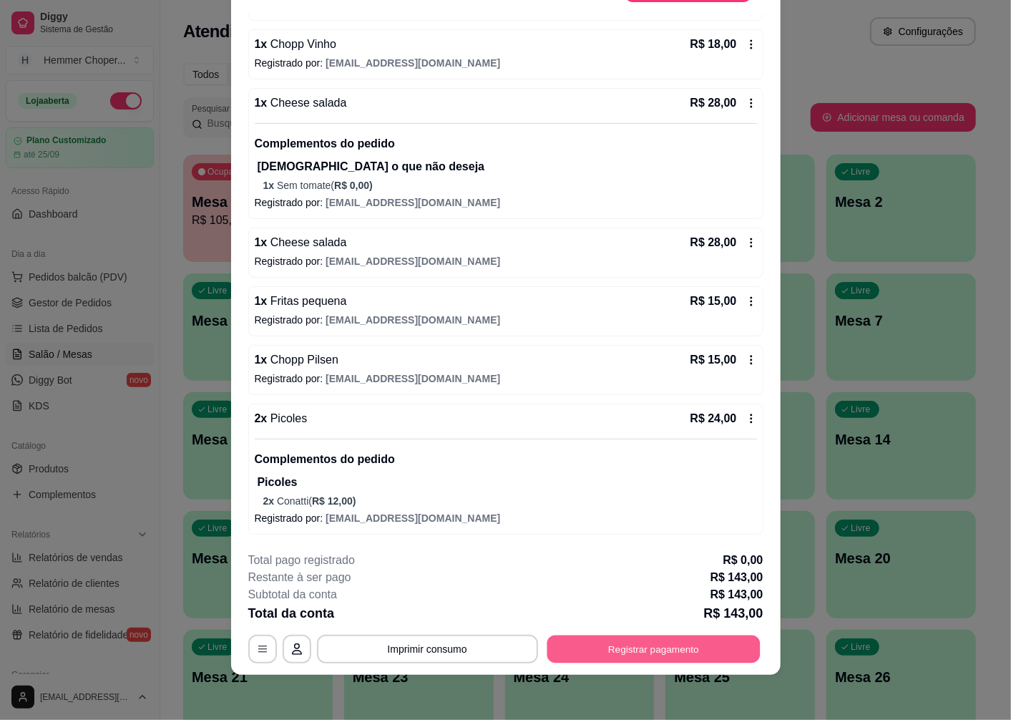
click at [642, 650] on button "Registrar pagamento" at bounding box center [653, 649] width 213 height 28
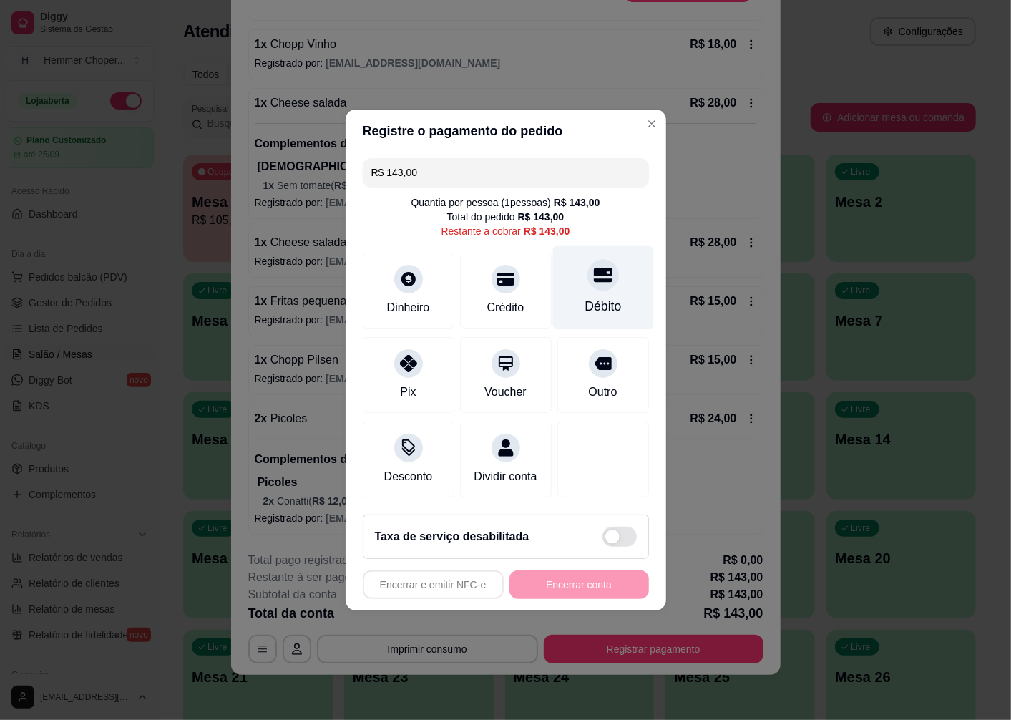
click at [596, 280] on div at bounding box center [602, 274] width 31 height 31
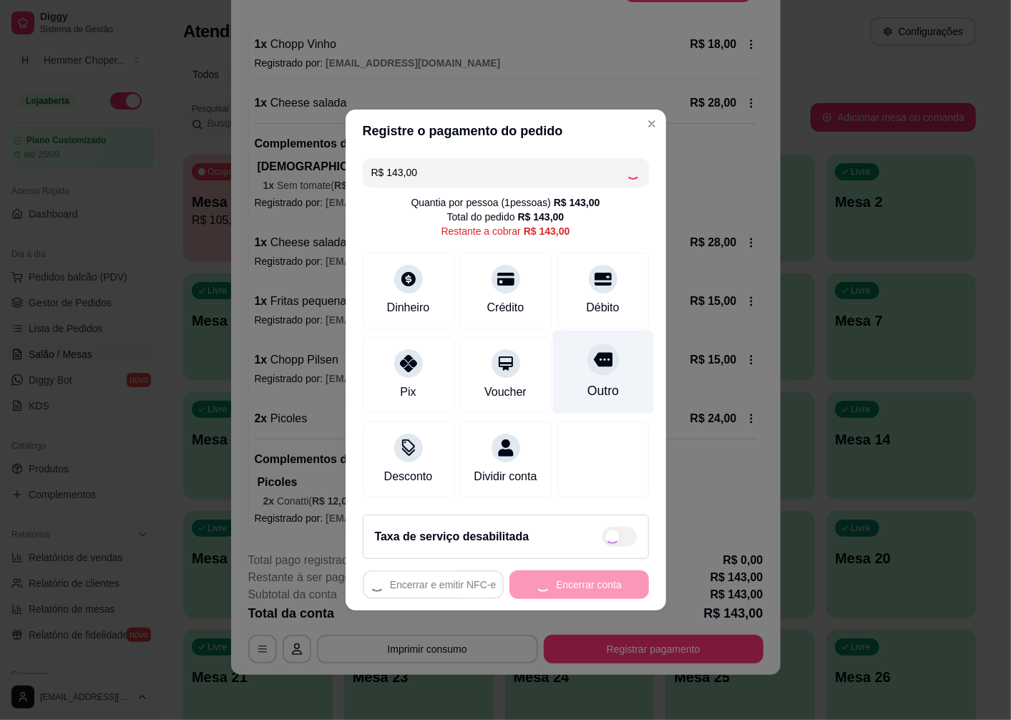
type input "R$ 0,00"
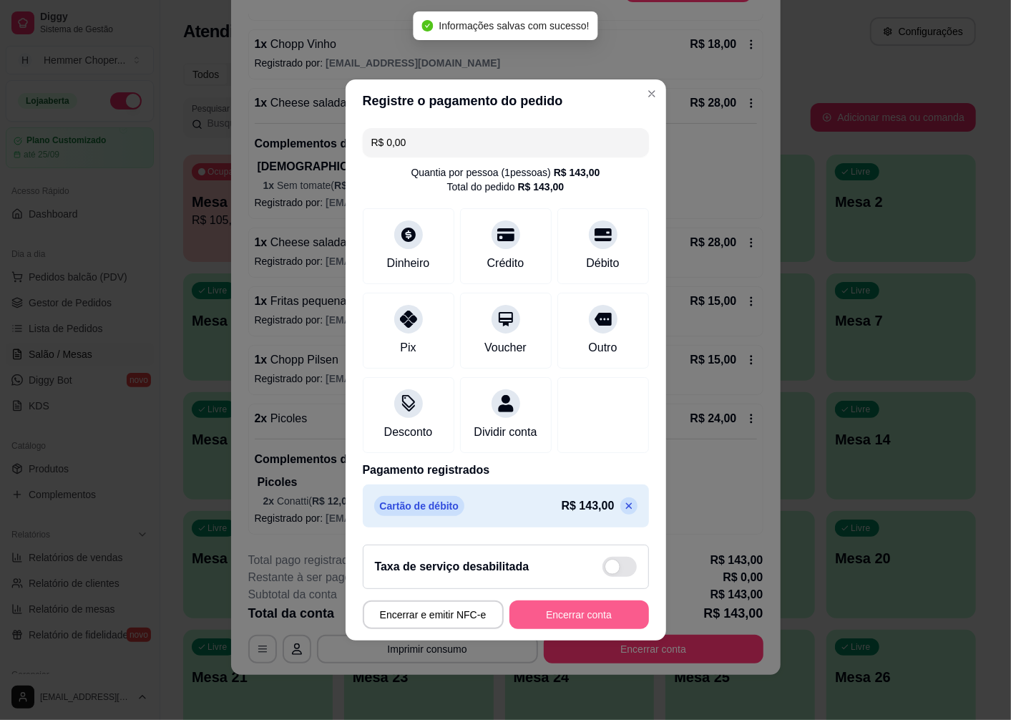
click at [522, 620] on button "Encerrar conta" at bounding box center [579, 614] width 140 height 29
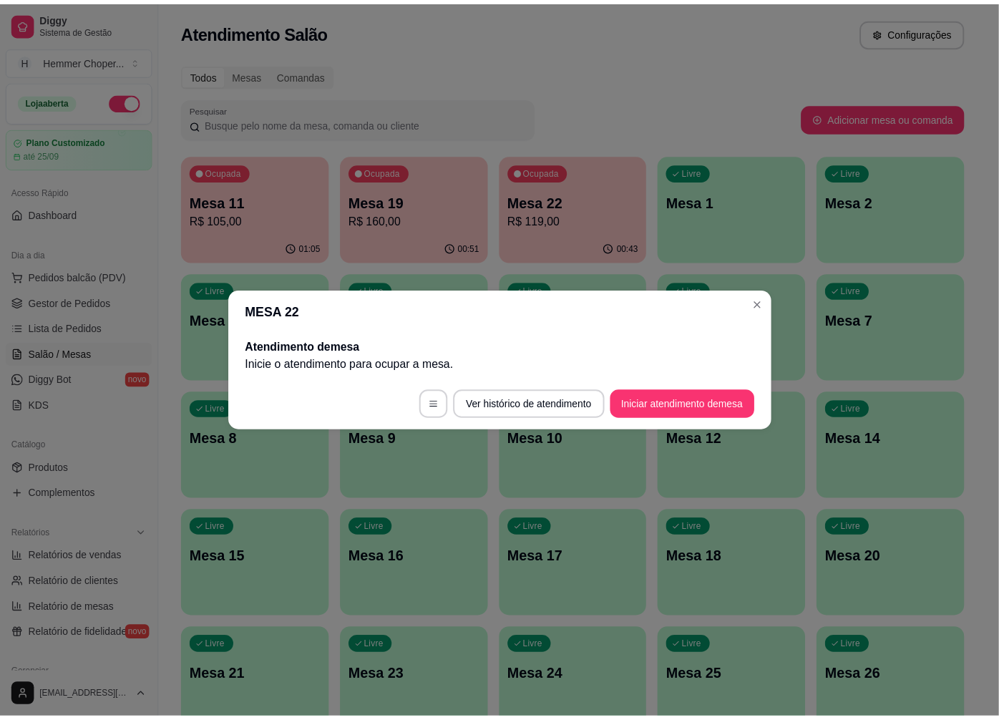
scroll to position [0, 0]
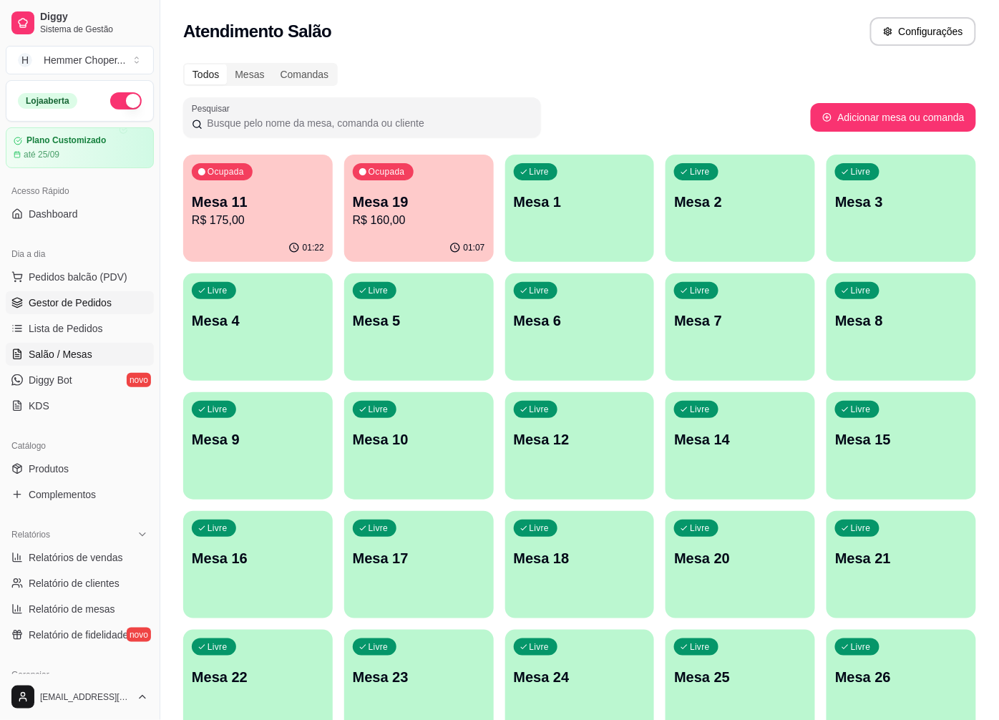
click at [83, 310] on link "Gestor de Pedidos" at bounding box center [80, 302] width 148 height 23
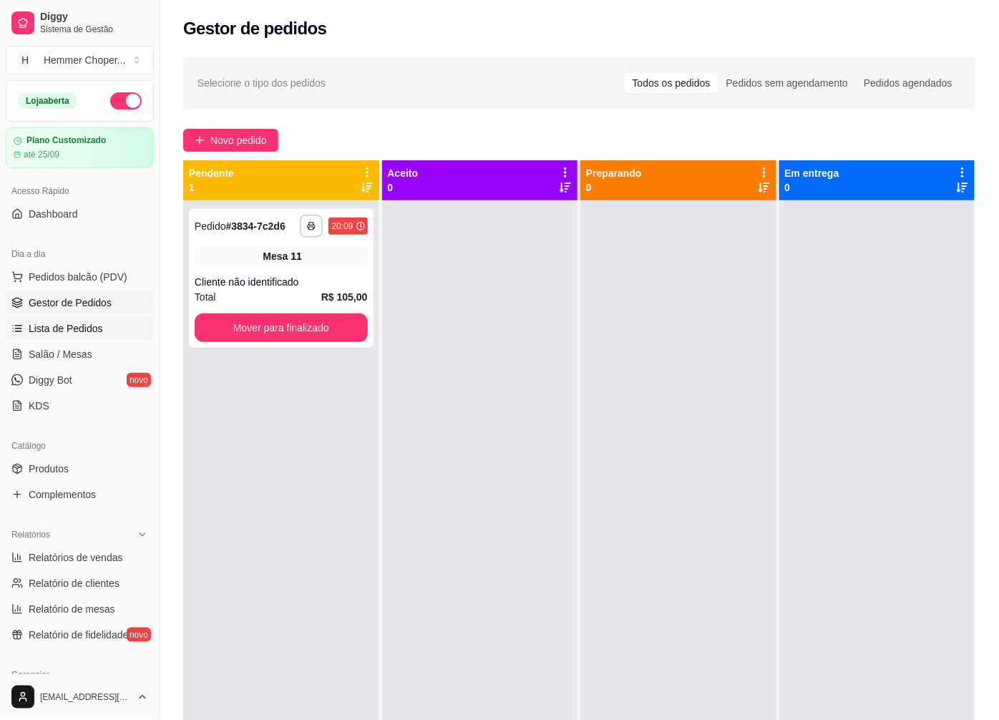
click at [84, 326] on span "Lista de Pedidos" at bounding box center [66, 328] width 74 height 14
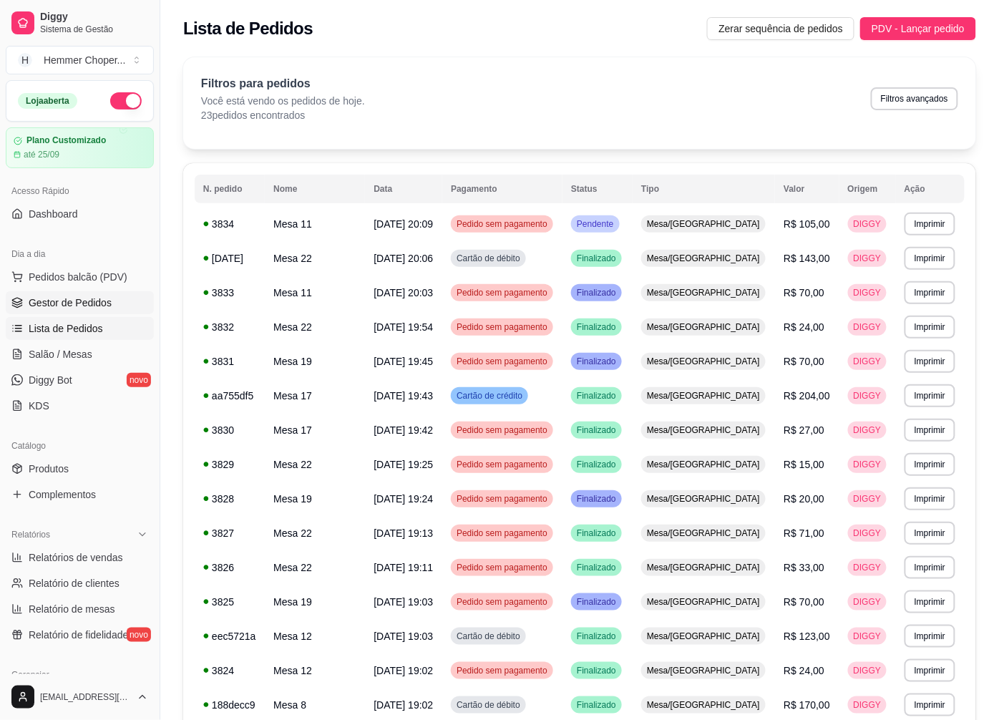
click at [89, 306] on span "Gestor de Pedidos" at bounding box center [70, 303] width 83 height 14
